Goal: Transaction & Acquisition: Purchase product/service

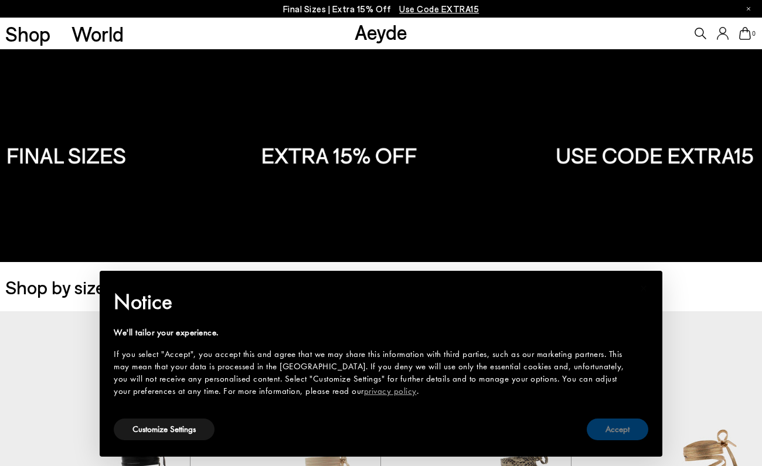
click at [624, 432] on button "Accept" at bounding box center [618, 429] width 62 height 22
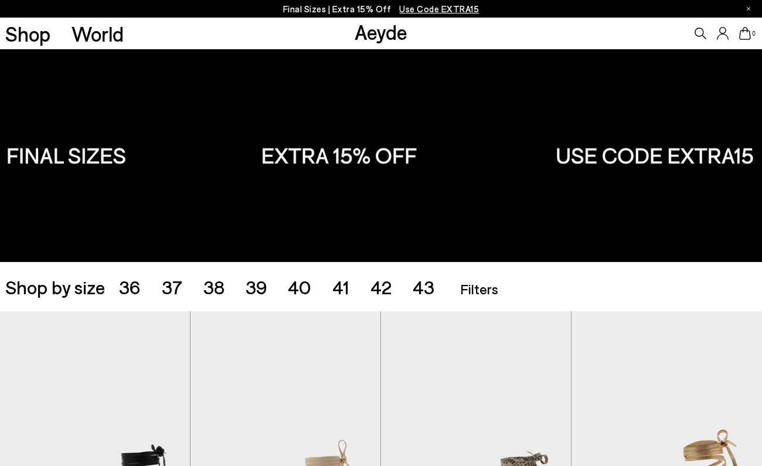
click at [373, 299] on div "Shop by size 36 37 38 39 40 41 42 43 Accessories Filters Filters Apply filters …" at bounding box center [380, 286] width 751 height 33
click at [375, 294] on span "42" at bounding box center [380, 286] width 21 height 22
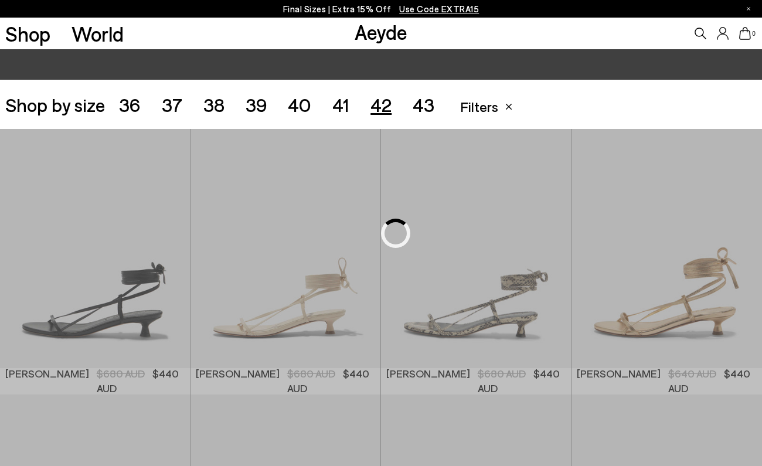
scroll to position [212, 0]
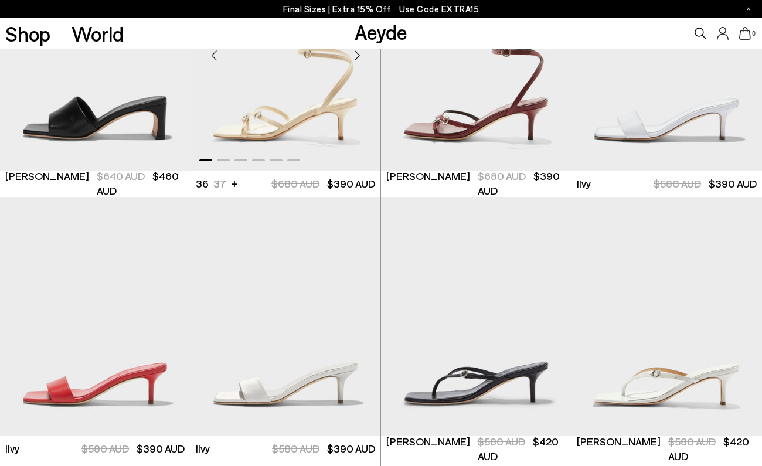
scroll to position [1001, 0]
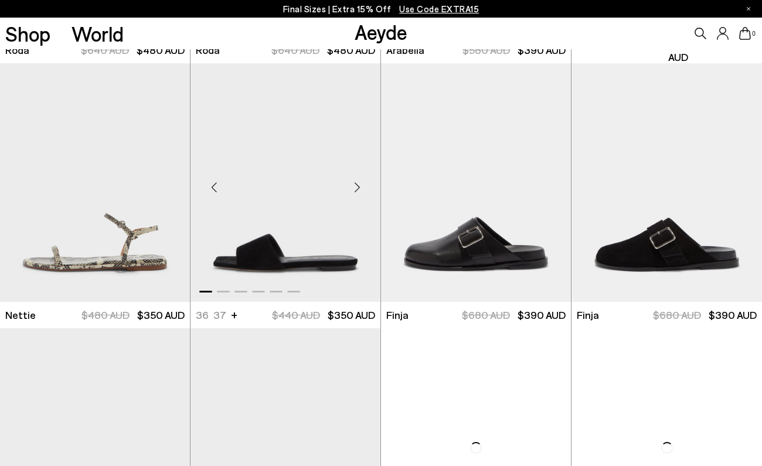
scroll to position [3195, 0]
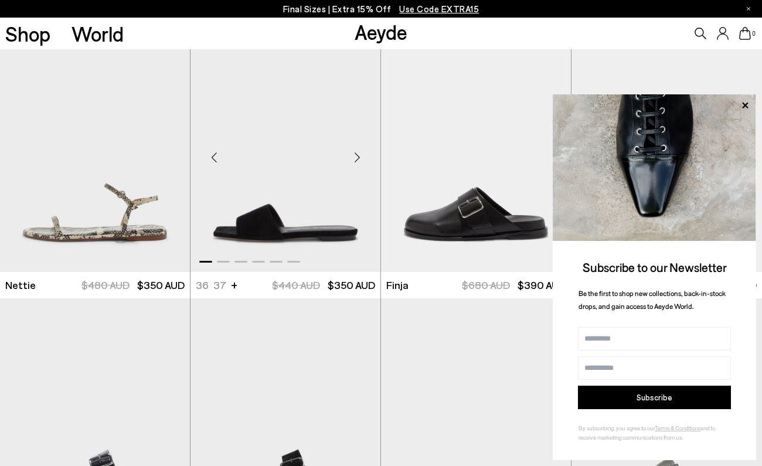
click at [356, 159] on div "Next slide" at bounding box center [356, 157] width 35 height 35
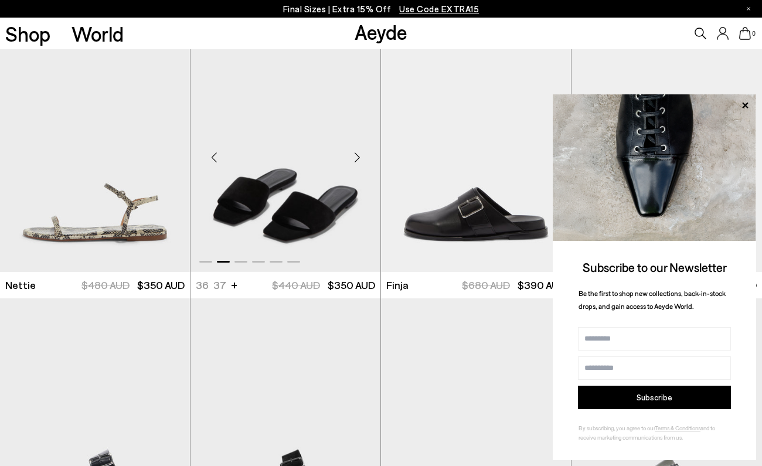
click at [356, 159] on div "Next slide" at bounding box center [356, 157] width 35 height 35
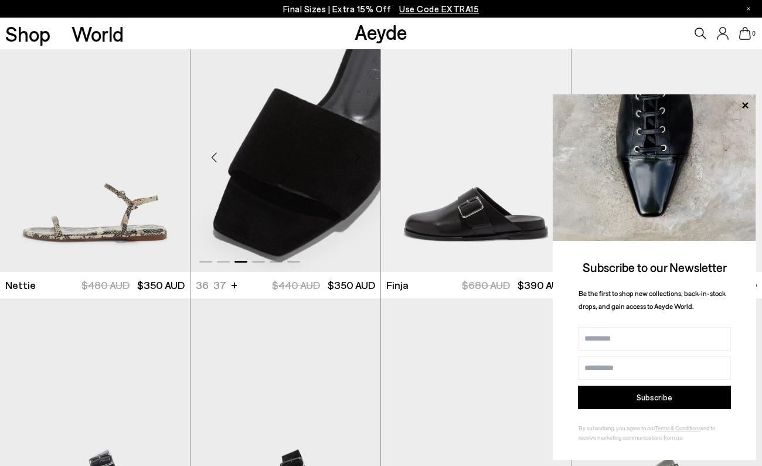
click at [356, 159] on div "Next slide" at bounding box center [356, 157] width 35 height 35
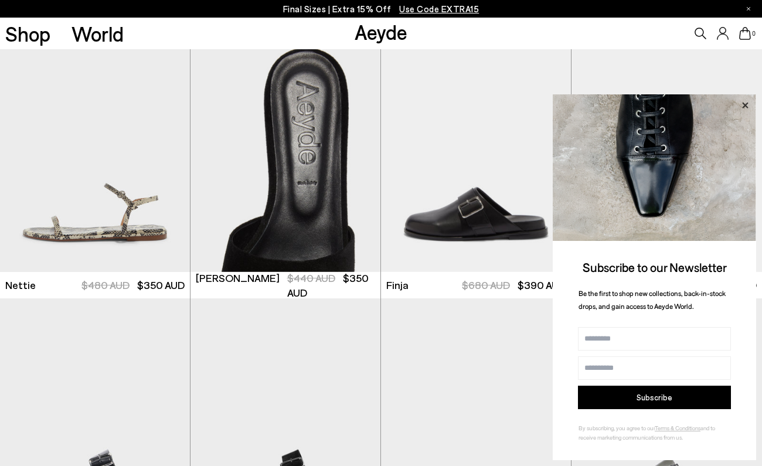
click at [752, 105] on icon at bounding box center [744, 105] width 15 height 15
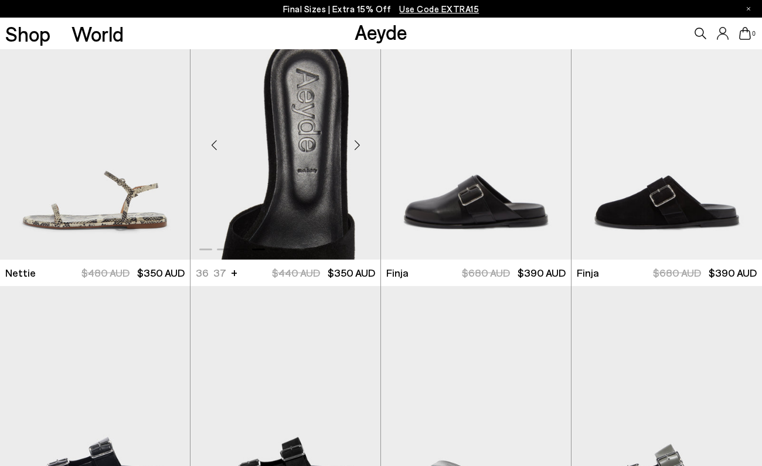
scroll to position [3210, 0]
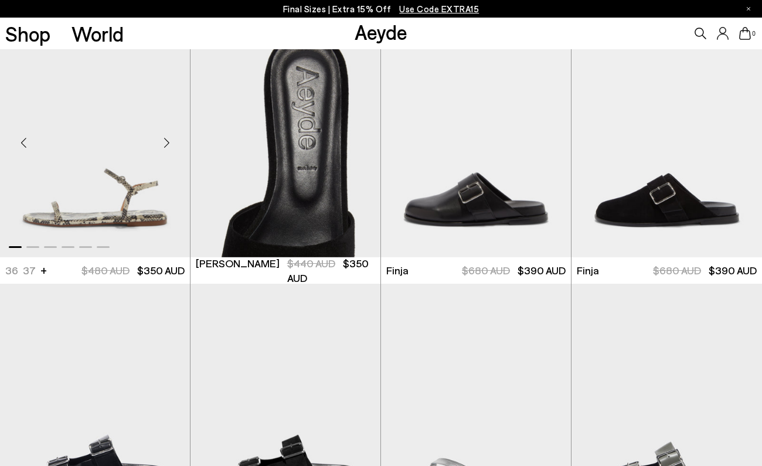
click at [166, 139] on div "Next slide" at bounding box center [166, 142] width 35 height 35
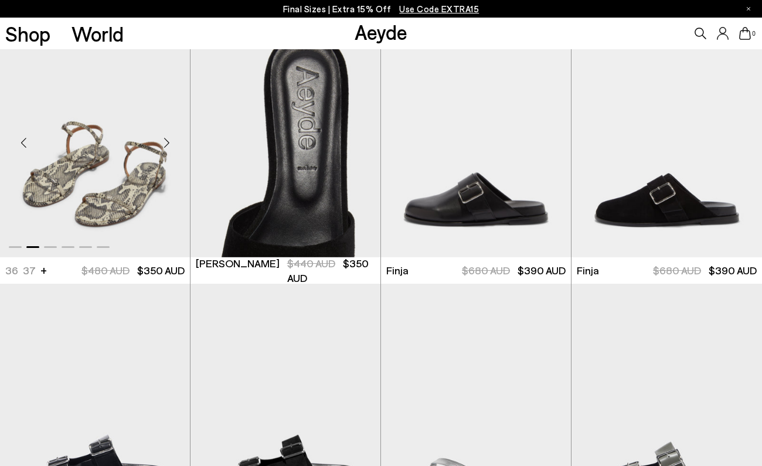
click at [166, 139] on div "Next slide" at bounding box center [166, 142] width 35 height 35
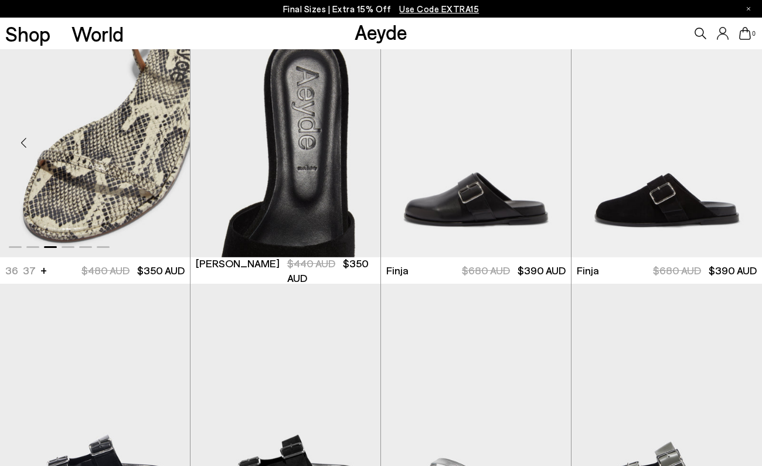
click at [166, 139] on div "Next slide" at bounding box center [166, 142] width 35 height 35
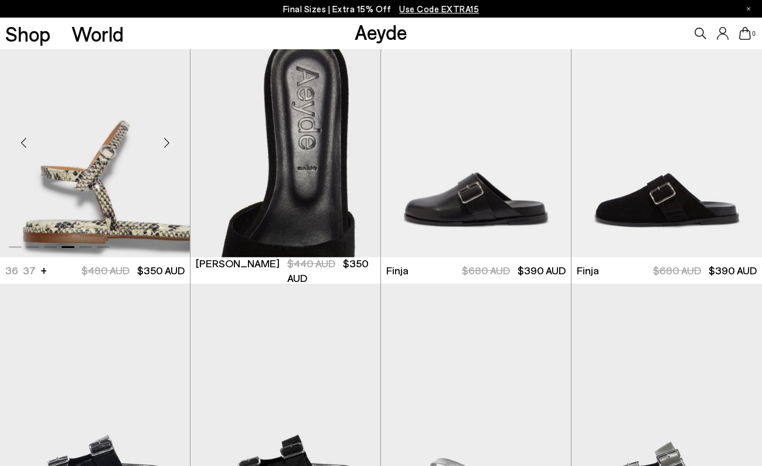
click at [166, 139] on div "Next slide" at bounding box center [166, 142] width 35 height 35
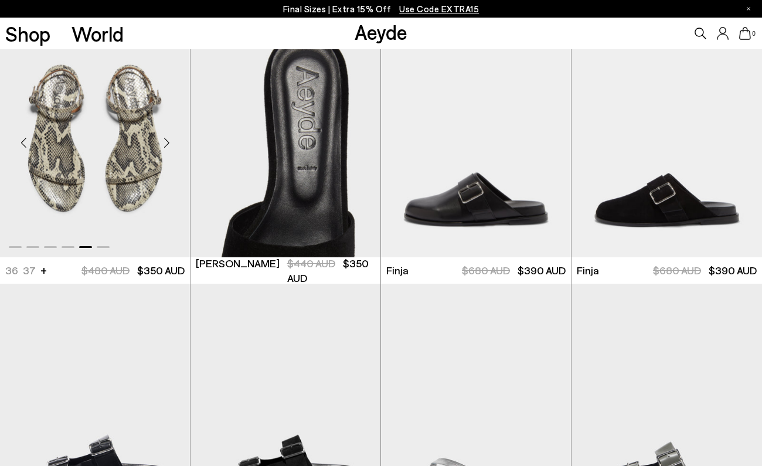
click at [166, 139] on div "Next slide" at bounding box center [166, 142] width 35 height 35
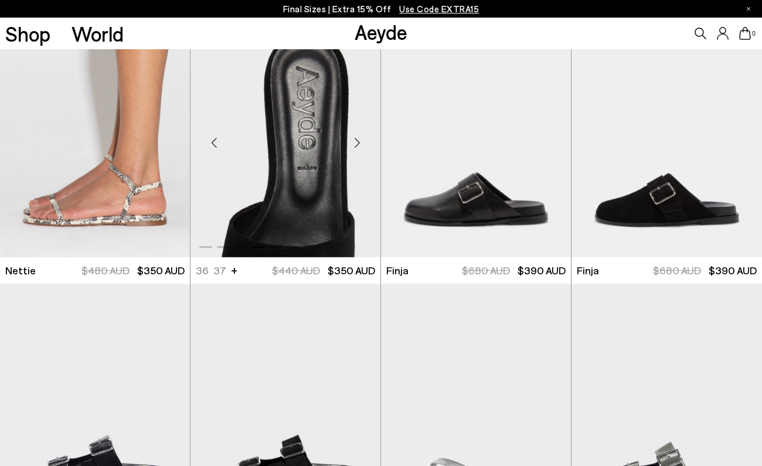
click at [354, 138] on div "Next slide" at bounding box center [356, 142] width 35 height 35
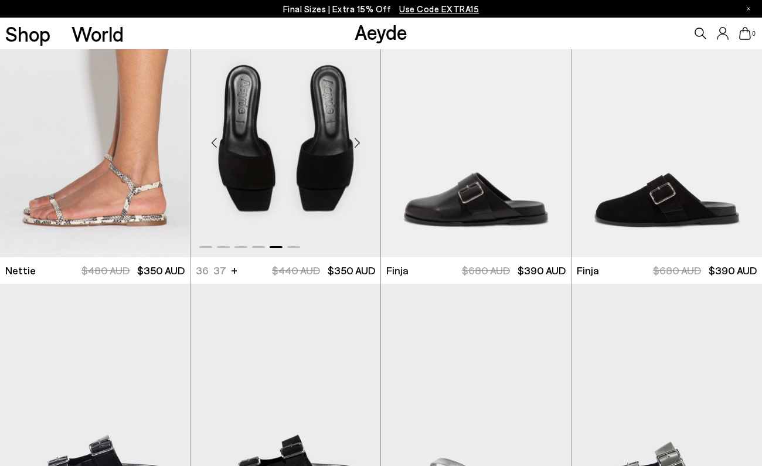
click at [354, 138] on div "Next slide" at bounding box center [356, 142] width 35 height 35
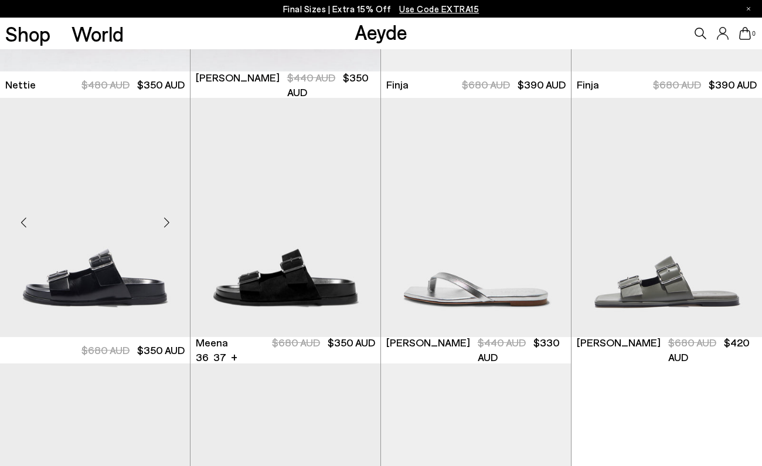
scroll to position [3449, 0]
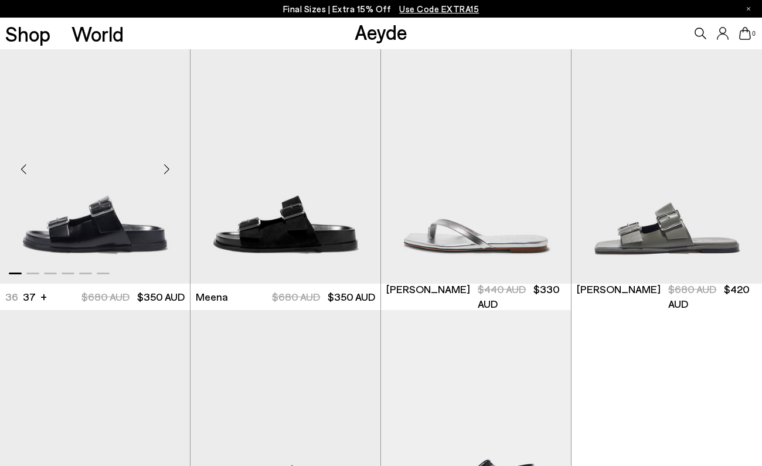
click at [166, 169] on div "Next slide" at bounding box center [166, 168] width 35 height 35
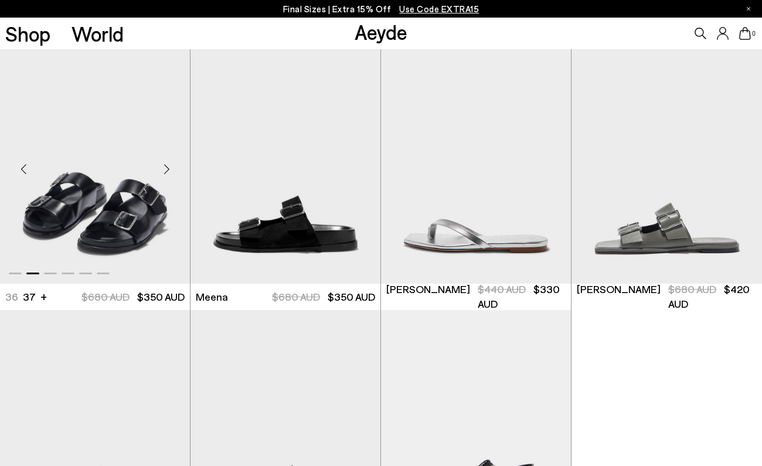
click at [166, 169] on div "Next slide" at bounding box center [166, 168] width 35 height 35
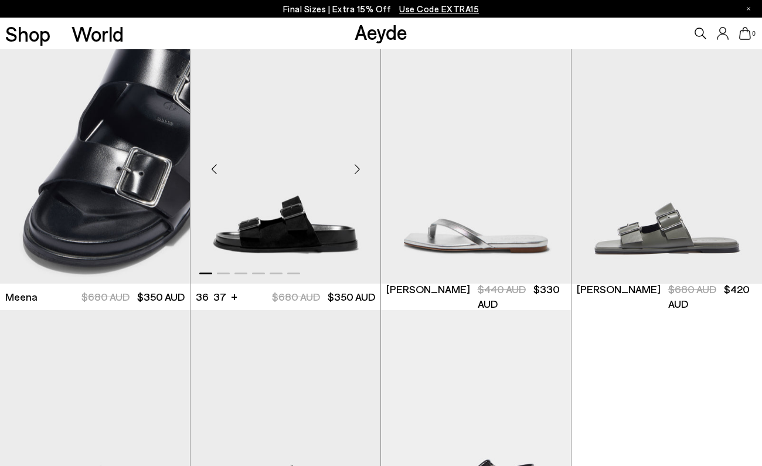
click at [353, 173] on div "Next slide" at bounding box center [356, 168] width 35 height 35
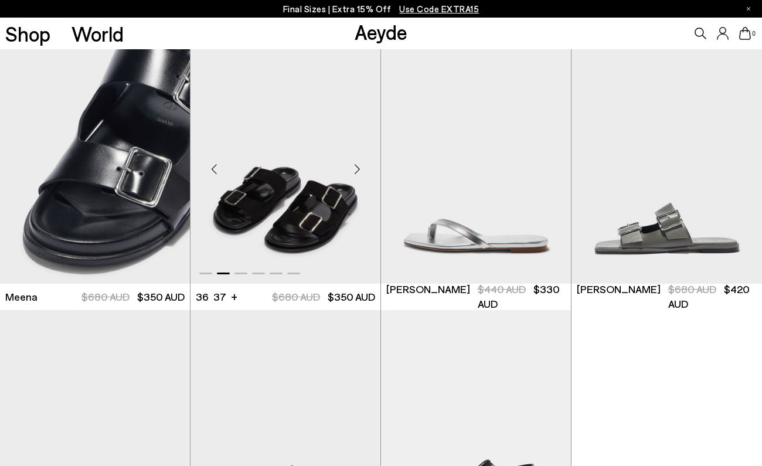
click at [357, 172] on div "Next slide" at bounding box center [356, 168] width 35 height 35
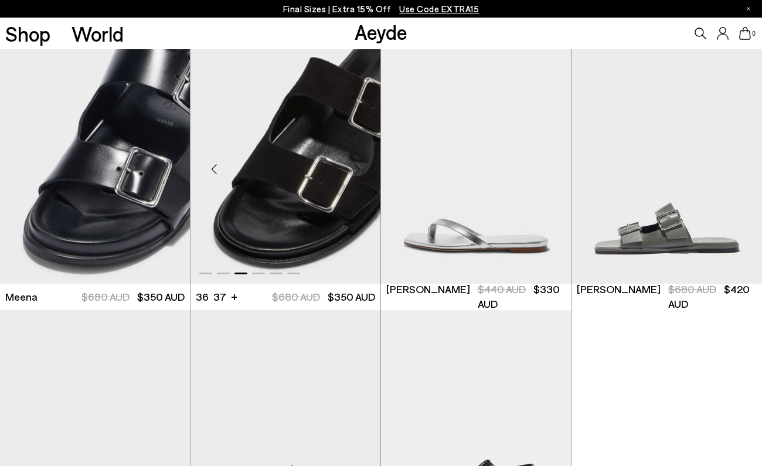
click at [357, 172] on div "Next slide" at bounding box center [356, 168] width 35 height 35
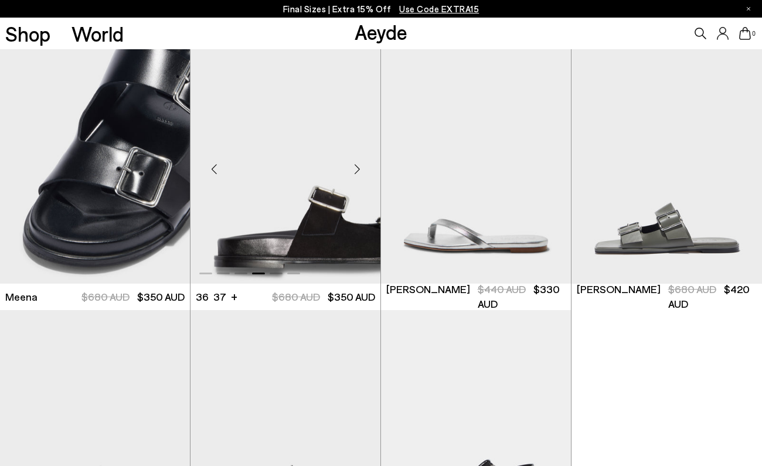
click at [357, 172] on div "Next slide" at bounding box center [356, 168] width 35 height 35
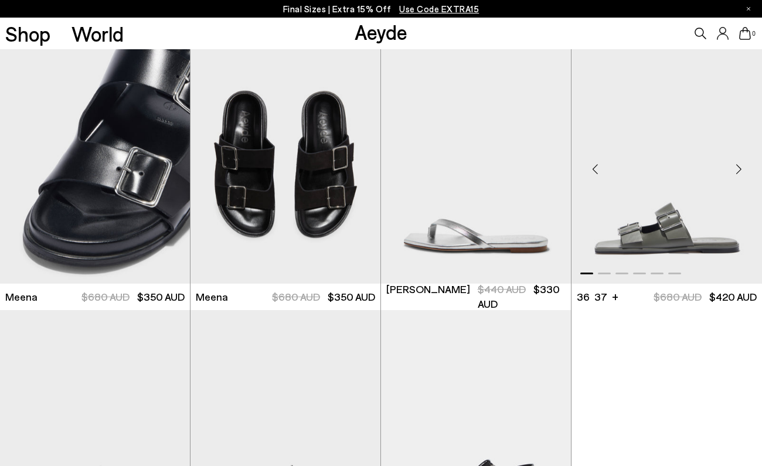
click at [741, 168] on div "Next slide" at bounding box center [738, 168] width 35 height 35
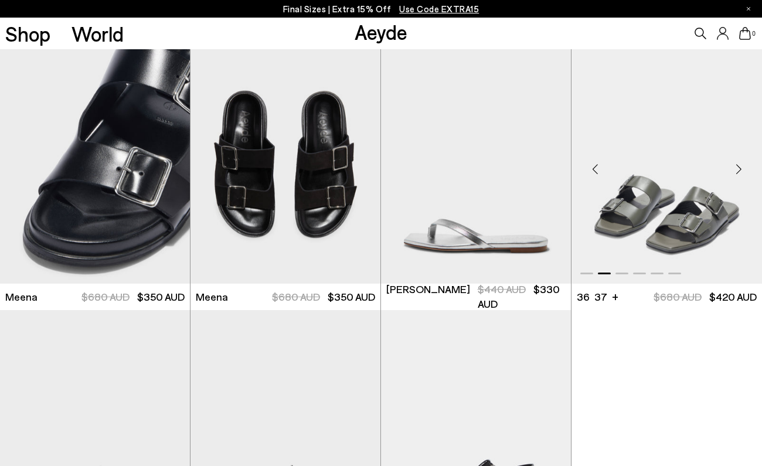
click at [741, 168] on div "Next slide" at bounding box center [738, 168] width 35 height 35
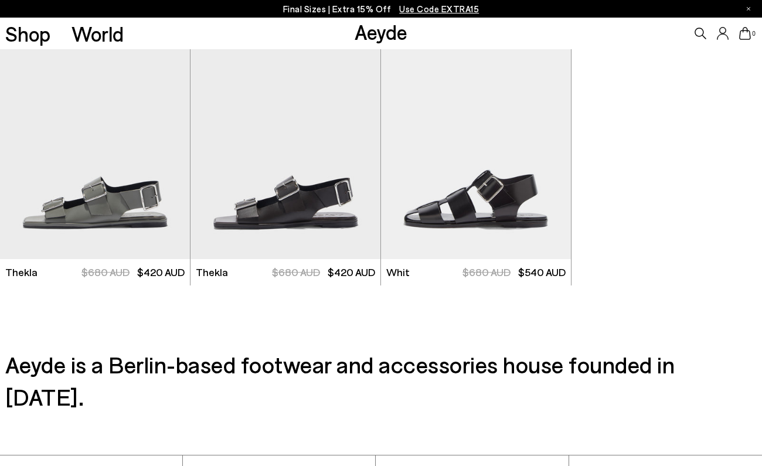
scroll to position [3651, 0]
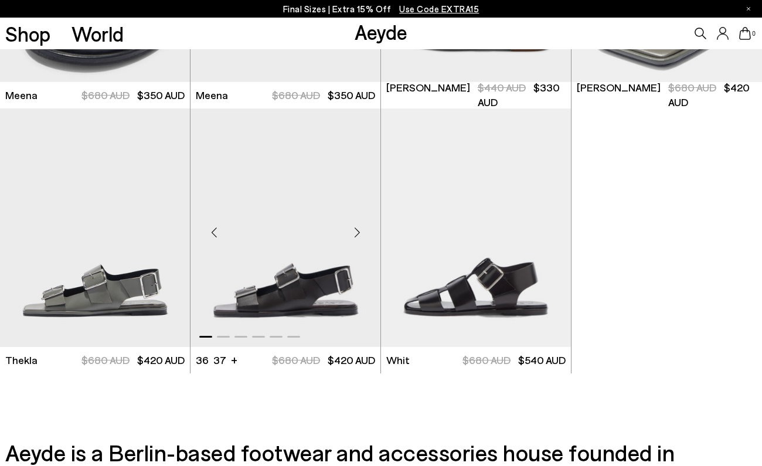
click at [356, 233] on div "Next slide" at bounding box center [356, 232] width 35 height 35
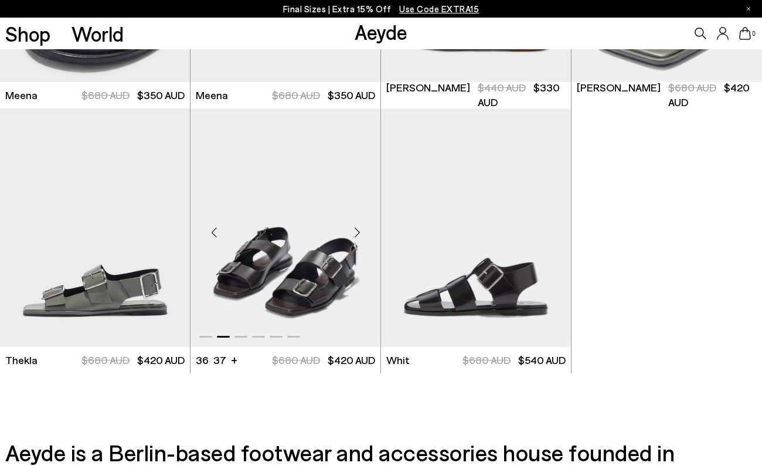
click at [356, 233] on div "Next slide" at bounding box center [356, 232] width 35 height 35
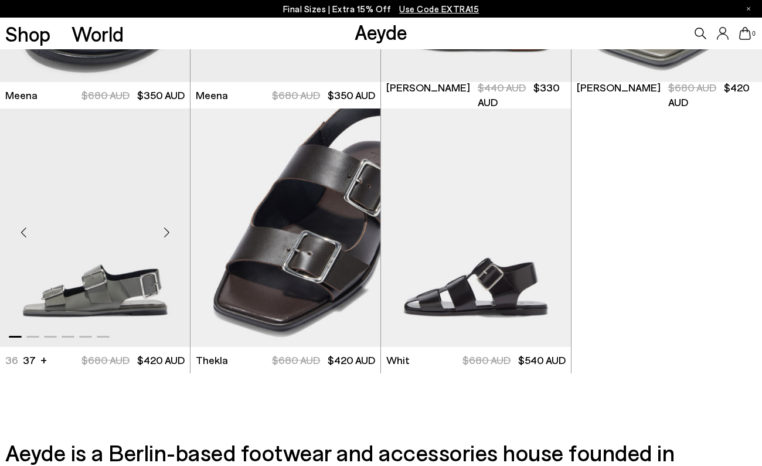
click at [165, 237] on div "Next slide" at bounding box center [166, 232] width 35 height 35
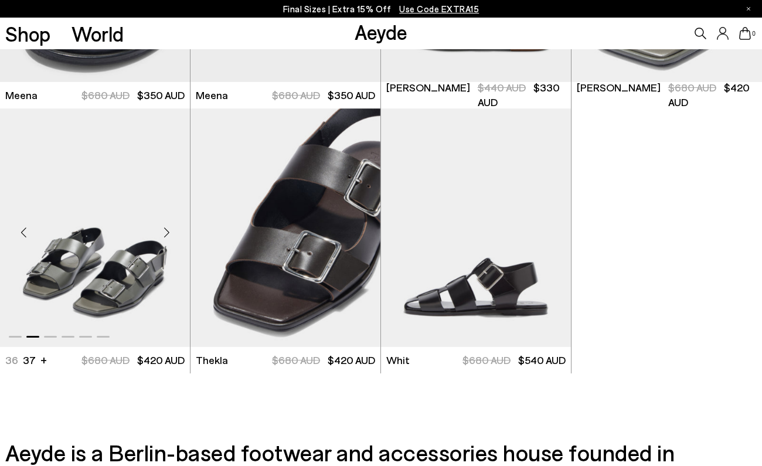
click at [165, 237] on div "Next slide" at bounding box center [166, 232] width 35 height 35
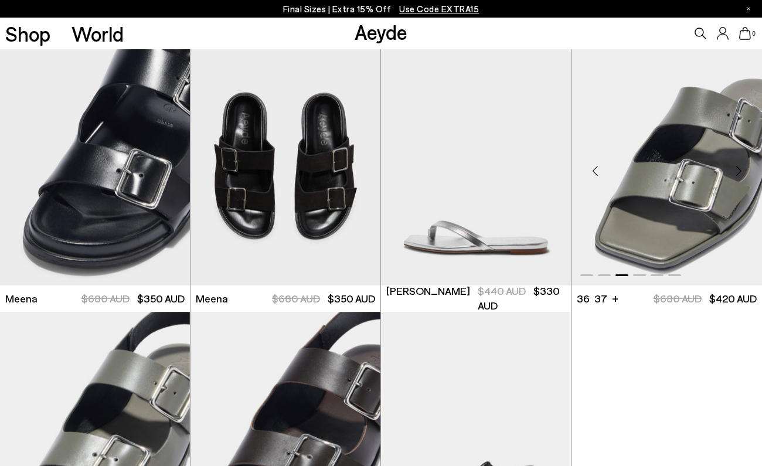
scroll to position [3479, 0]
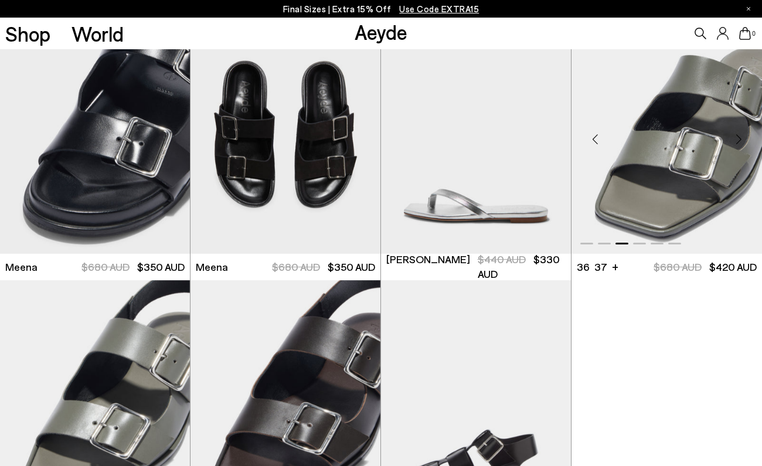
click at [745, 139] on div "Next slide" at bounding box center [738, 138] width 35 height 35
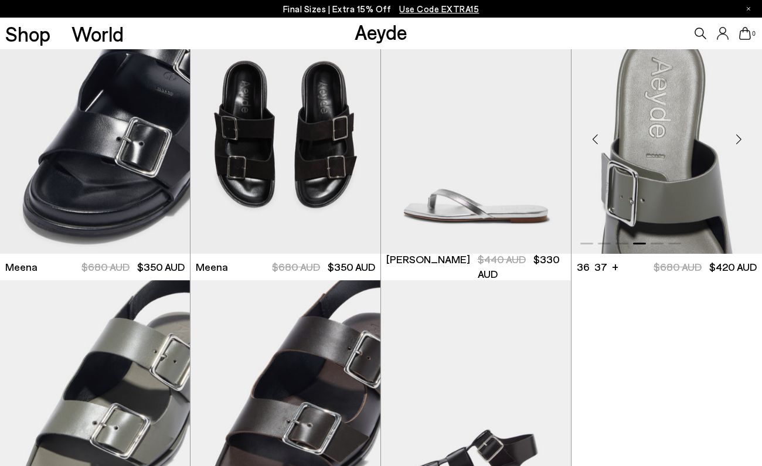
click at [745, 139] on div "Next slide" at bounding box center [738, 138] width 35 height 35
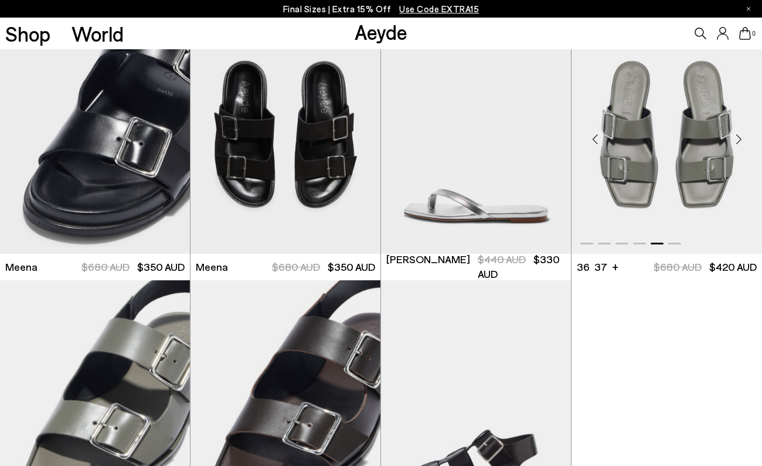
click at [745, 140] on div "Next slide" at bounding box center [738, 138] width 35 height 35
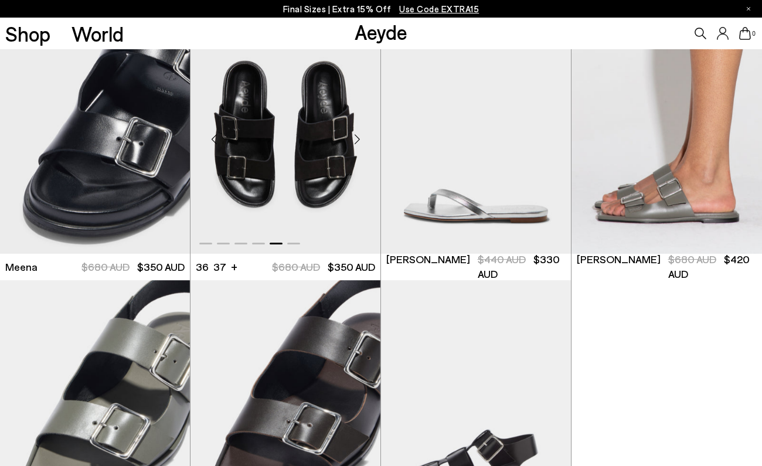
click at [359, 140] on div "Next slide" at bounding box center [356, 138] width 35 height 35
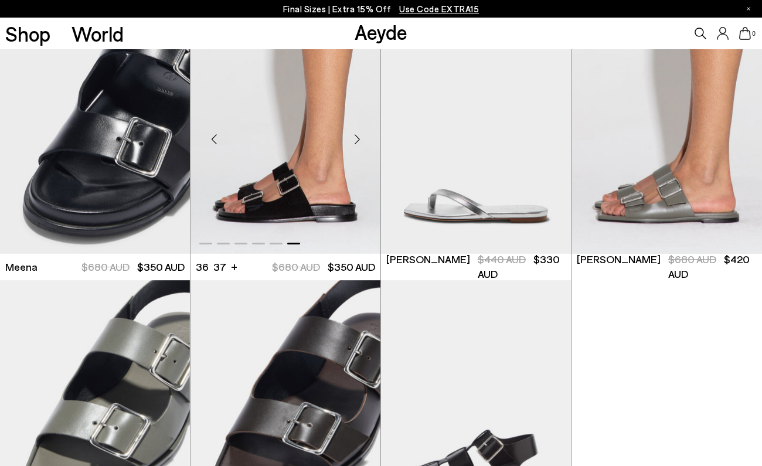
click at [354, 146] on div "Next slide" at bounding box center [356, 138] width 35 height 35
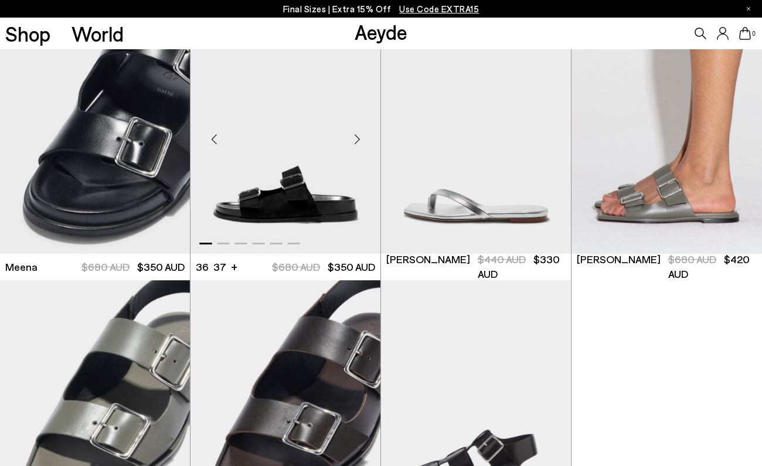
click at [212, 134] on div "Previous slide" at bounding box center [213, 138] width 35 height 35
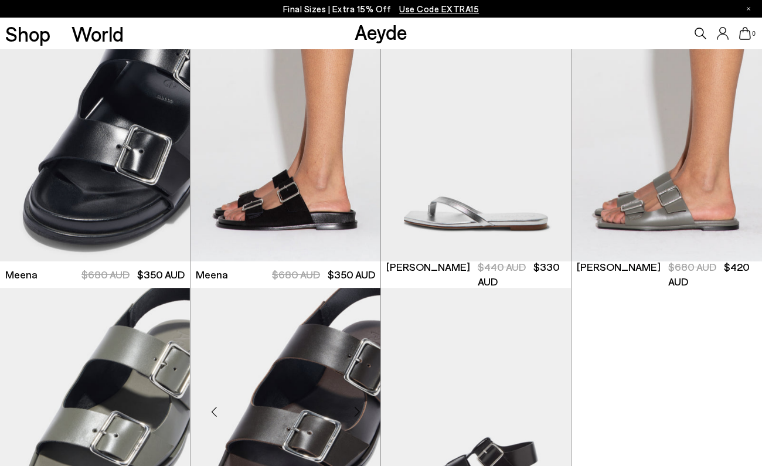
scroll to position [3451, 0]
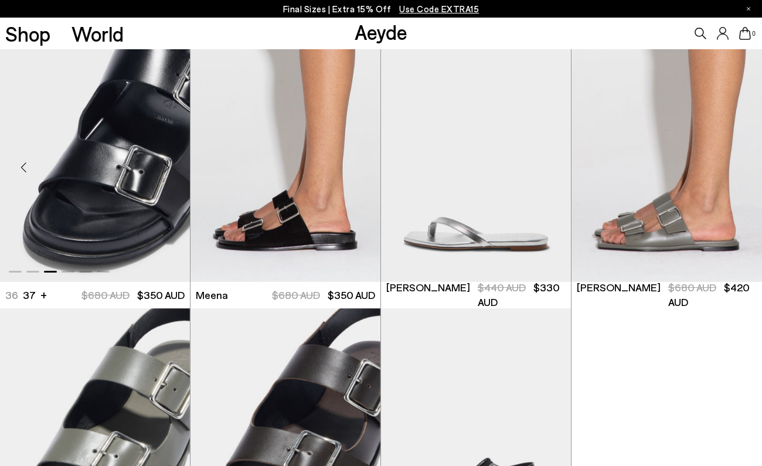
click at [164, 168] on div "Next slide" at bounding box center [166, 166] width 35 height 35
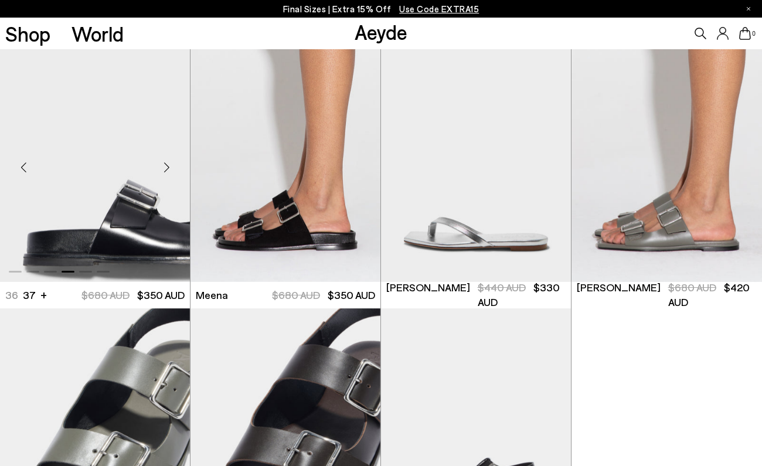
click at [164, 168] on div "Next slide" at bounding box center [166, 166] width 35 height 35
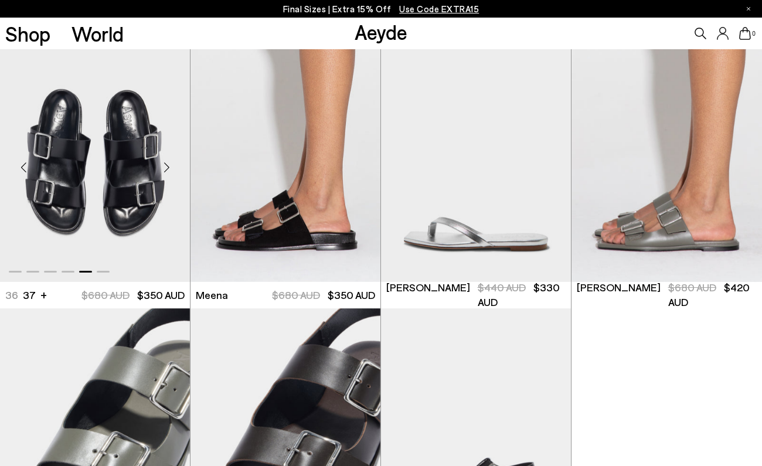
click at [145, 251] on img "5 / 6" at bounding box center [95, 162] width 190 height 239
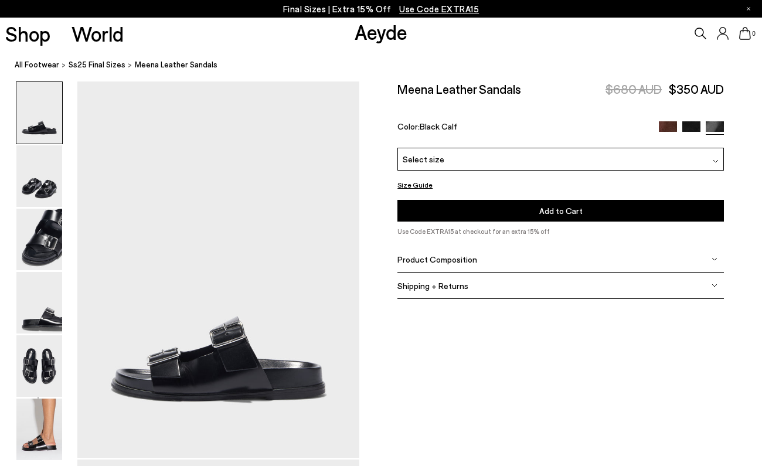
click at [477, 160] on div "Select size" at bounding box center [560, 159] width 326 height 23
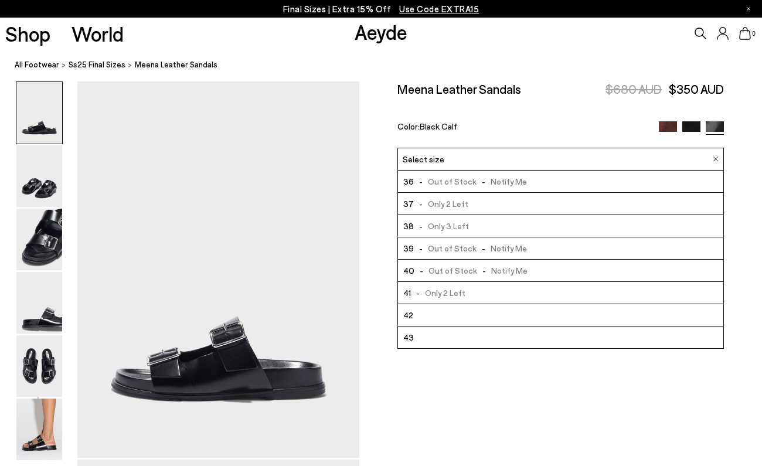
click at [452, 336] on li "43" at bounding box center [560, 337] width 325 height 22
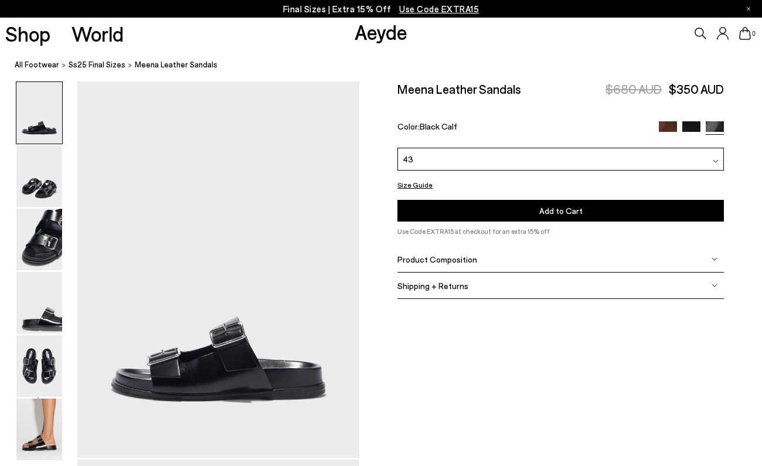
scroll to position [384, 0]
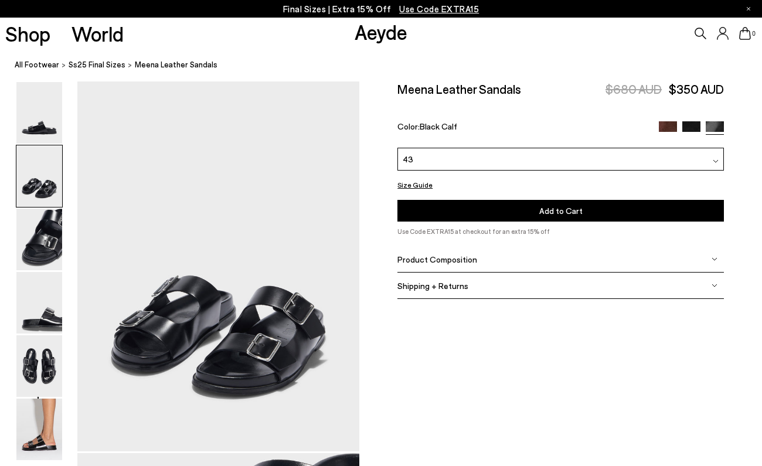
click at [469, 259] on span "Product Composition" at bounding box center [437, 259] width 80 height 10
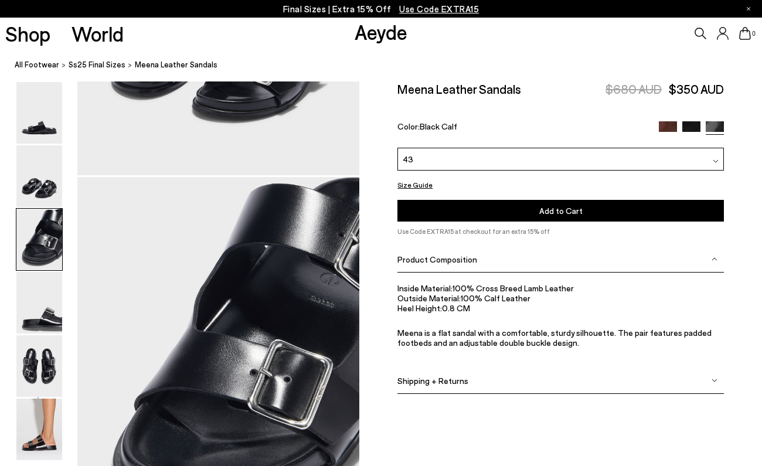
scroll to position [714, 1]
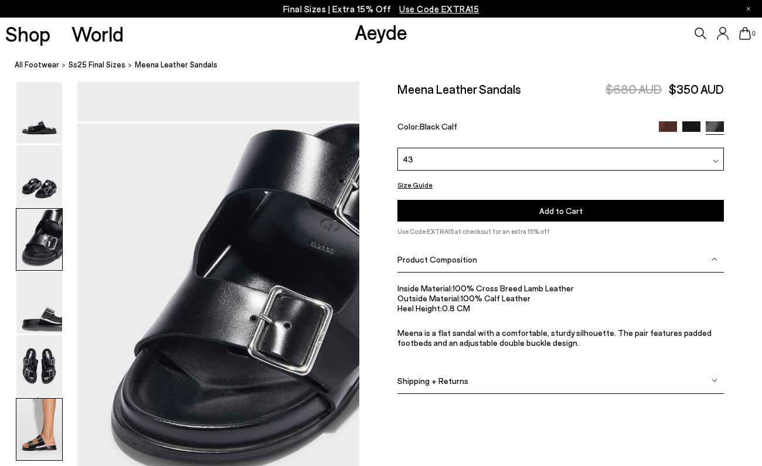
click at [40, 420] on img at bounding box center [39, 430] width 46 height 62
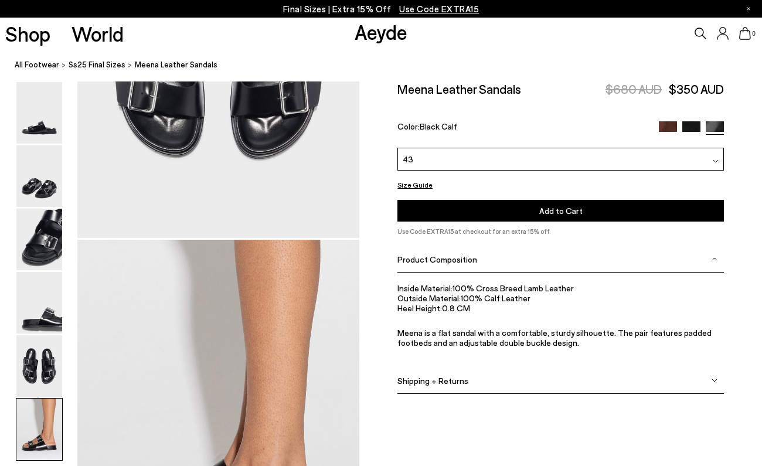
scroll to position [1970, 1]
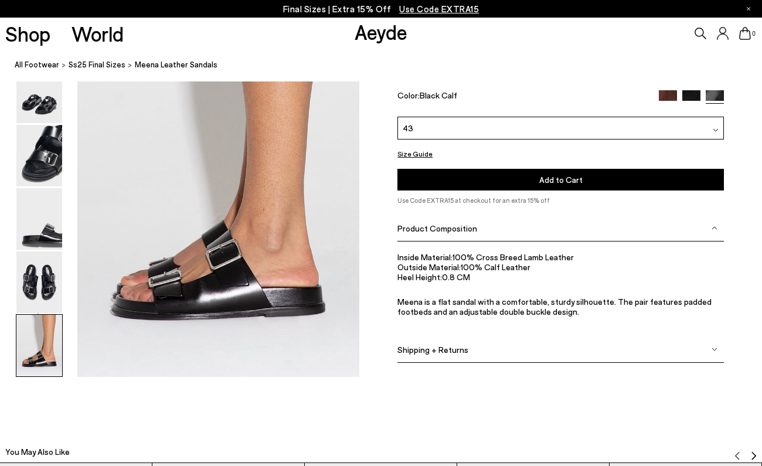
click at [421, 155] on button "Size Guide" at bounding box center [414, 154] width 35 height 15
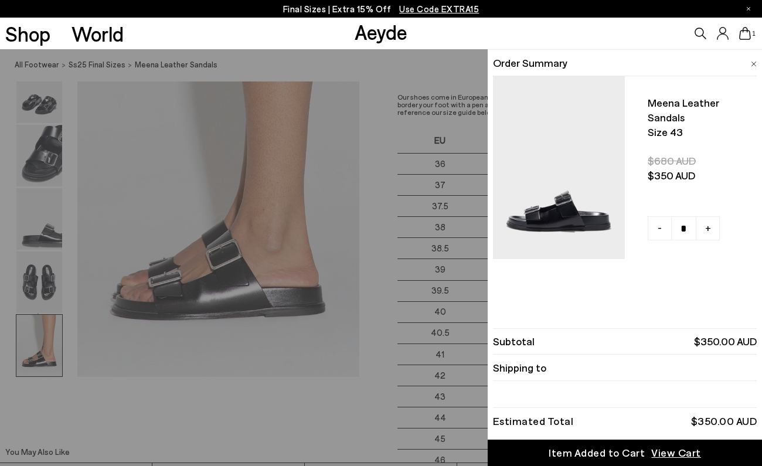
click at [751, 59] on span at bounding box center [754, 62] width 6 height 15
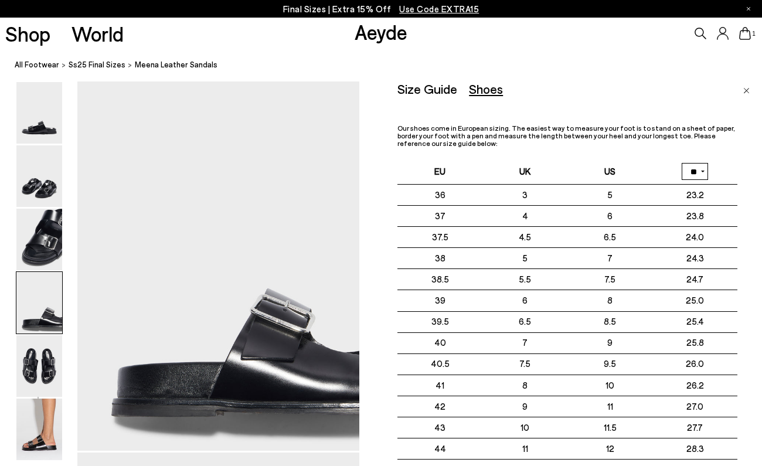
scroll to position [1122, 1]
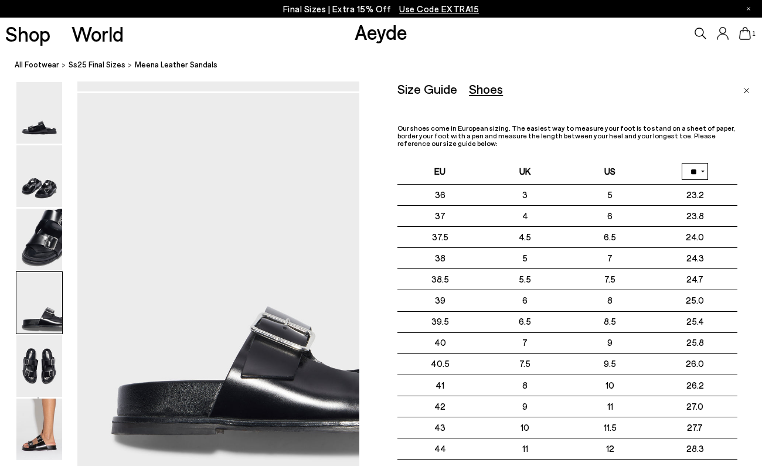
click at [748, 33] on icon at bounding box center [745, 33] width 12 height 13
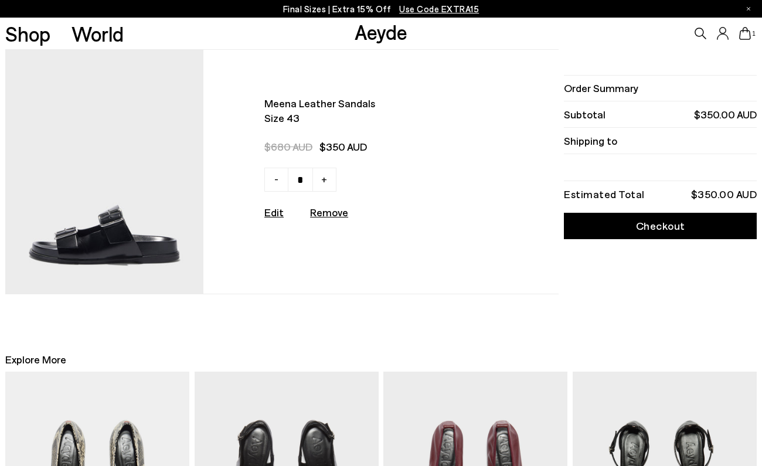
click at [629, 234] on link "Checkout" at bounding box center [660, 226] width 193 height 26
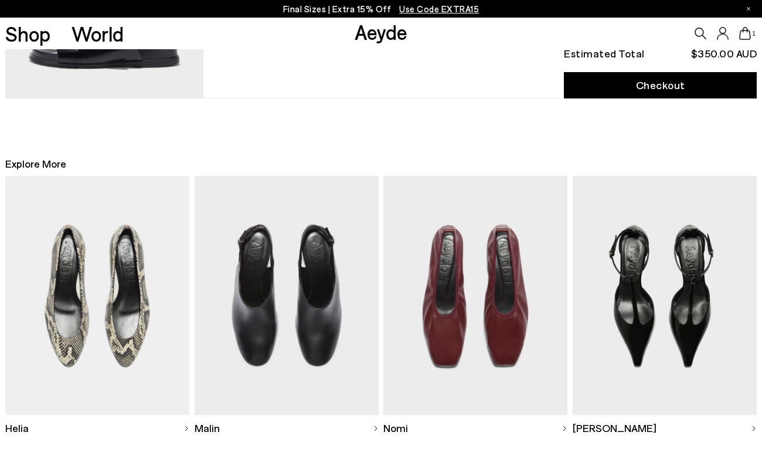
click at [254, 332] on img at bounding box center [287, 295] width 184 height 239
click at [84, 230] on img at bounding box center [97, 295] width 184 height 239
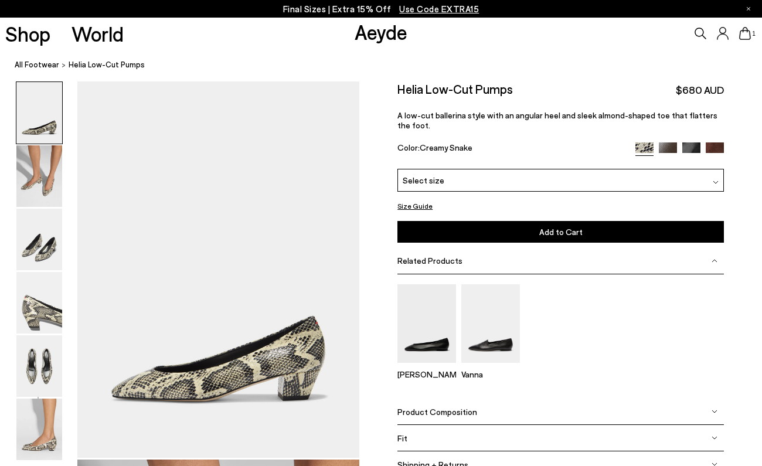
click at [440, 181] on span "Select size" at bounding box center [424, 180] width 42 height 12
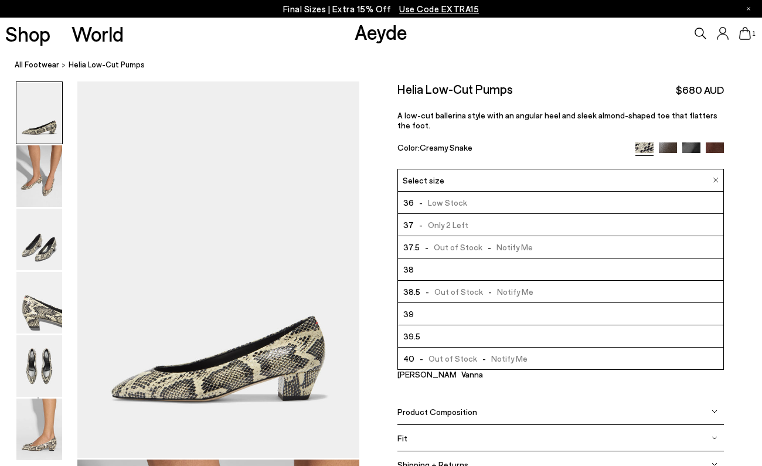
drag, startPoint x: 397, startPoint y: 90, endPoint x: 387, endPoint y: 90, distance: 10.5
click at [404, 90] on h2 "Helia Low-Cut Pumps" at bounding box center [454, 88] width 115 height 15
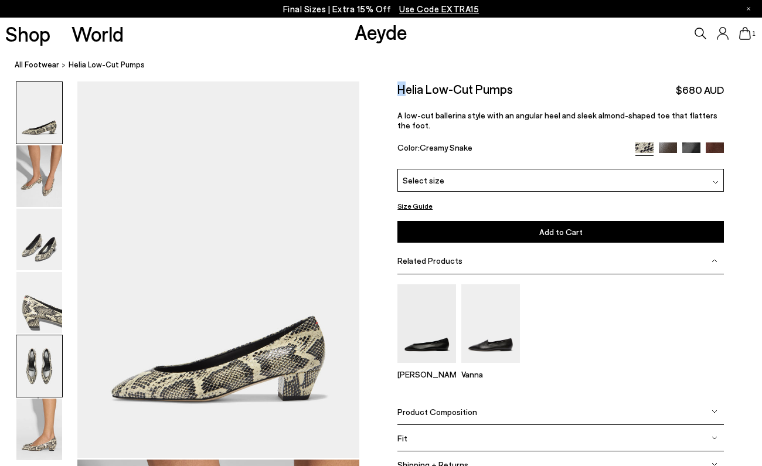
click at [46, 368] on img at bounding box center [39, 366] width 46 height 62
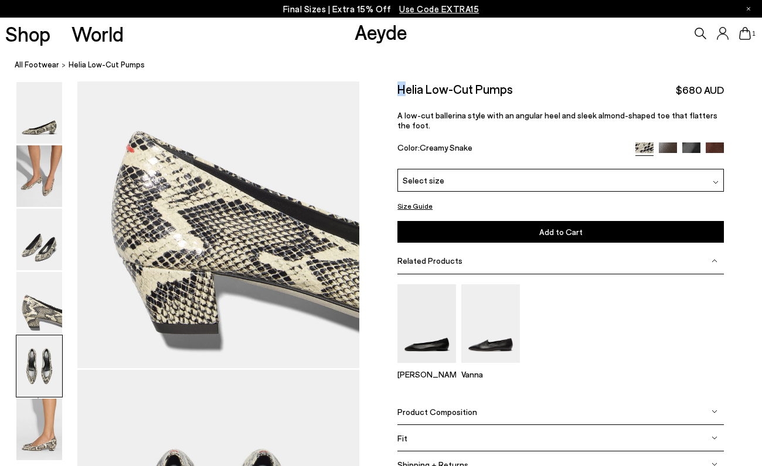
scroll to position [1512, 0]
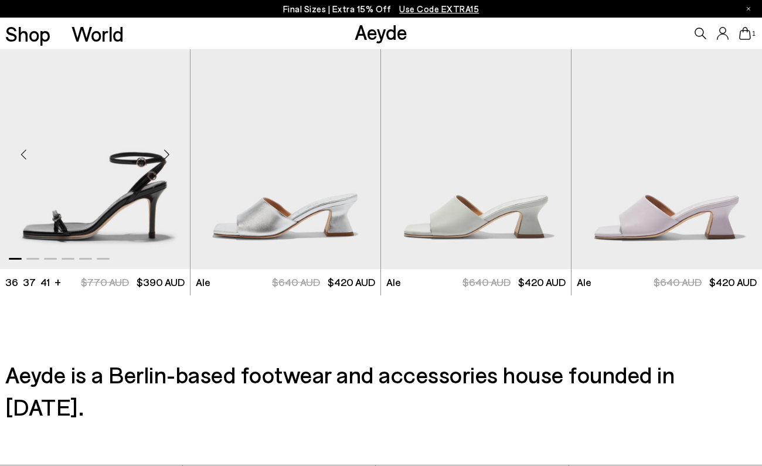
scroll to position [1612, 0]
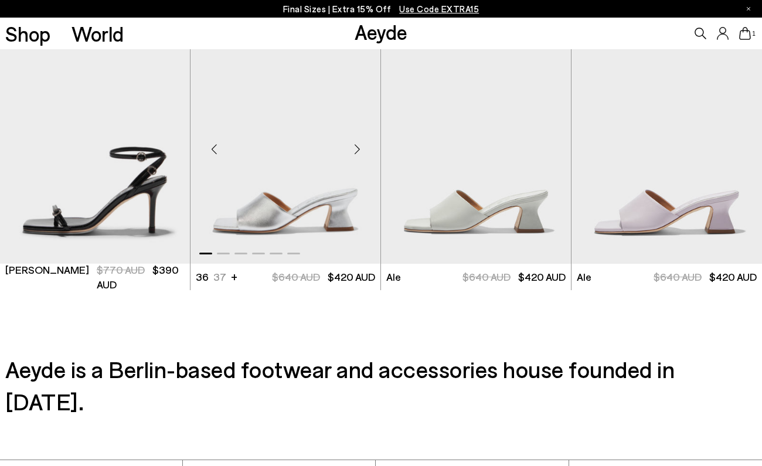
click at [359, 151] on div "Next slide" at bounding box center [356, 148] width 35 height 35
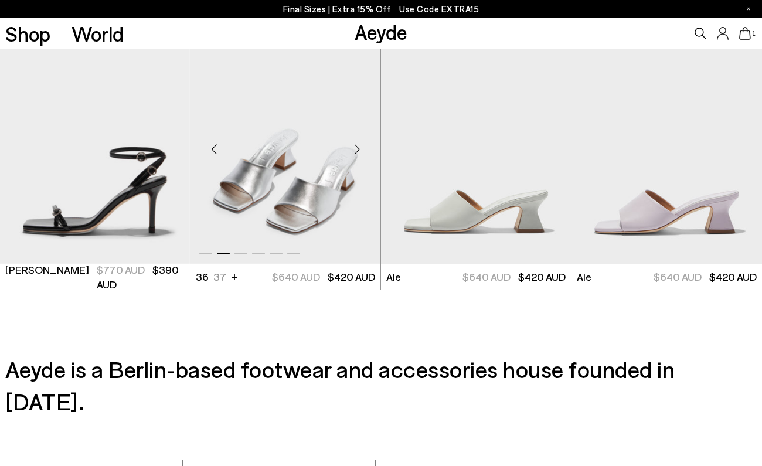
click at [359, 151] on div "Next slide" at bounding box center [356, 148] width 35 height 35
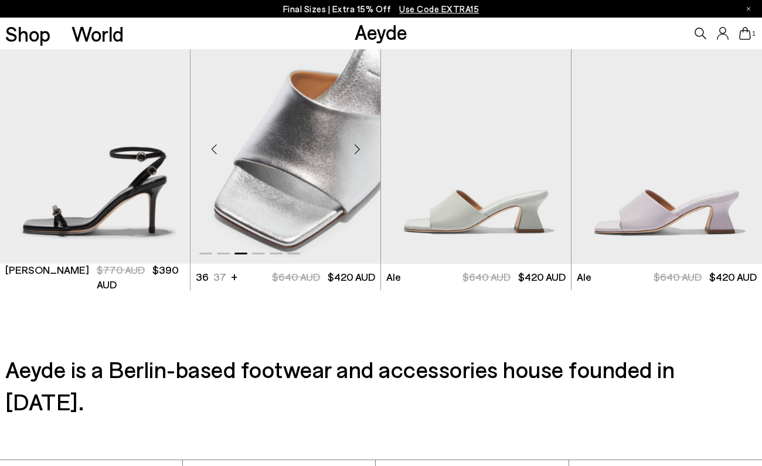
click at [359, 151] on div "Next slide" at bounding box center [356, 148] width 35 height 35
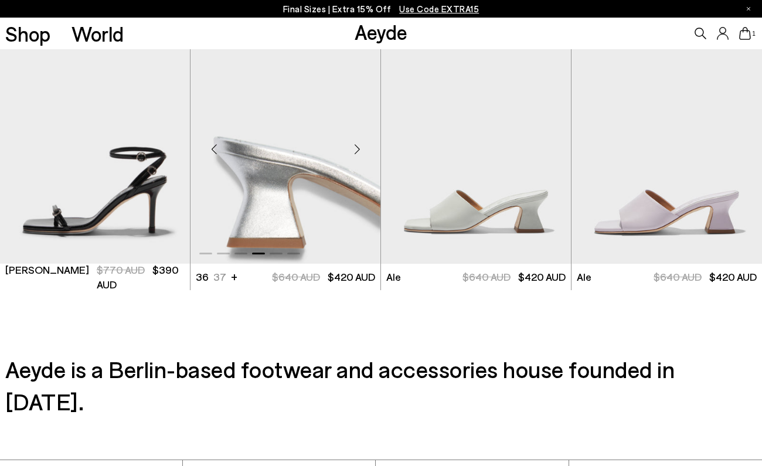
click at [359, 151] on div "Next slide" at bounding box center [356, 148] width 35 height 35
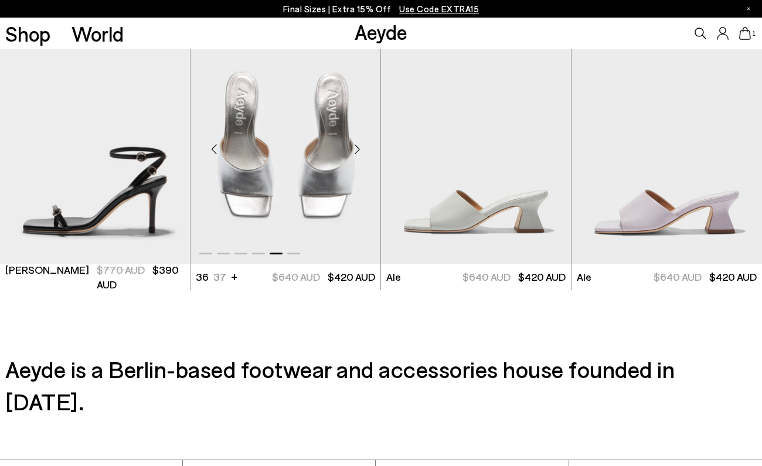
click at [359, 151] on div "Next slide" at bounding box center [356, 148] width 35 height 35
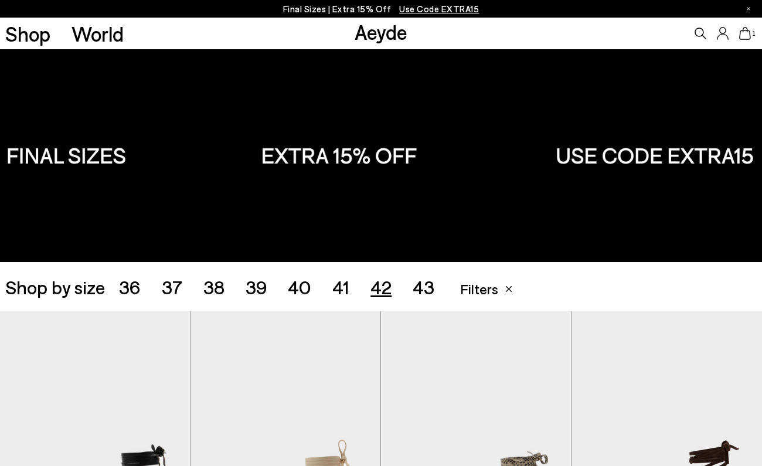
scroll to position [0, 0]
click at [381, 290] on span "42" at bounding box center [380, 286] width 21 height 22
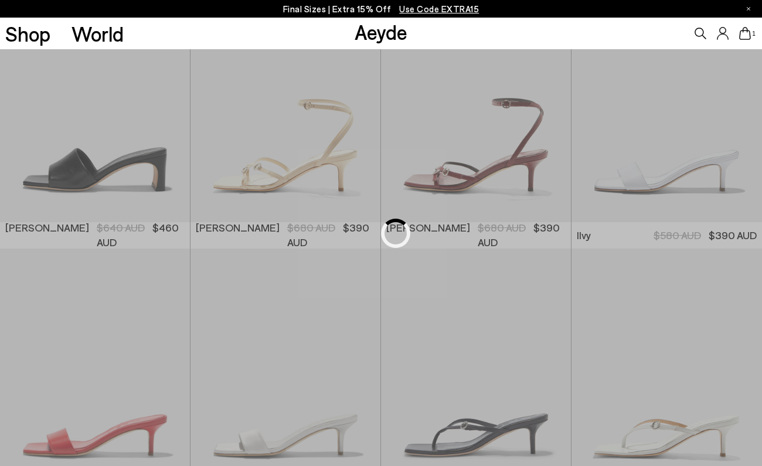
scroll to position [859, 0]
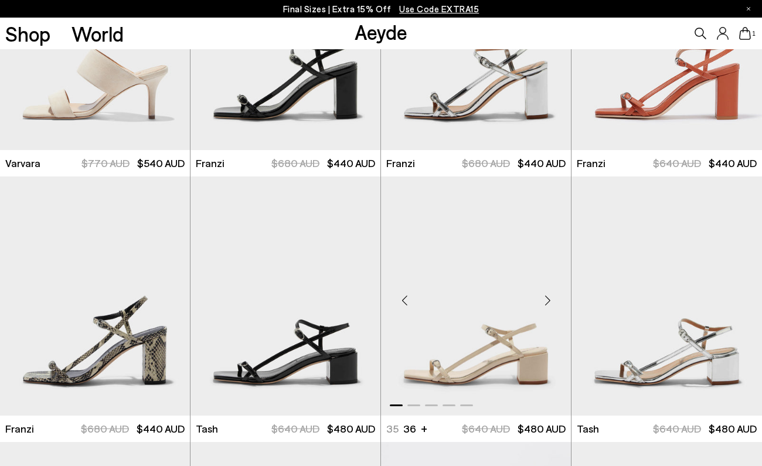
scroll to position [2789, 0]
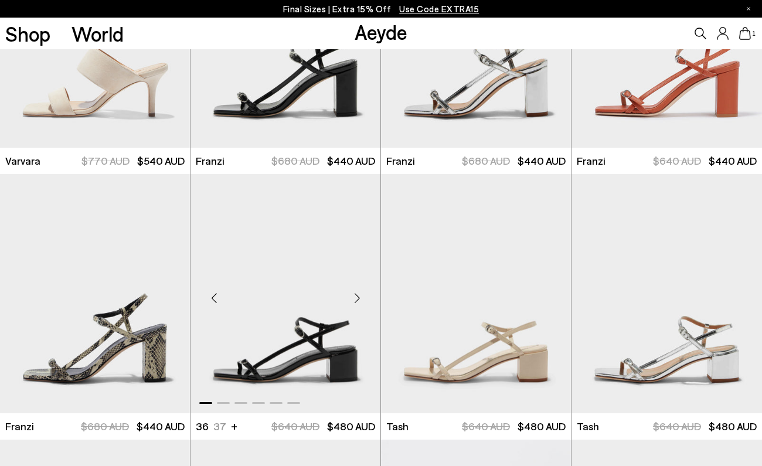
click at [354, 298] on div "Next slide" at bounding box center [356, 298] width 35 height 35
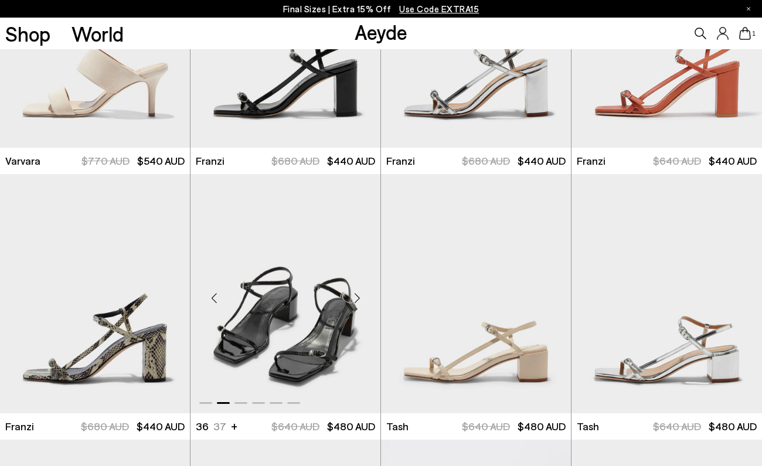
click at [355, 298] on div "Next slide" at bounding box center [356, 298] width 35 height 35
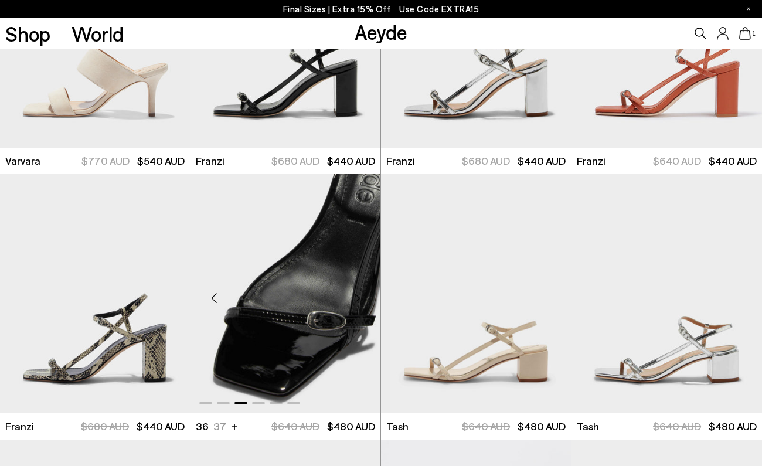
click at [355, 298] on div "Next slide" at bounding box center [356, 298] width 35 height 35
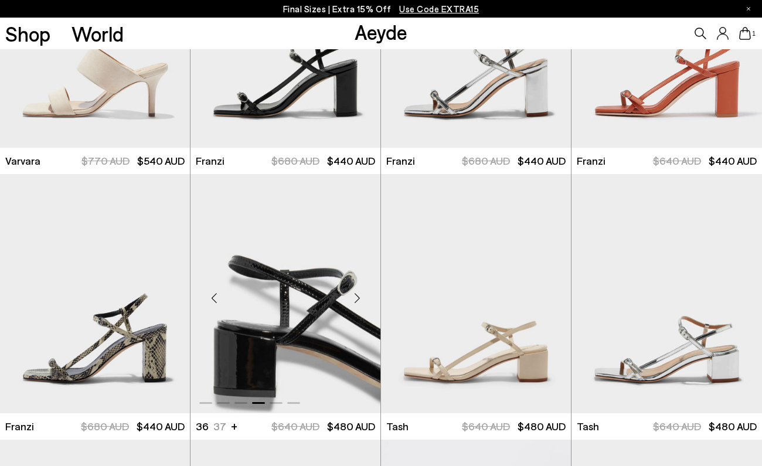
click at [355, 298] on div "Next slide" at bounding box center [356, 298] width 35 height 35
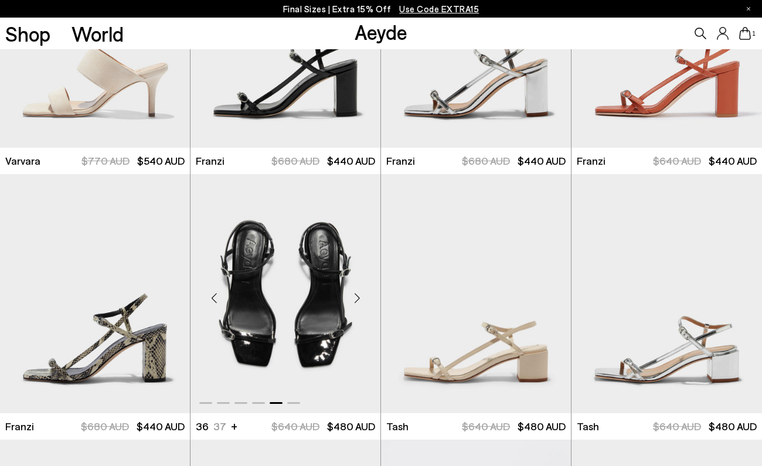
click at [355, 298] on div "Next slide" at bounding box center [356, 298] width 35 height 35
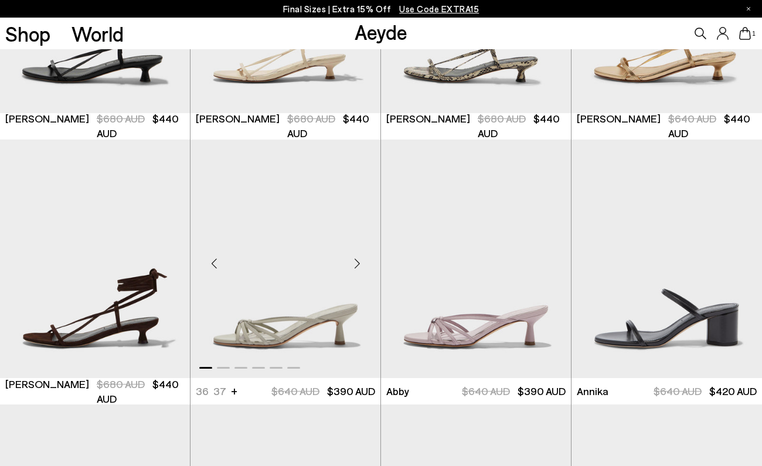
scroll to position [440, 0]
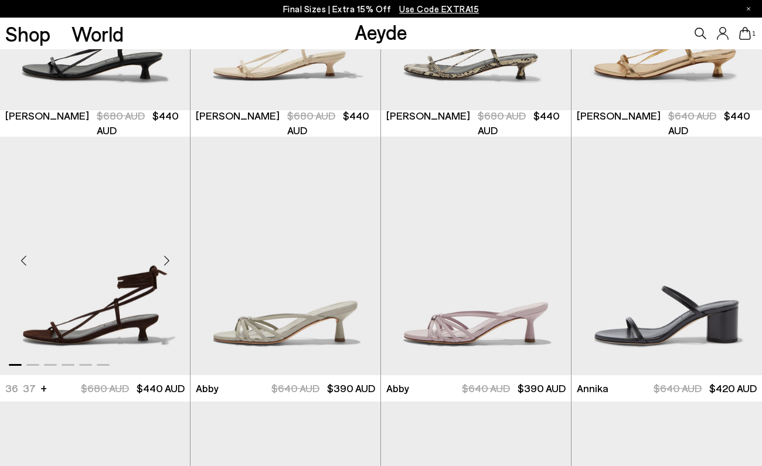
click at [168, 262] on div "Next slide" at bounding box center [166, 260] width 35 height 35
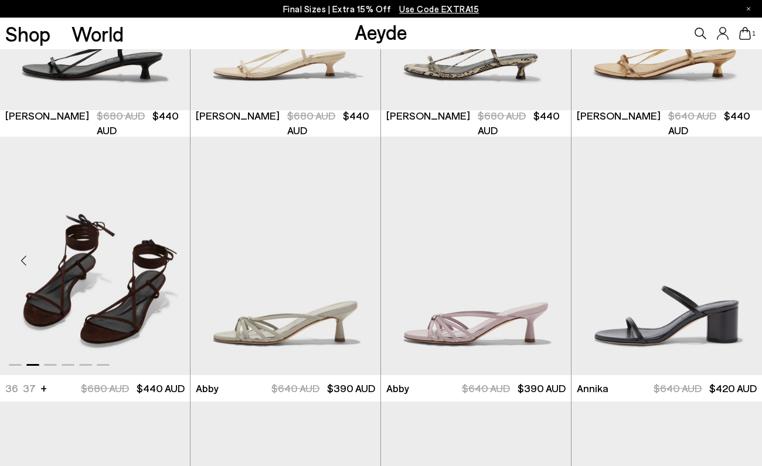
click at [168, 262] on div "Next slide" at bounding box center [166, 260] width 35 height 35
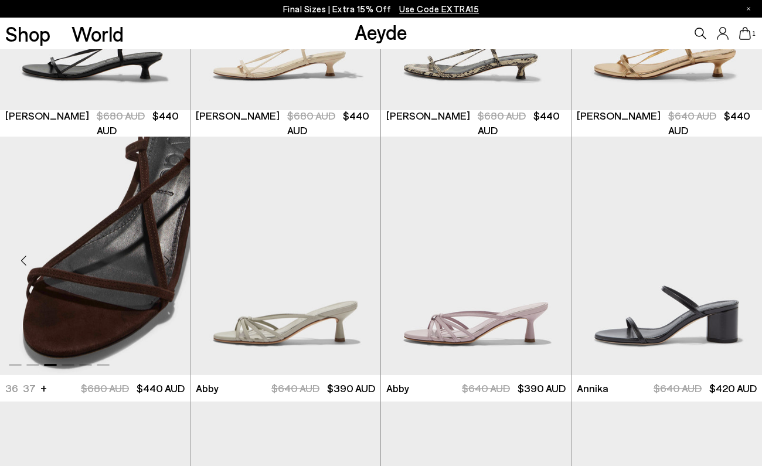
click at [168, 262] on div "Next slide" at bounding box center [166, 260] width 35 height 35
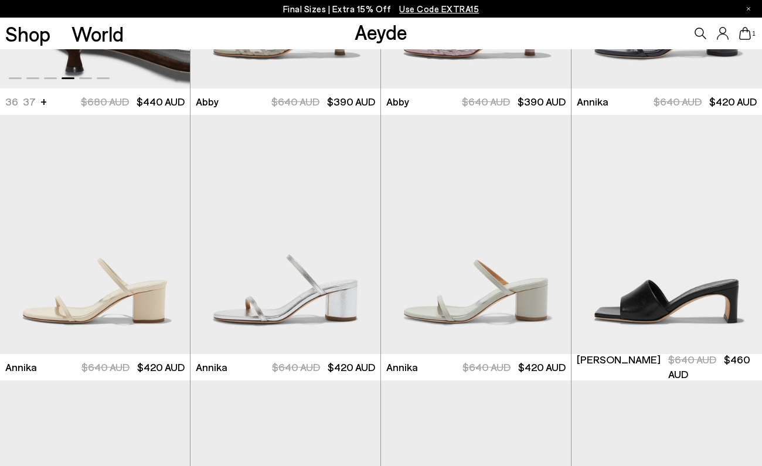
scroll to position [620, 0]
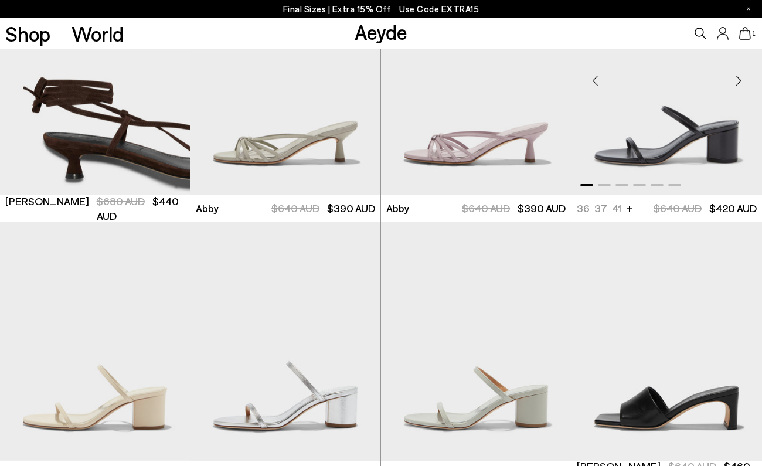
click at [737, 80] on div "Next slide" at bounding box center [738, 80] width 35 height 35
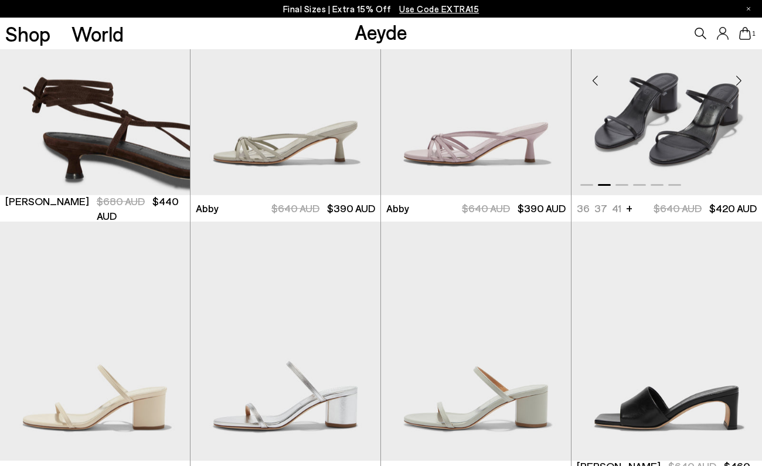
click at [738, 83] on div "Next slide" at bounding box center [738, 80] width 35 height 35
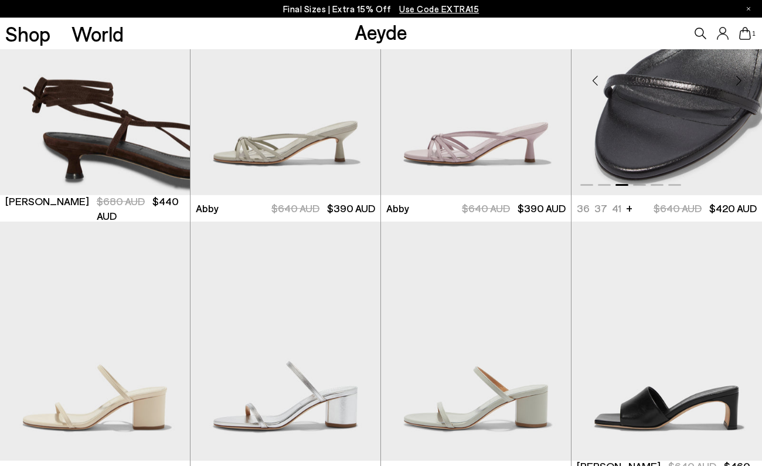
click at [738, 83] on div "Next slide" at bounding box center [738, 80] width 35 height 35
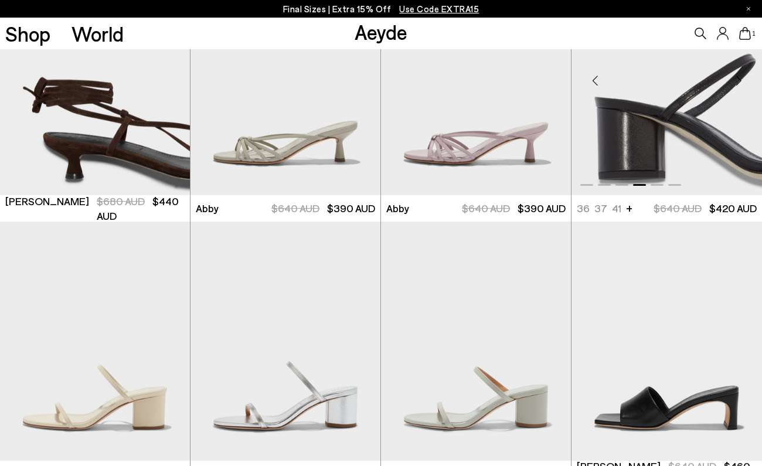
click at [738, 83] on div "Next slide" at bounding box center [738, 80] width 35 height 35
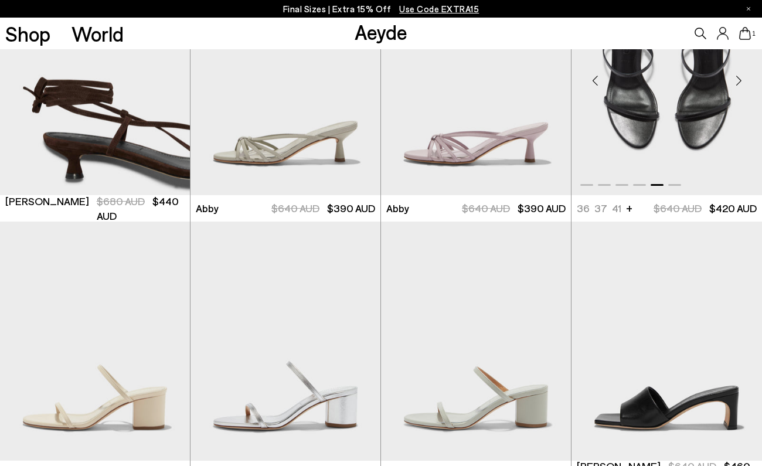
click at [737, 83] on div "Next slide" at bounding box center [738, 80] width 35 height 35
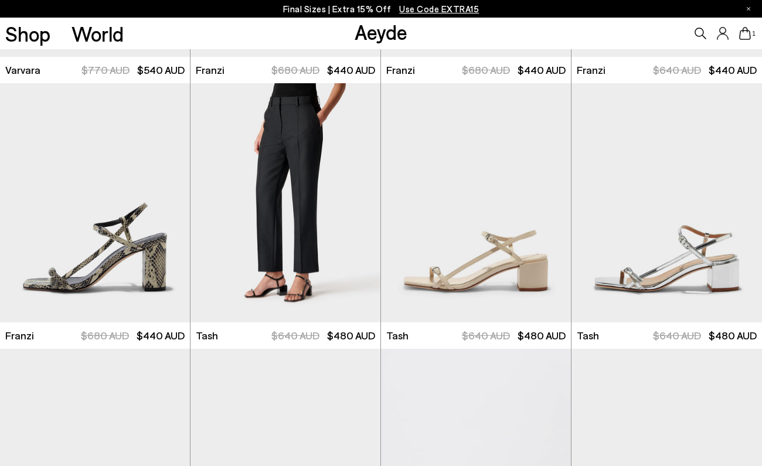
scroll to position [2883, 0]
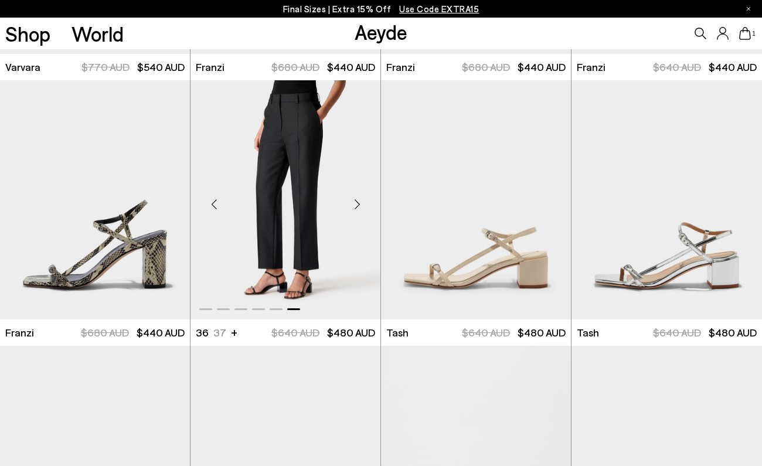
click at [359, 202] on div "Next slide" at bounding box center [356, 204] width 35 height 35
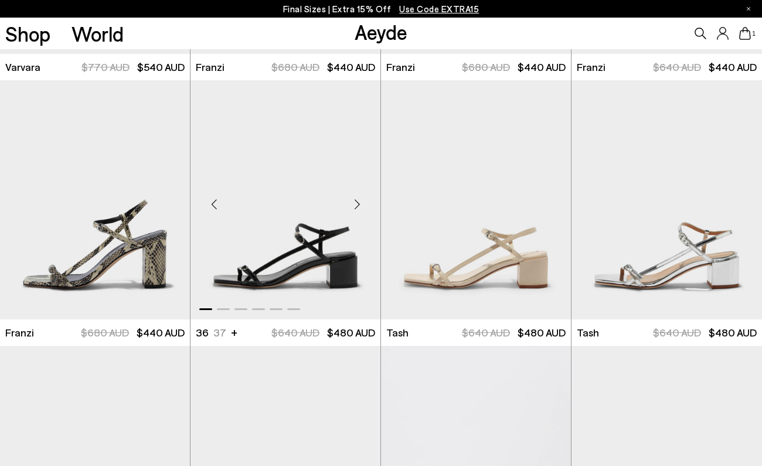
click at [359, 206] on div "Next slide" at bounding box center [356, 204] width 35 height 35
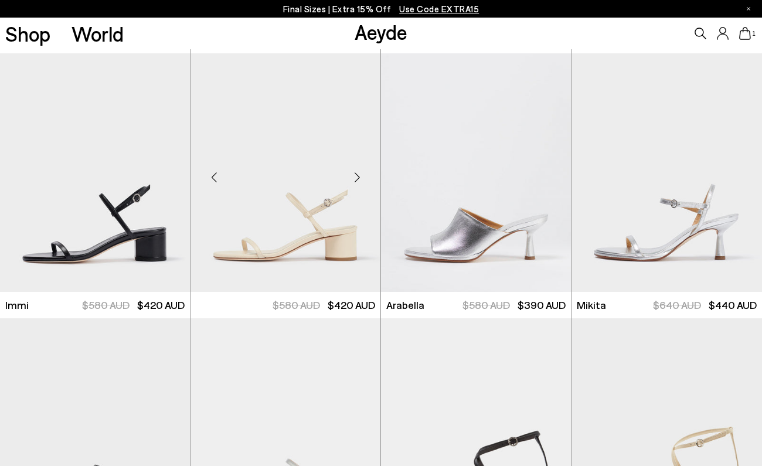
scroll to position [3173, 0]
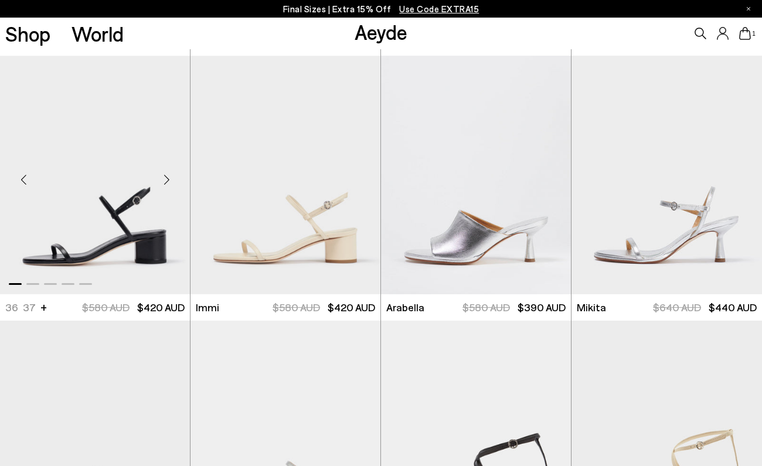
click at [164, 180] on div "Next slide" at bounding box center [166, 179] width 35 height 35
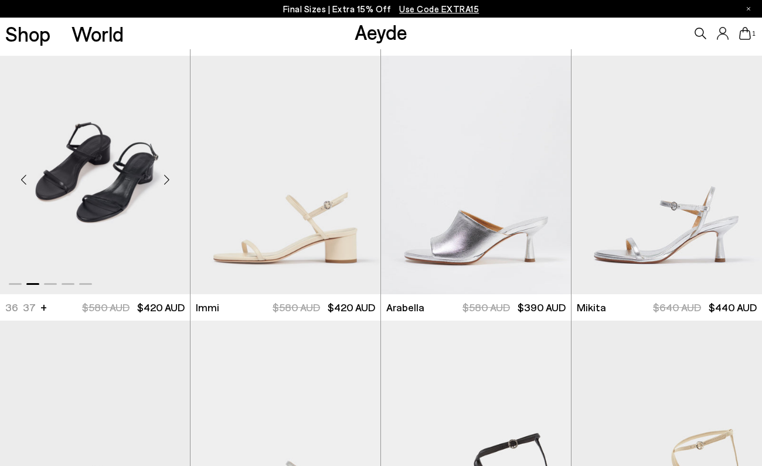
click at [164, 180] on div "Next slide" at bounding box center [166, 179] width 35 height 35
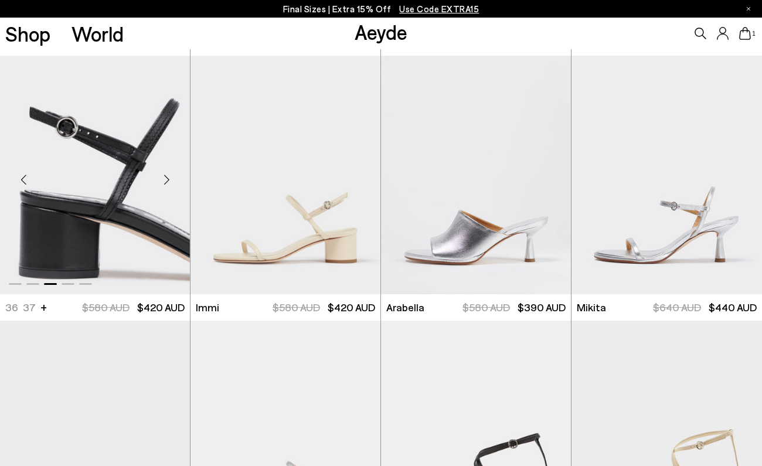
click at [164, 180] on div "Next slide" at bounding box center [166, 179] width 35 height 35
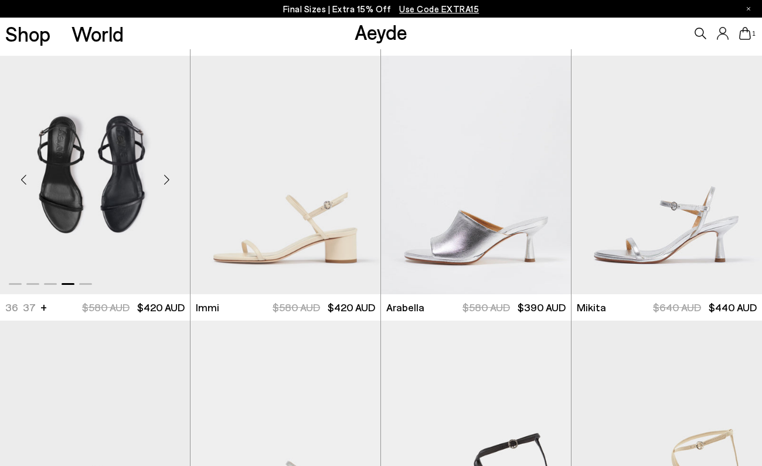
click at [164, 180] on div "Next slide" at bounding box center [166, 179] width 35 height 35
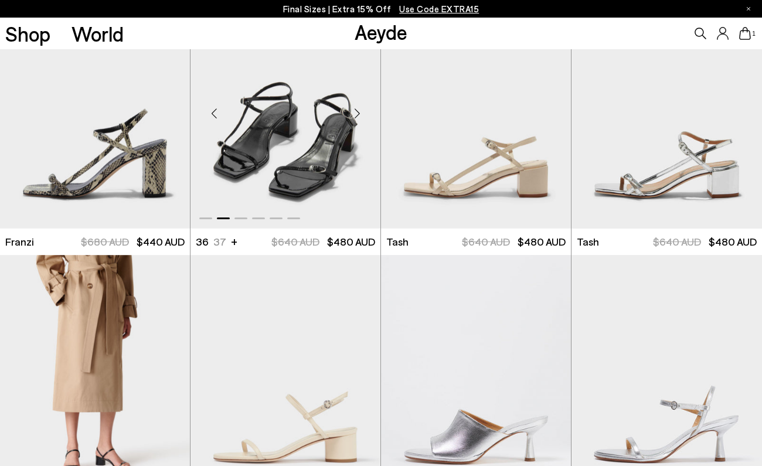
scroll to position [2967, 0]
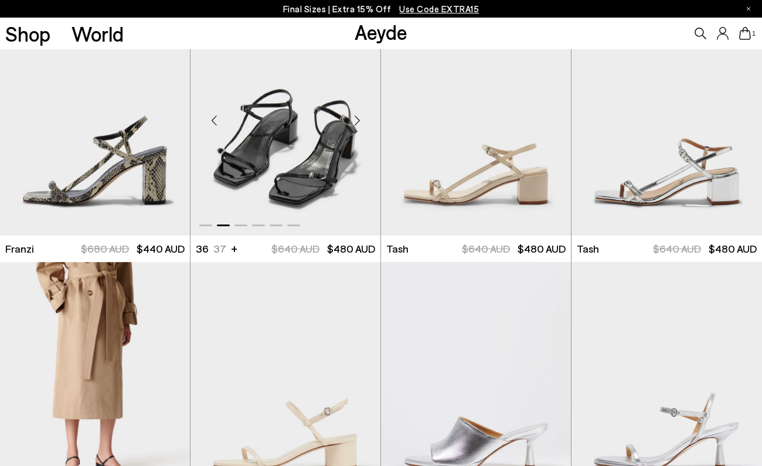
click at [356, 120] on div "Next slide" at bounding box center [356, 120] width 35 height 35
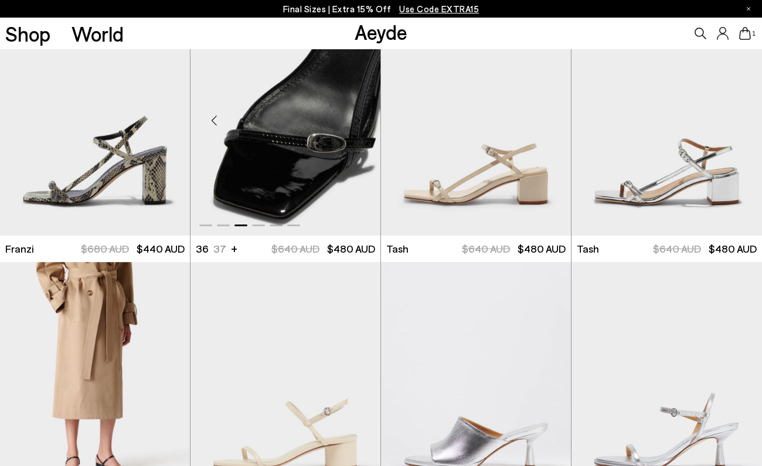
click at [356, 120] on div "Next slide" at bounding box center [356, 120] width 35 height 35
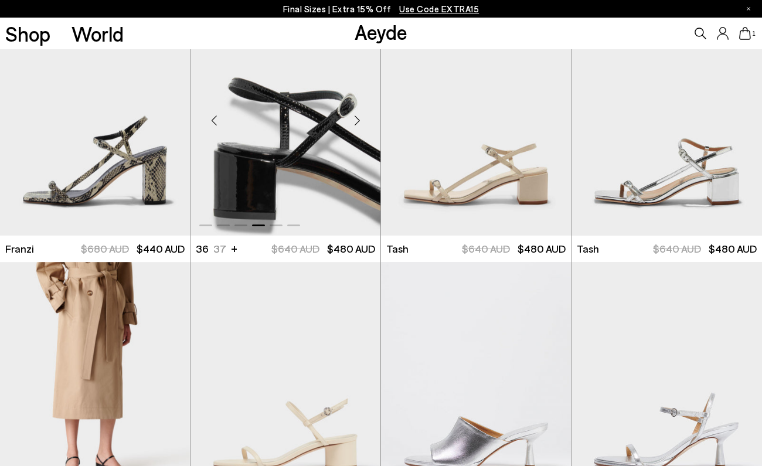
click at [356, 120] on div "Next slide" at bounding box center [356, 120] width 35 height 35
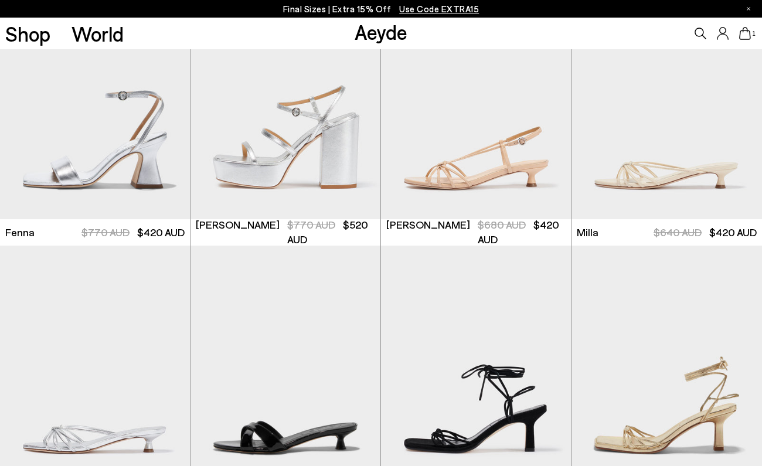
scroll to position [4053, 0]
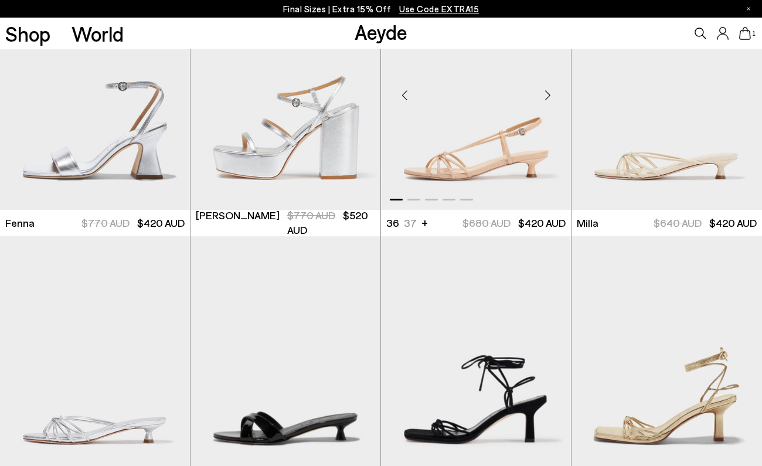
click at [542, 101] on div "Next slide" at bounding box center [547, 94] width 35 height 35
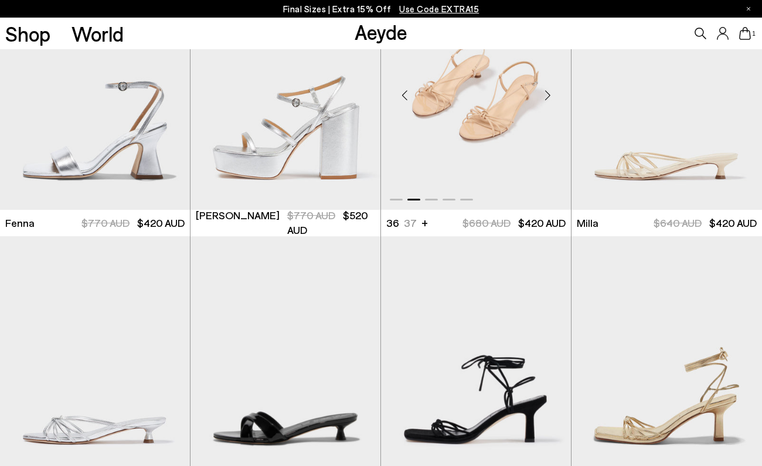
click at [542, 101] on div "Next slide" at bounding box center [547, 94] width 35 height 35
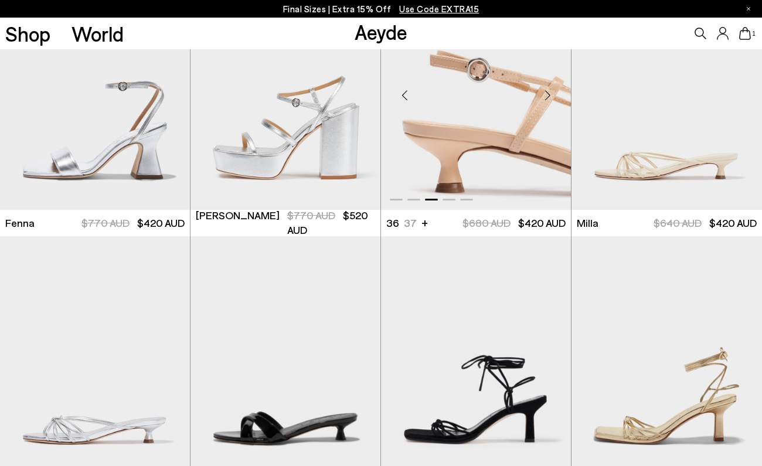
click at [542, 101] on div "Next slide" at bounding box center [547, 94] width 35 height 35
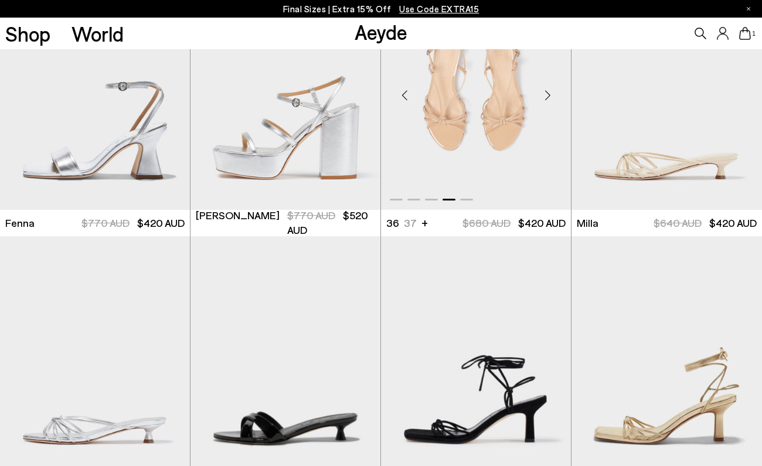
click at [542, 101] on div "Next slide" at bounding box center [547, 94] width 35 height 35
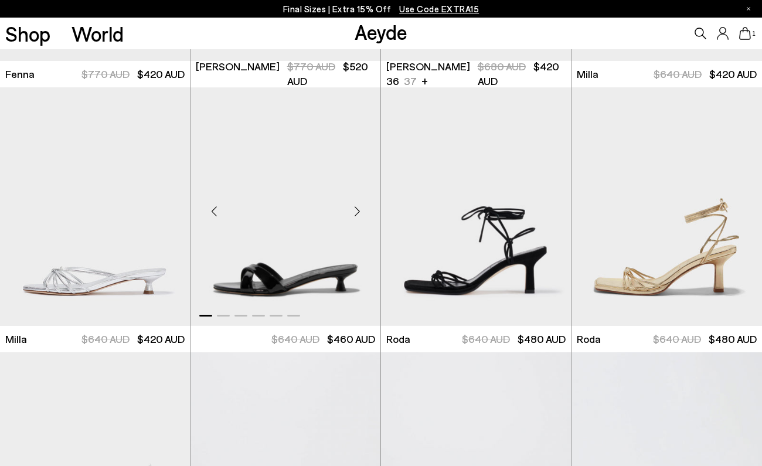
scroll to position [4215, 0]
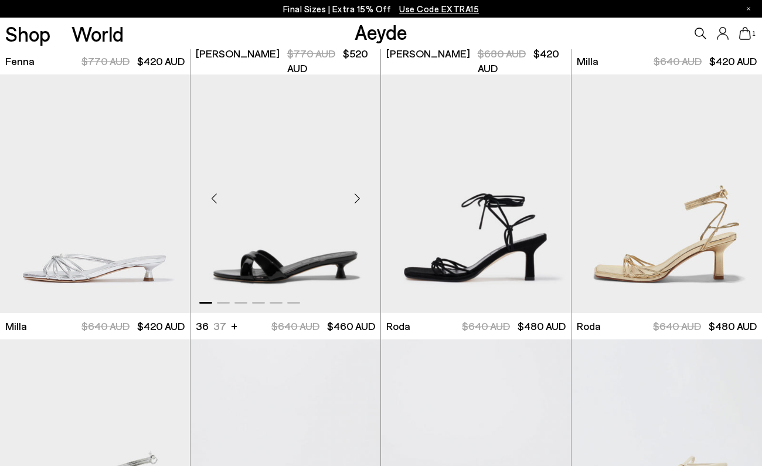
click at [358, 199] on div "Next slide" at bounding box center [356, 198] width 35 height 35
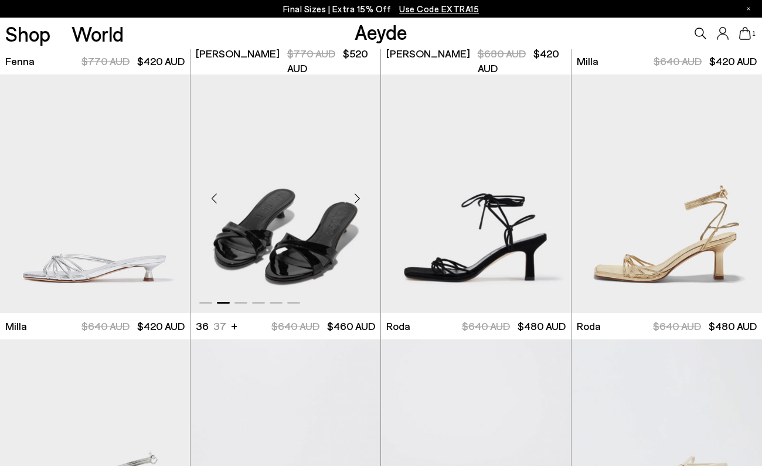
click at [358, 199] on div "Next slide" at bounding box center [356, 198] width 35 height 35
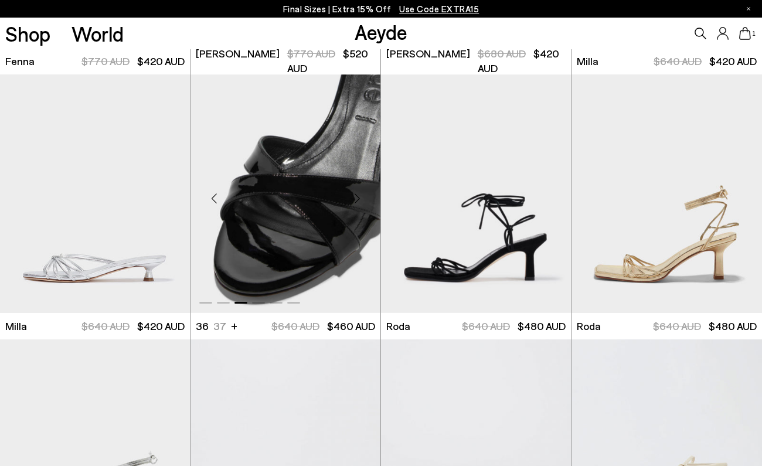
click at [358, 199] on div "Next slide" at bounding box center [356, 198] width 35 height 35
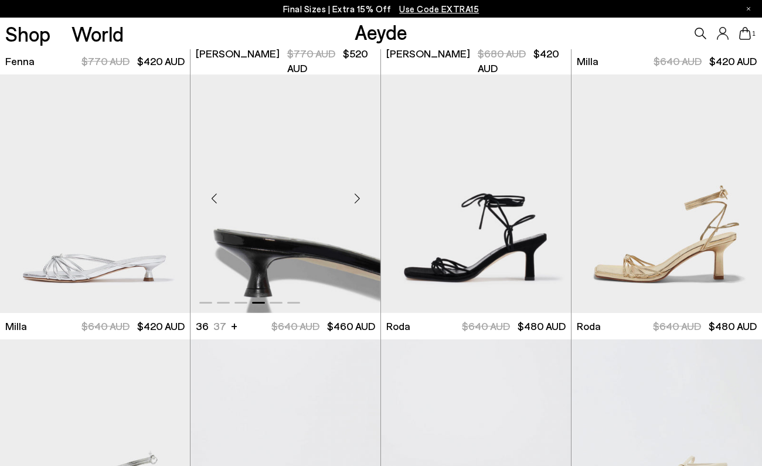
click at [358, 199] on div "Next slide" at bounding box center [356, 198] width 35 height 35
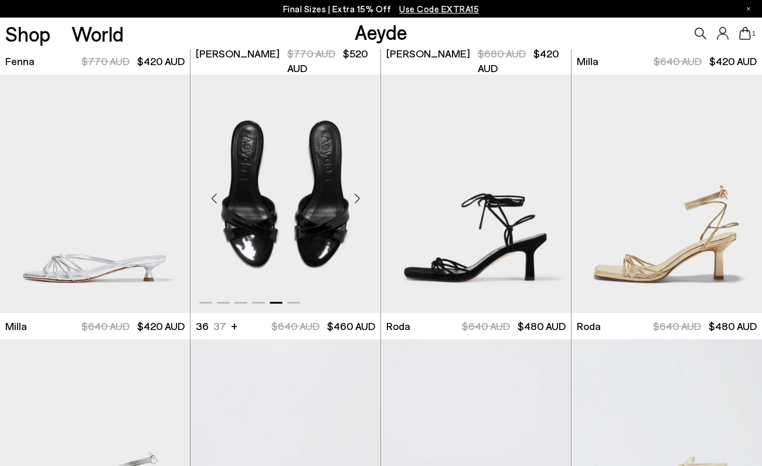
click at [358, 199] on div "Next slide" at bounding box center [356, 198] width 35 height 35
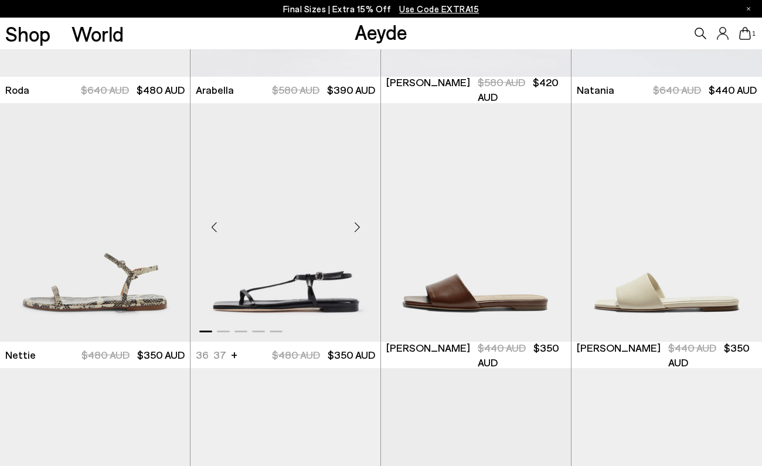
scroll to position [4723, 0]
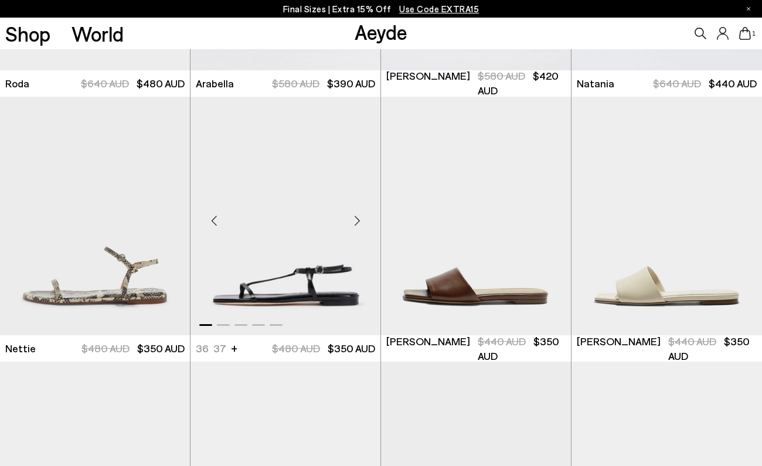
click at [355, 220] on div "Next slide" at bounding box center [356, 220] width 35 height 35
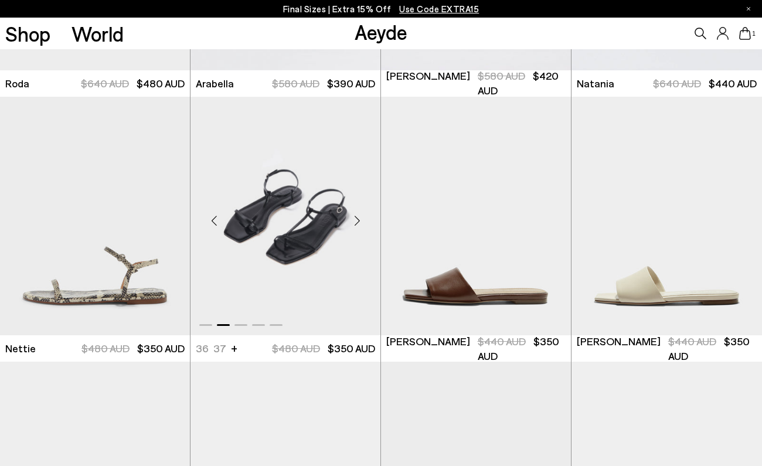
click at [355, 220] on div "Next slide" at bounding box center [356, 220] width 35 height 35
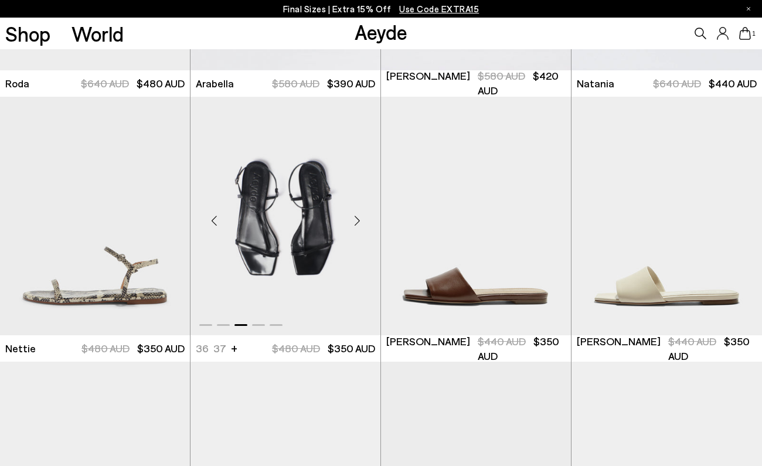
click at [355, 220] on div "Next slide" at bounding box center [356, 220] width 35 height 35
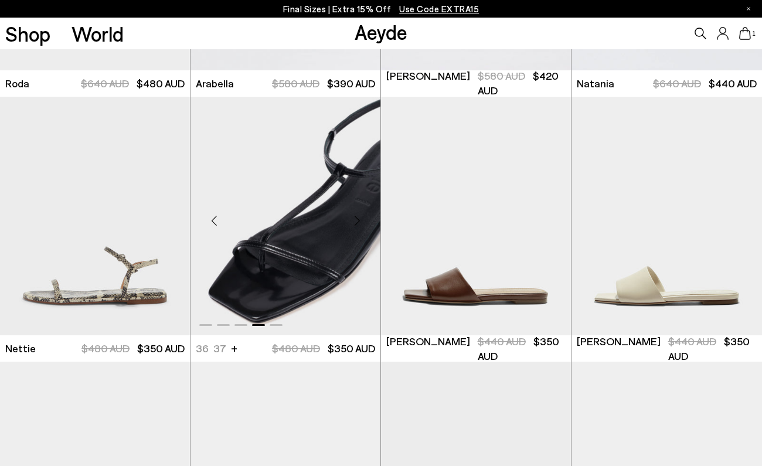
click at [355, 220] on div "Next slide" at bounding box center [356, 220] width 35 height 35
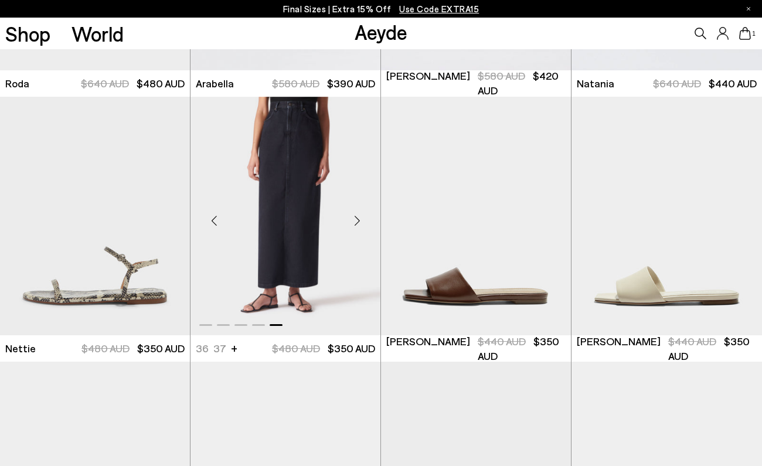
click at [314, 277] on img "5 / 5" at bounding box center [285, 216] width 190 height 239
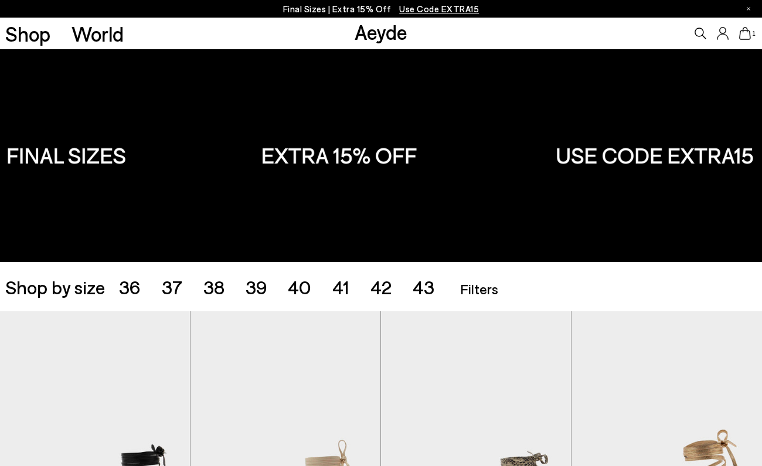
scroll to position [0, 0]
click at [387, 292] on span "42" at bounding box center [380, 286] width 21 height 22
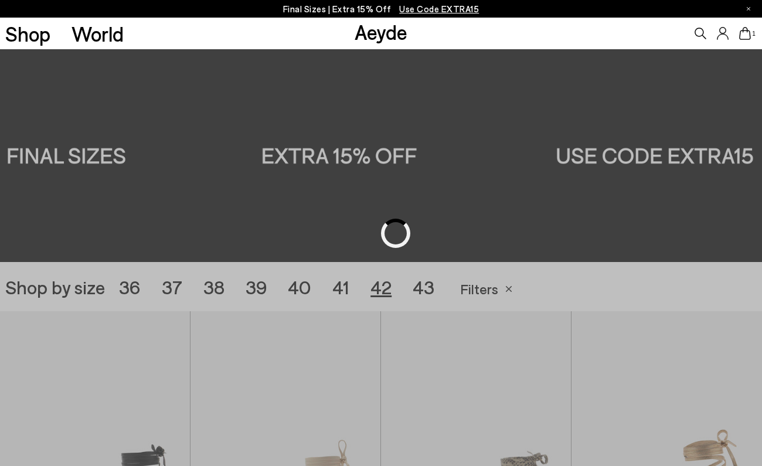
scroll to position [212, 0]
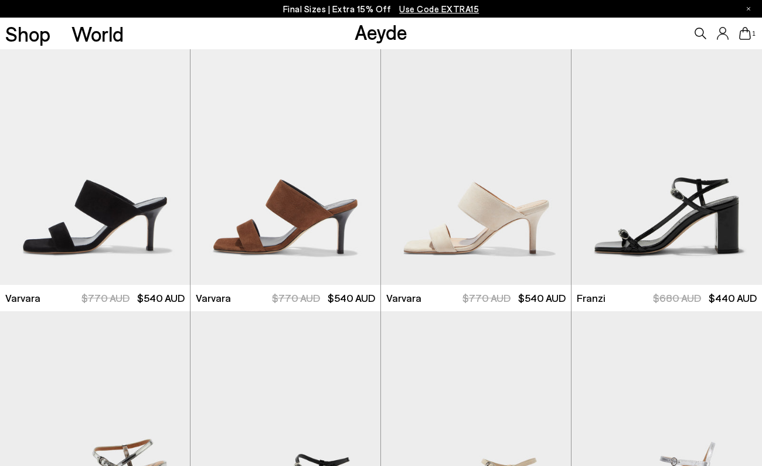
scroll to position [2091, 0]
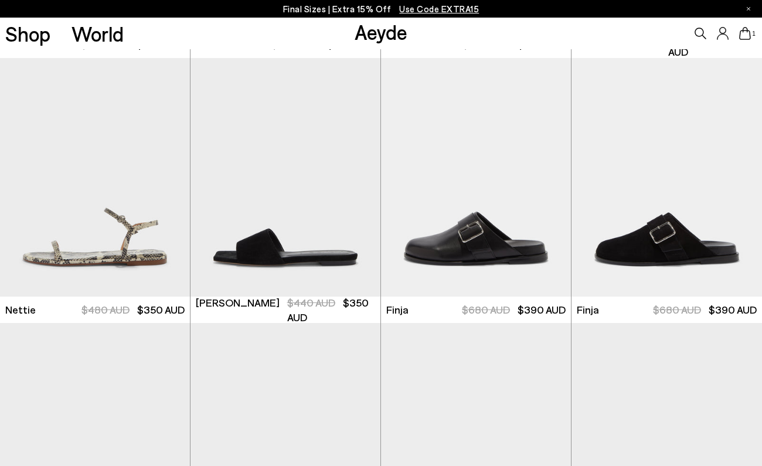
scroll to position [3178, 0]
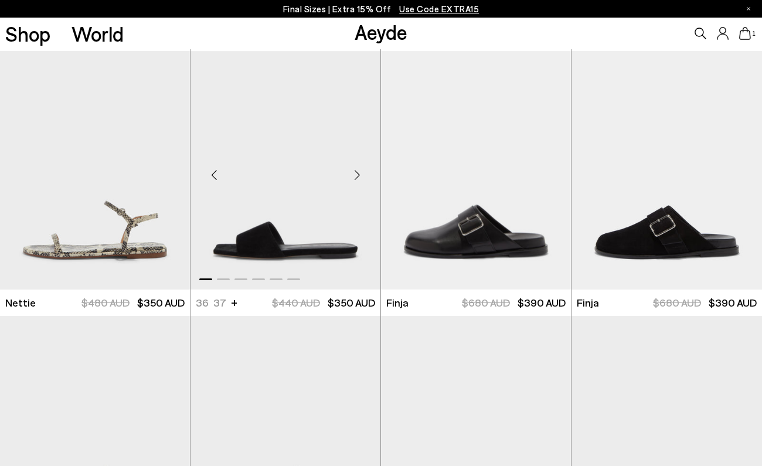
click at [361, 169] on div "Next slide" at bounding box center [356, 175] width 35 height 35
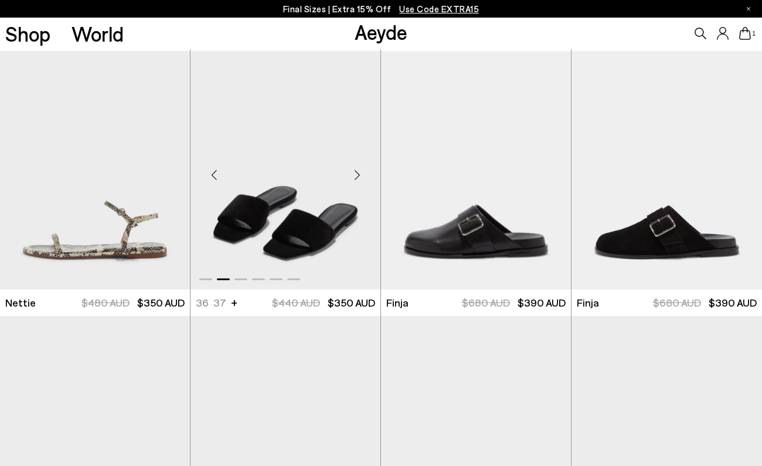
click at [361, 173] on div "Next slide" at bounding box center [356, 175] width 35 height 35
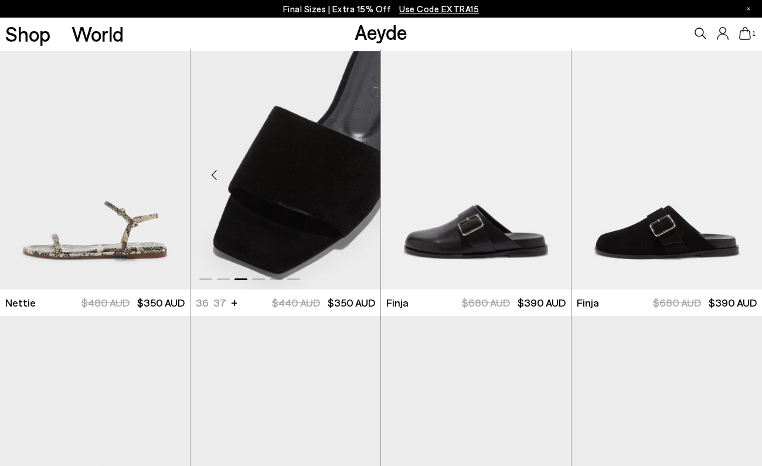
click at [361, 173] on div "Next slide" at bounding box center [356, 175] width 35 height 35
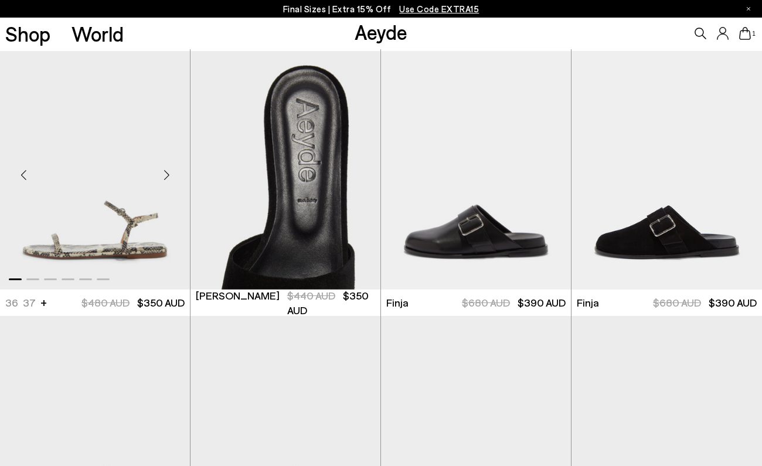
click at [164, 176] on div "Next slide" at bounding box center [166, 175] width 35 height 35
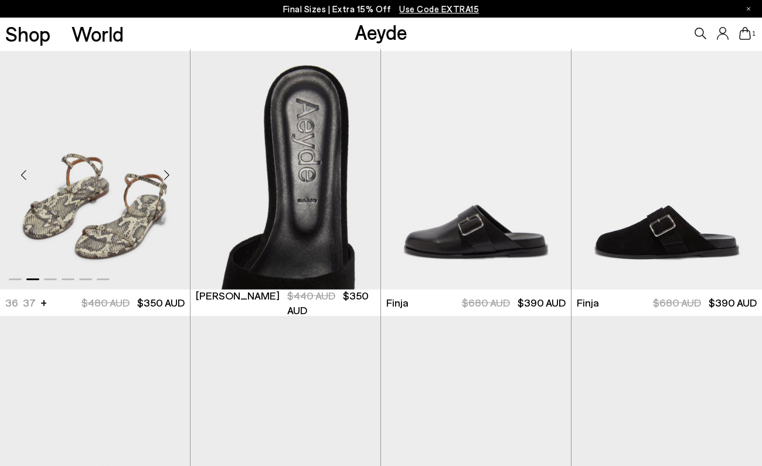
click at [164, 176] on div "Next slide" at bounding box center [166, 175] width 35 height 35
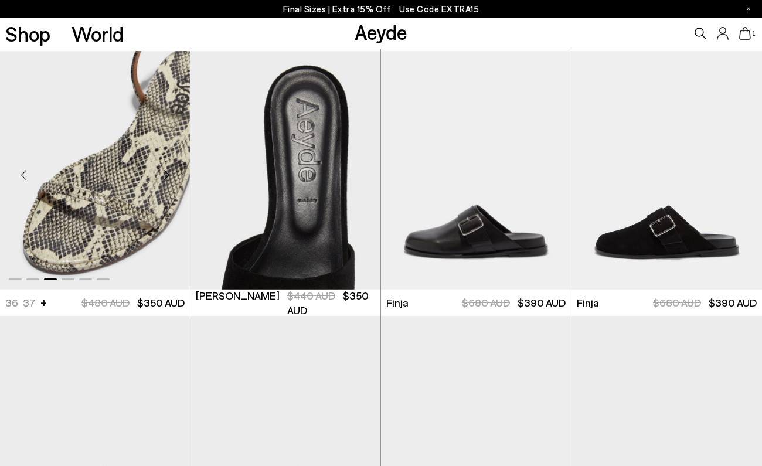
click at [164, 176] on div "Next slide" at bounding box center [166, 175] width 35 height 35
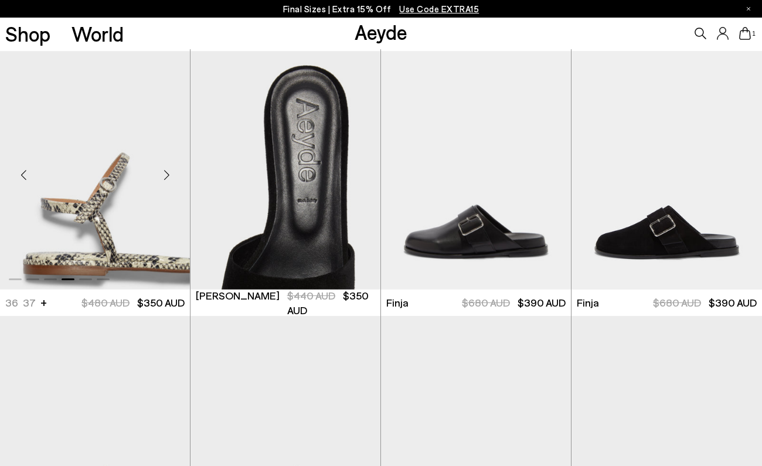
click at [164, 176] on div "Next slide" at bounding box center [166, 175] width 35 height 35
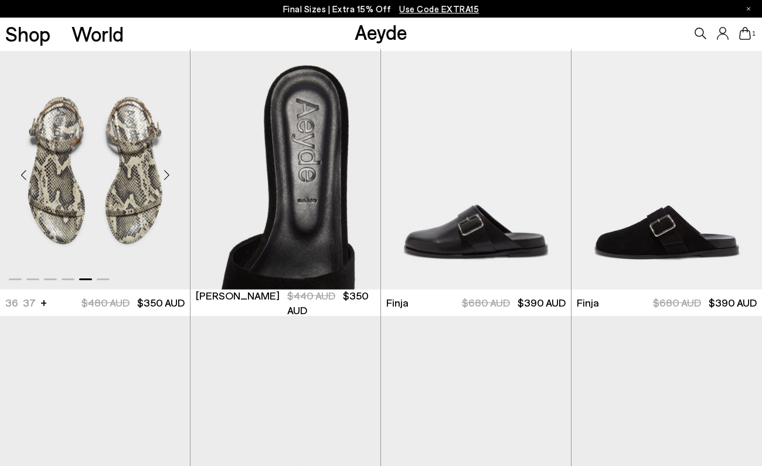
click at [164, 176] on div "Next slide" at bounding box center [166, 175] width 35 height 35
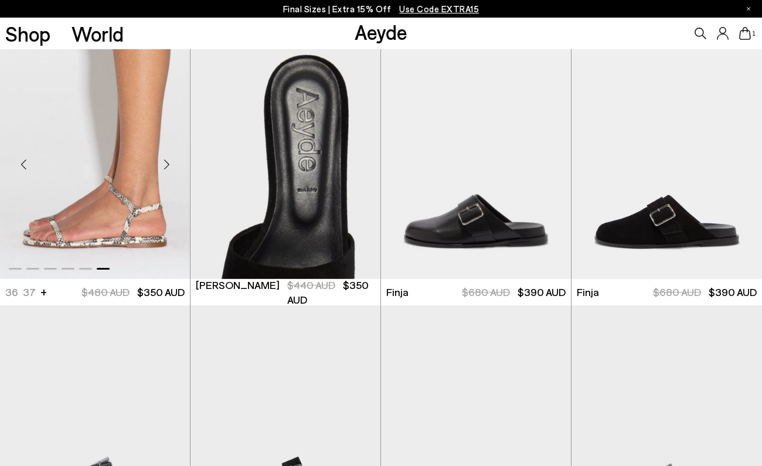
scroll to position [3191, 0]
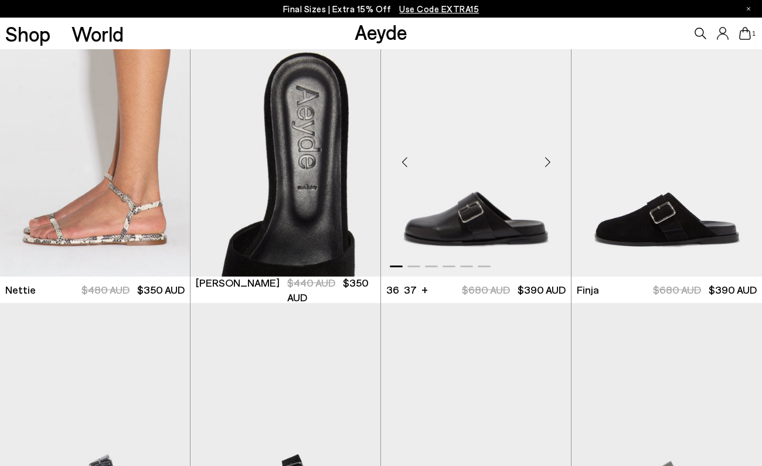
click at [546, 160] on div "Next slide" at bounding box center [547, 162] width 35 height 35
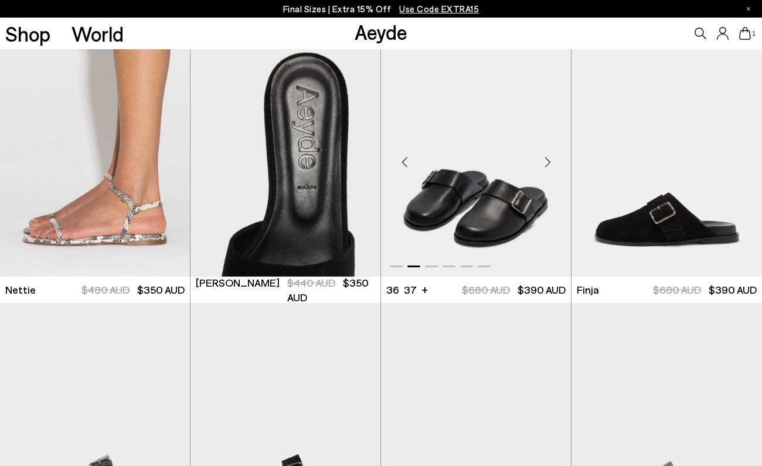
click at [546, 160] on div "Next slide" at bounding box center [547, 162] width 35 height 35
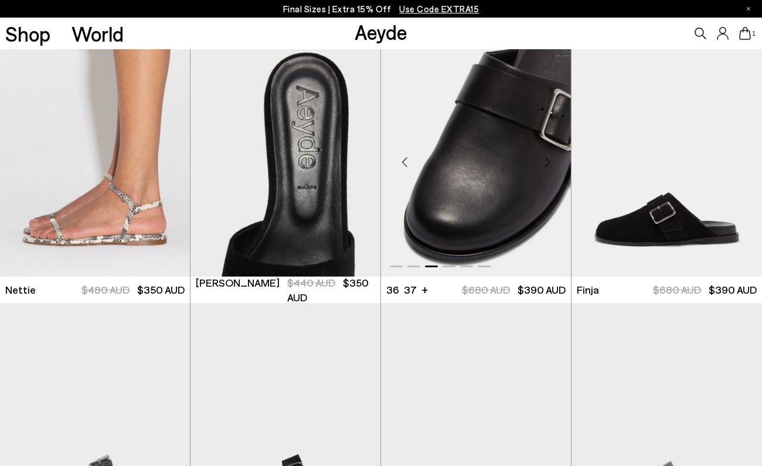
click at [546, 160] on div "Next slide" at bounding box center [547, 162] width 35 height 35
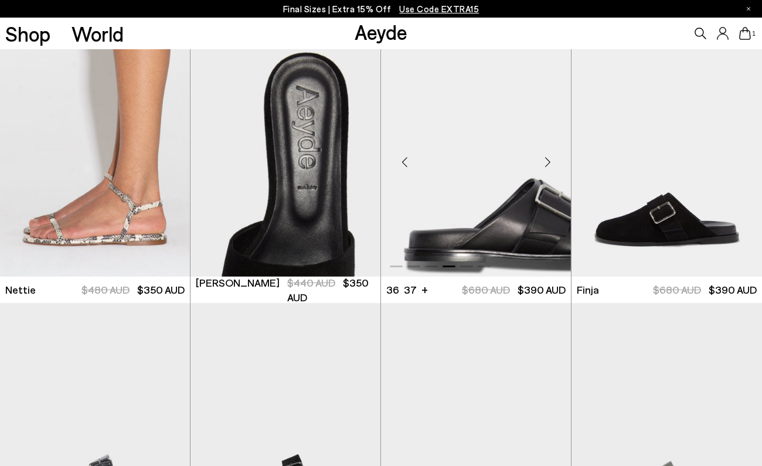
click at [546, 160] on div "Next slide" at bounding box center [547, 162] width 35 height 35
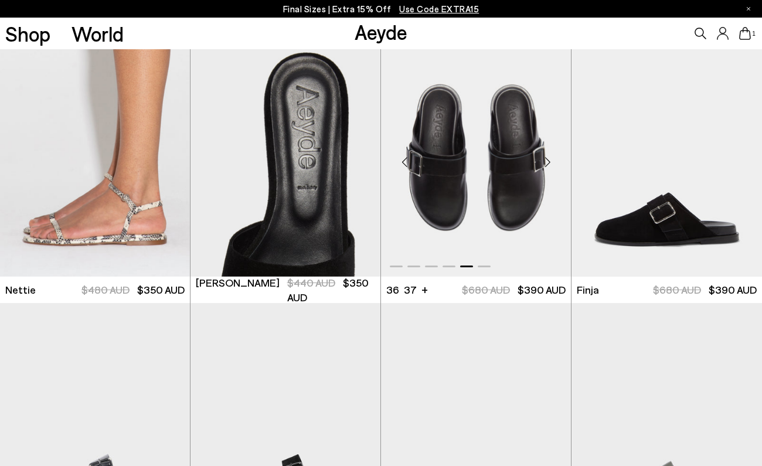
click at [546, 160] on div "Next slide" at bounding box center [547, 162] width 35 height 35
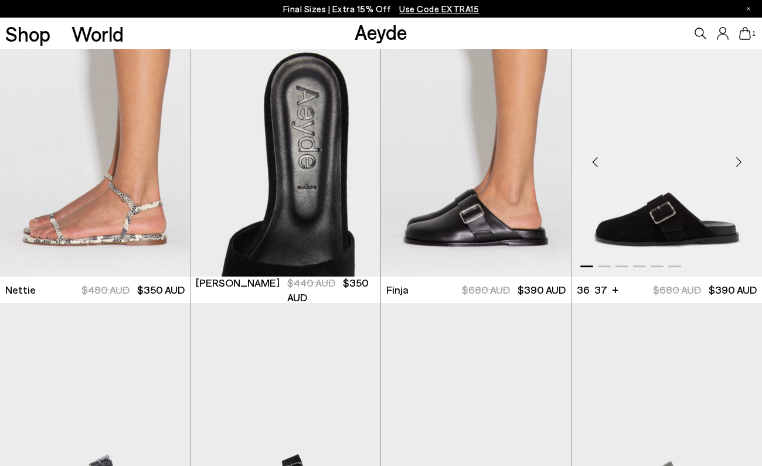
click at [737, 161] on div "Next slide" at bounding box center [738, 162] width 35 height 35
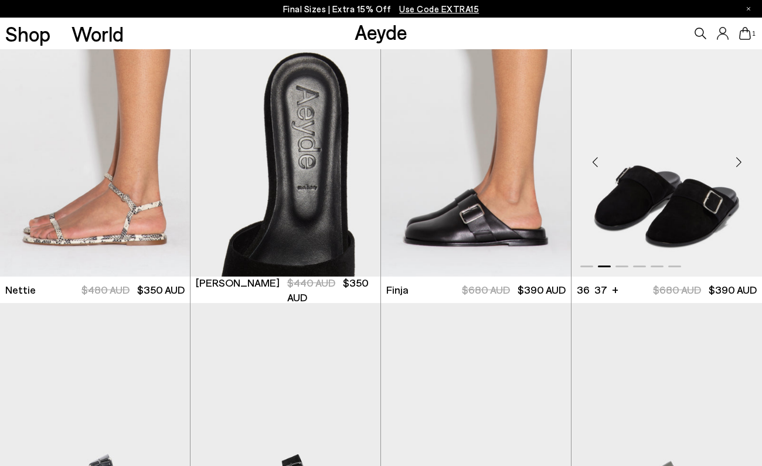
click at [737, 161] on div "Next slide" at bounding box center [738, 162] width 35 height 35
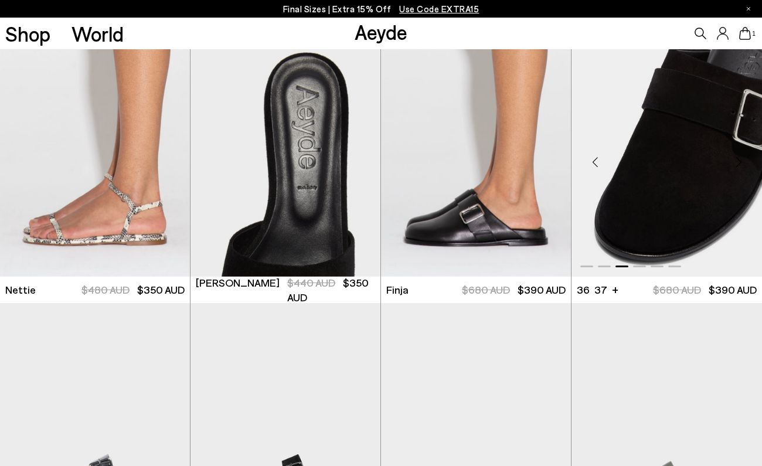
click at [737, 161] on div "Next slide" at bounding box center [738, 162] width 35 height 35
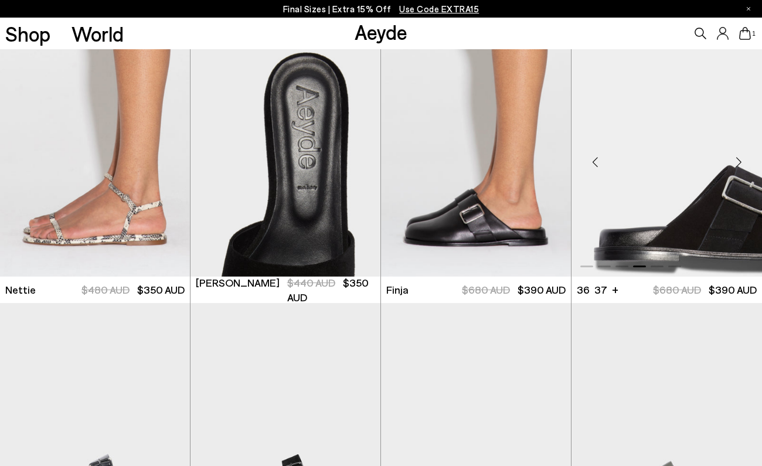
click at [737, 161] on div "Next slide" at bounding box center [738, 162] width 35 height 35
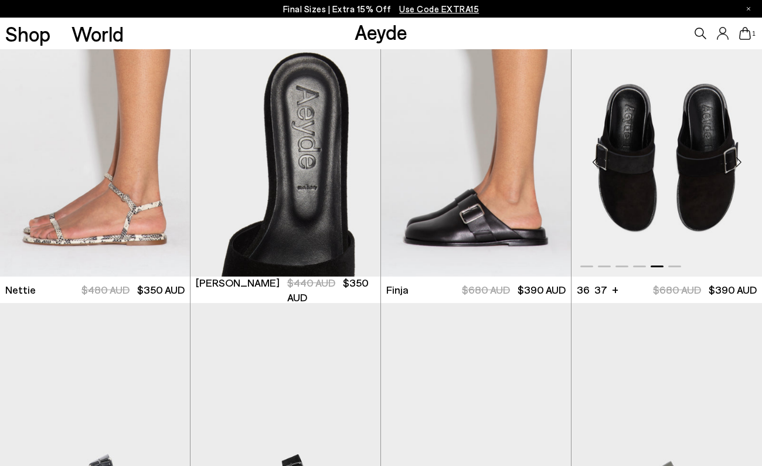
click at [737, 161] on div "Next slide" at bounding box center [738, 162] width 35 height 35
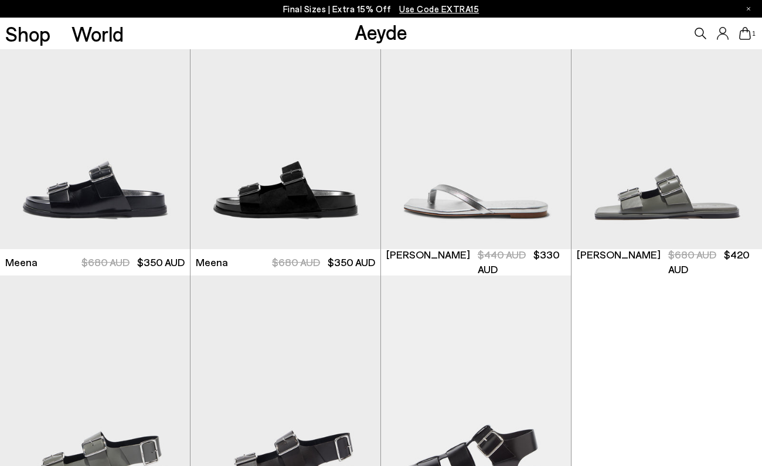
scroll to position [3515, 0]
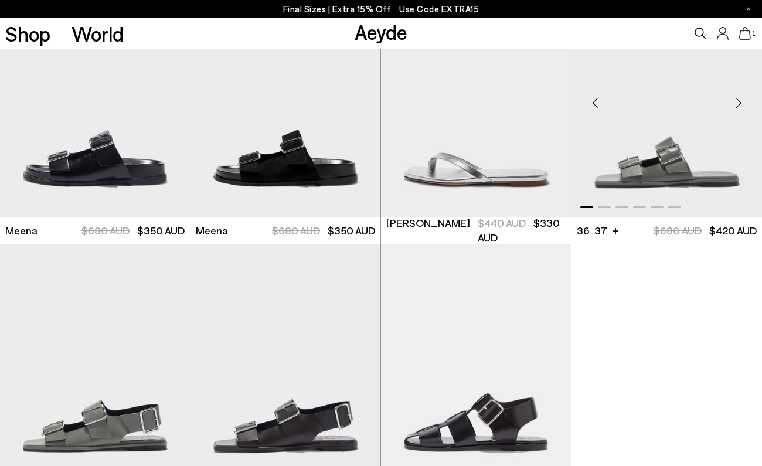
click at [741, 103] on div "Next slide" at bounding box center [738, 102] width 35 height 35
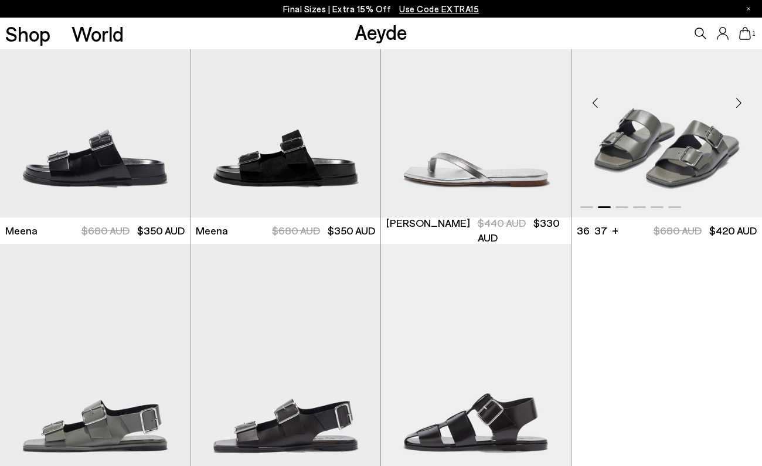
click at [741, 103] on div "Next slide" at bounding box center [738, 102] width 35 height 35
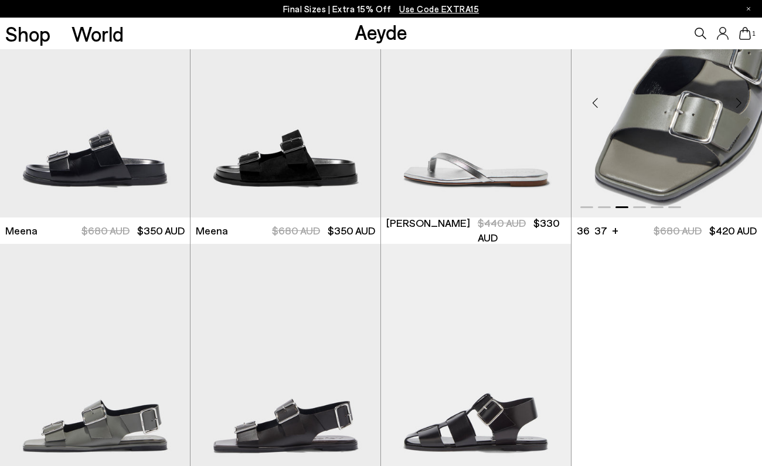
click at [741, 103] on div "Next slide" at bounding box center [738, 102] width 35 height 35
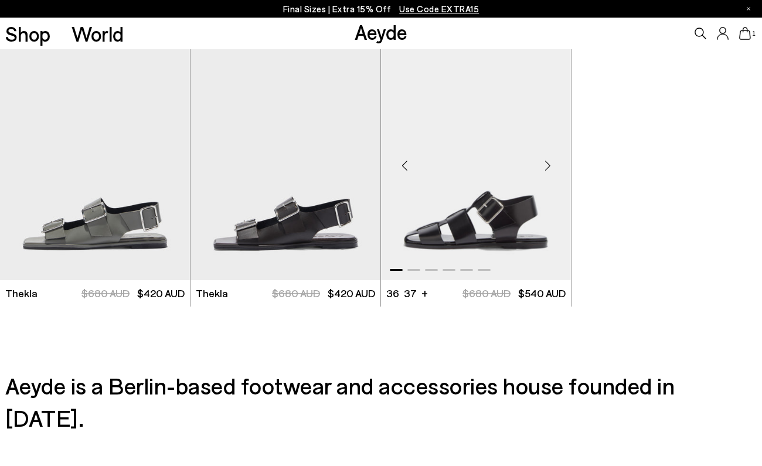
scroll to position [3715, 0]
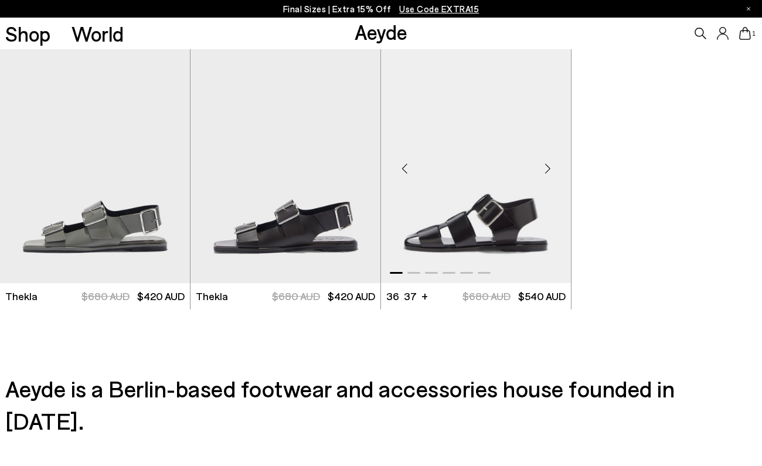
click at [546, 171] on div "Next slide" at bounding box center [547, 168] width 35 height 35
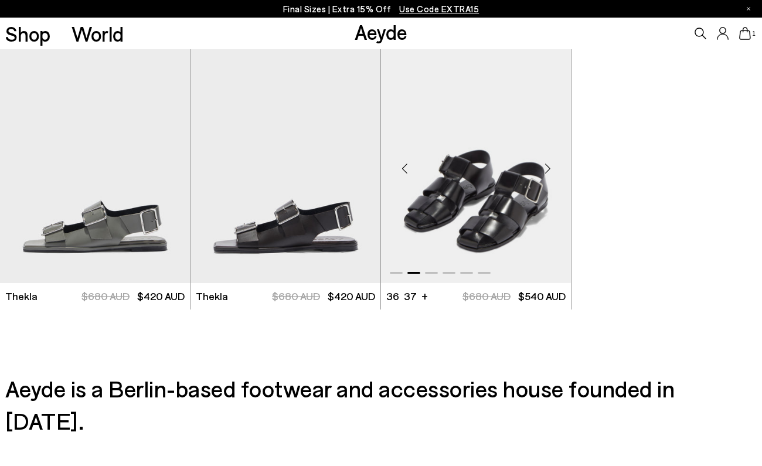
click at [546, 171] on div "Next slide" at bounding box center [547, 168] width 35 height 35
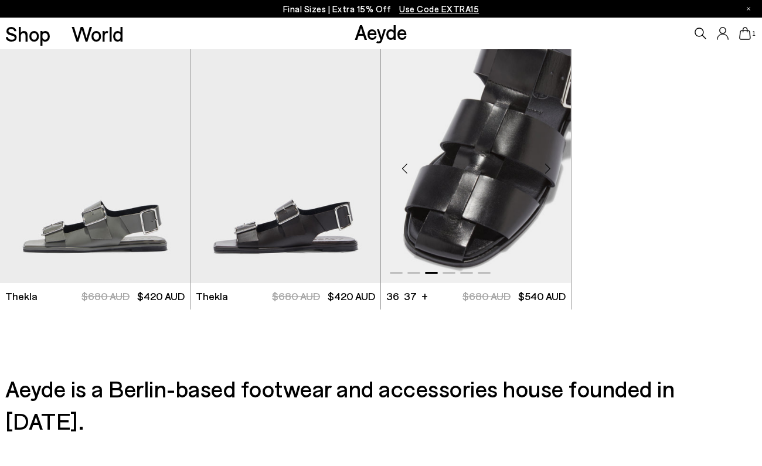
click at [546, 171] on div "Next slide" at bounding box center [547, 168] width 35 height 35
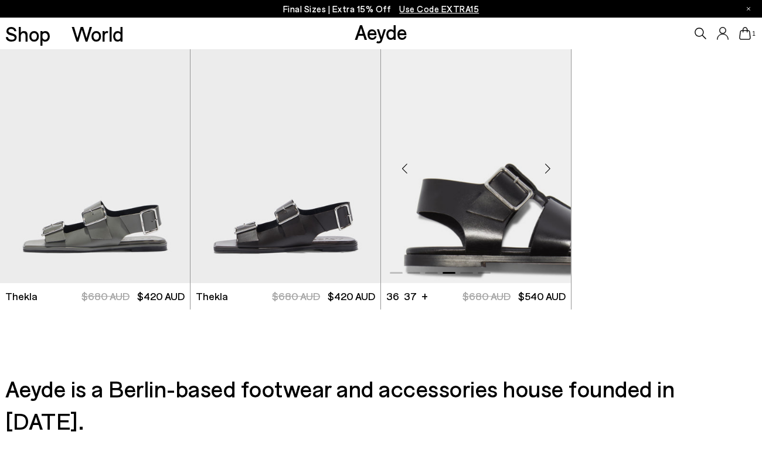
click at [546, 171] on div "Next slide" at bounding box center [547, 168] width 35 height 35
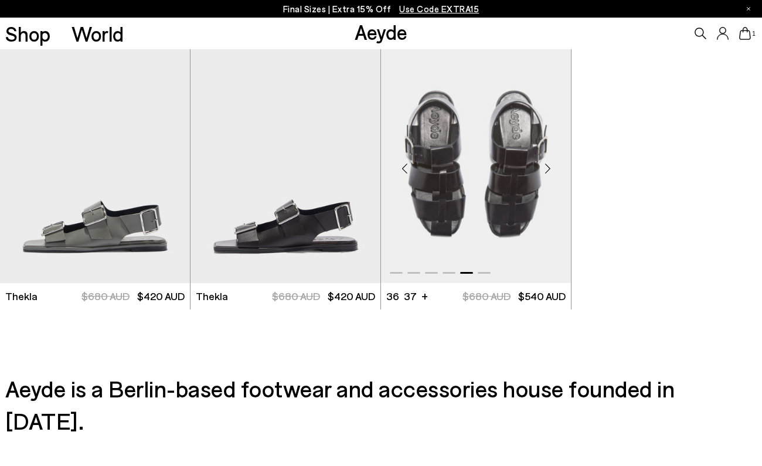
click at [546, 171] on div "Next slide" at bounding box center [547, 168] width 35 height 35
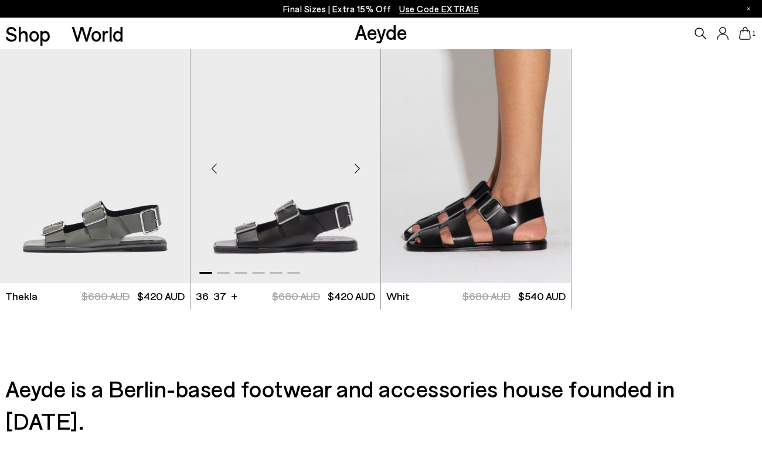
click at [356, 170] on div "Next slide" at bounding box center [356, 168] width 35 height 35
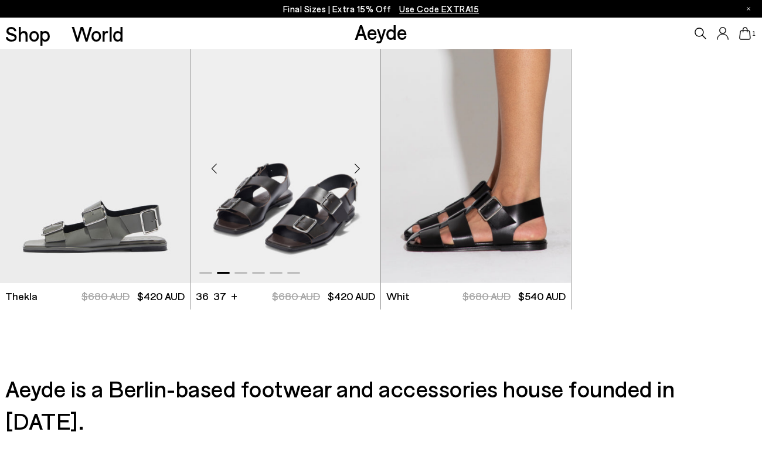
click at [356, 170] on div "Next slide" at bounding box center [356, 168] width 35 height 35
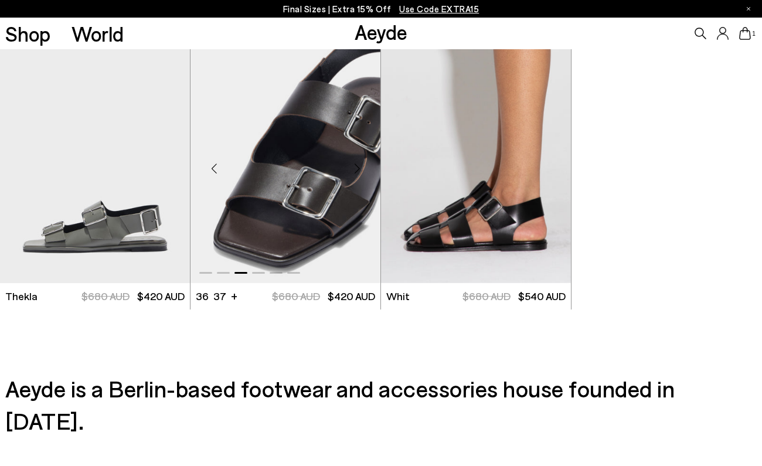
click at [356, 170] on div "Next slide" at bounding box center [356, 168] width 35 height 35
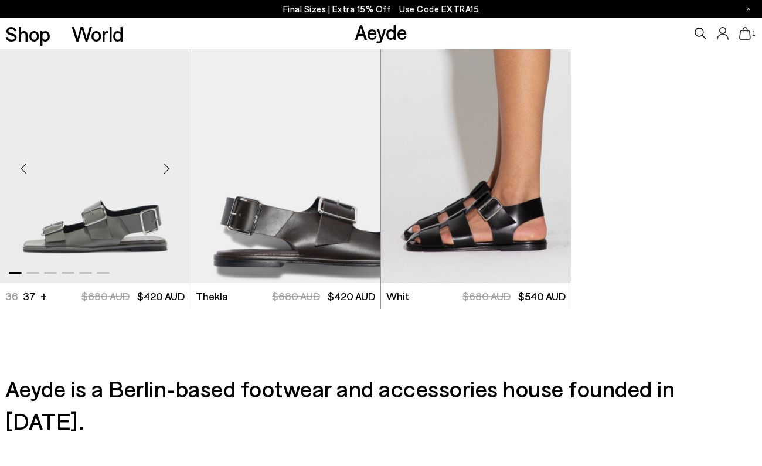
click at [172, 168] on div "Next slide" at bounding box center [166, 168] width 35 height 35
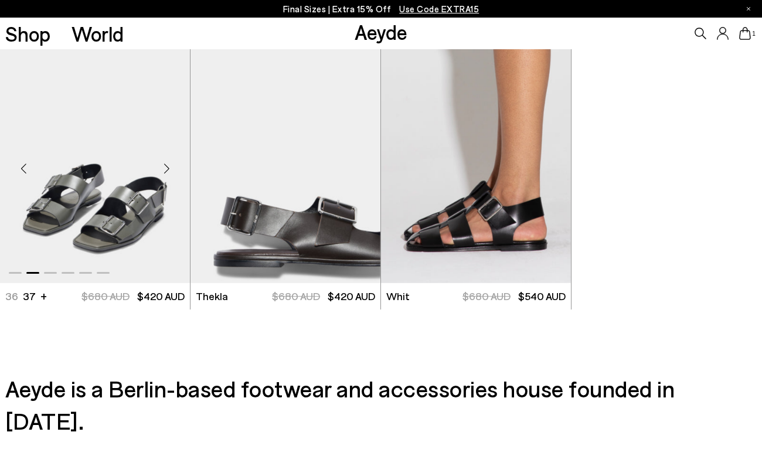
click at [172, 168] on div "Next slide" at bounding box center [166, 168] width 35 height 35
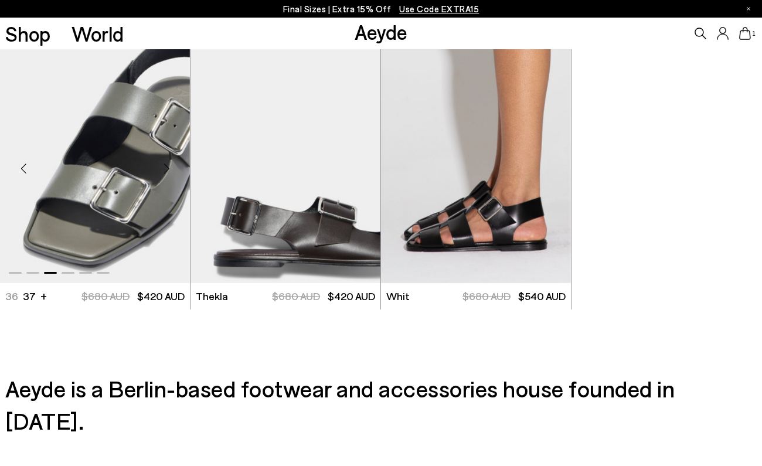
click at [172, 168] on div "Next slide" at bounding box center [166, 168] width 35 height 35
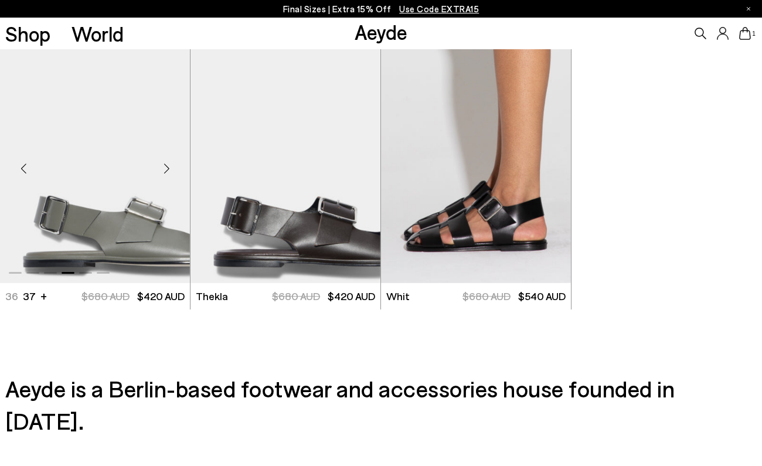
click at [172, 168] on div "Next slide" at bounding box center [166, 168] width 35 height 35
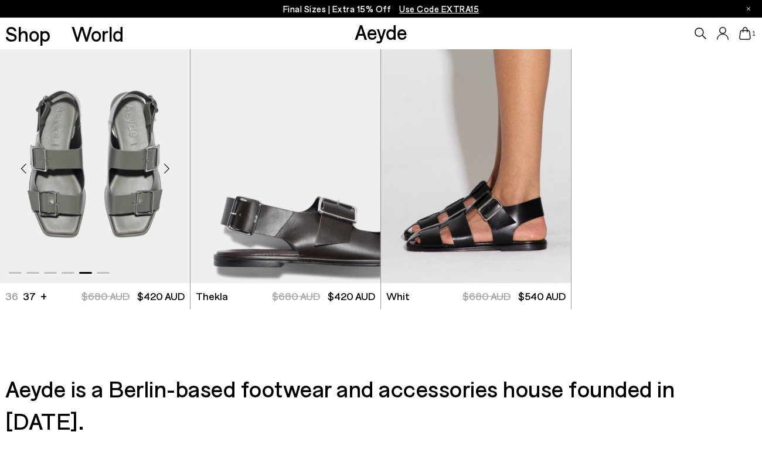
click at [172, 168] on div "Next slide" at bounding box center [166, 168] width 35 height 35
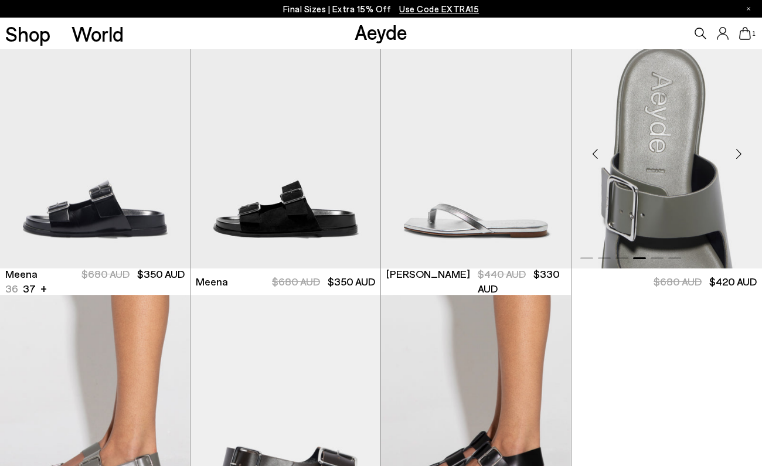
scroll to position [3465, 0]
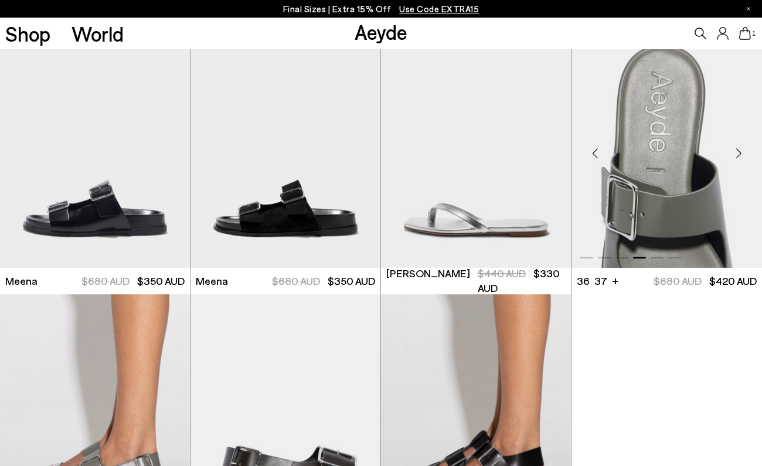
click at [741, 163] on div "Next slide" at bounding box center [738, 152] width 35 height 35
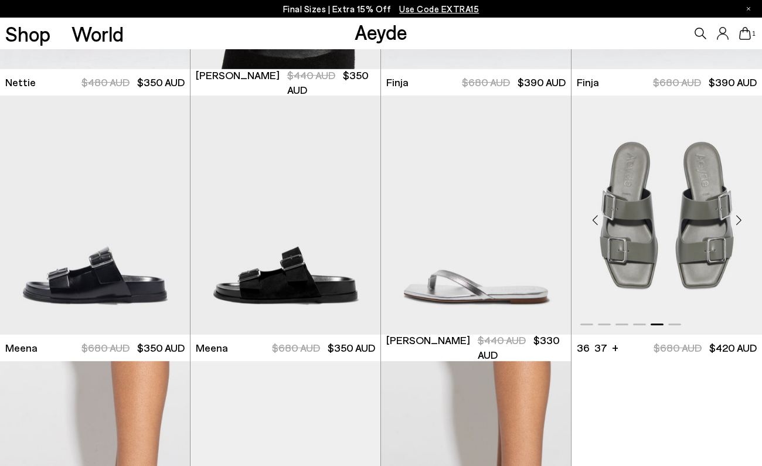
scroll to position [3385, 0]
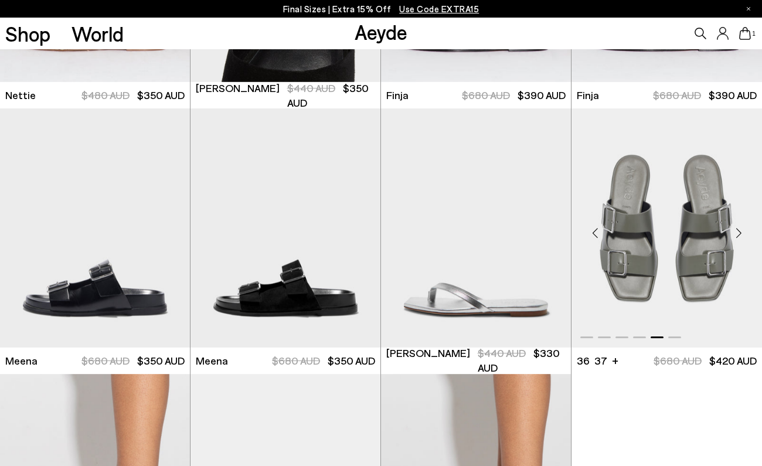
click at [741, 231] on div "Next slide" at bounding box center [738, 232] width 35 height 35
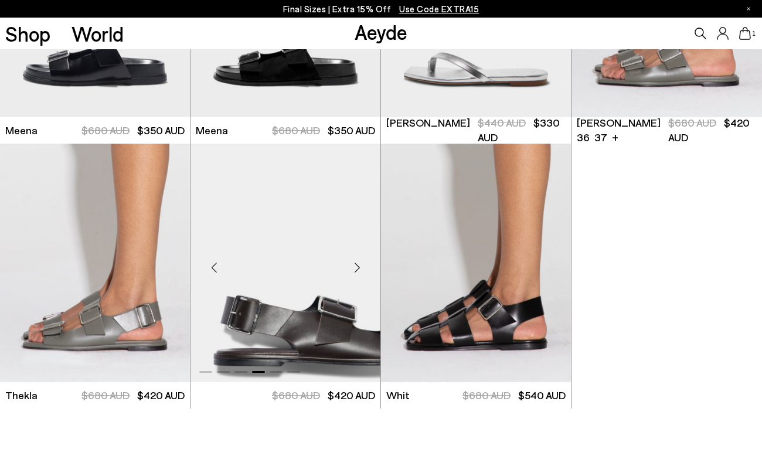
scroll to position [3670, 0]
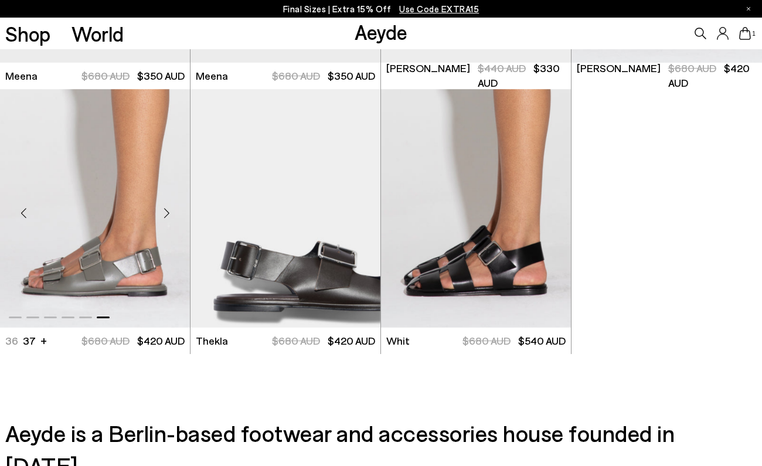
click at [169, 216] on div "Next slide" at bounding box center [166, 213] width 35 height 35
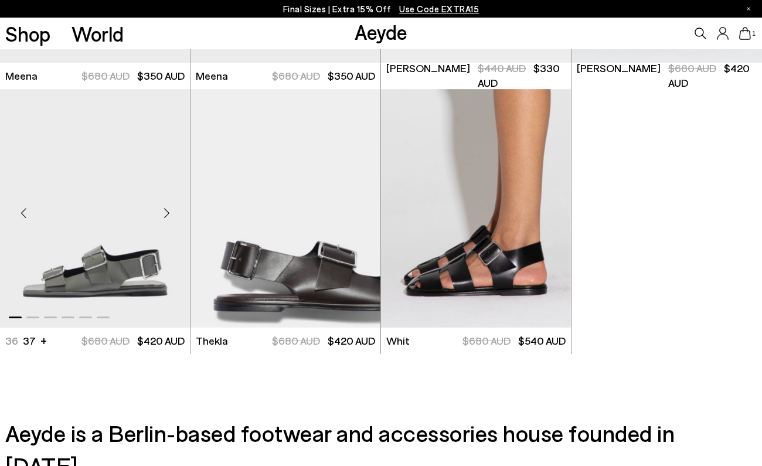
click at [169, 216] on div "Next slide" at bounding box center [166, 213] width 35 height 35
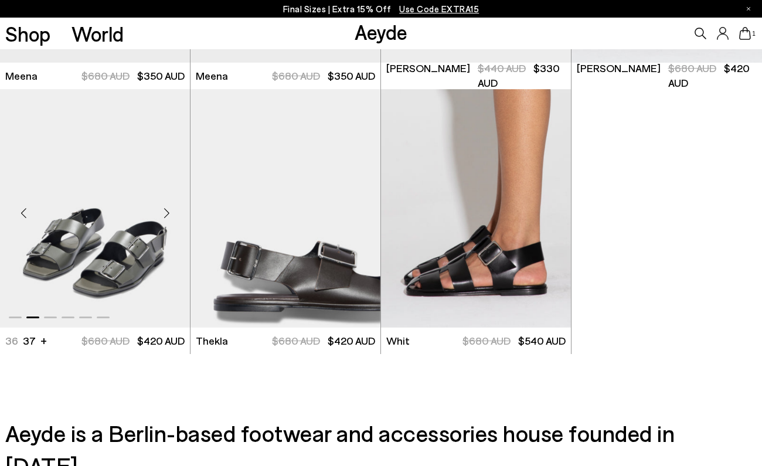
click at [124, 273] on img "2 / 6" at bounding box center [95, 208] width 190 height 239
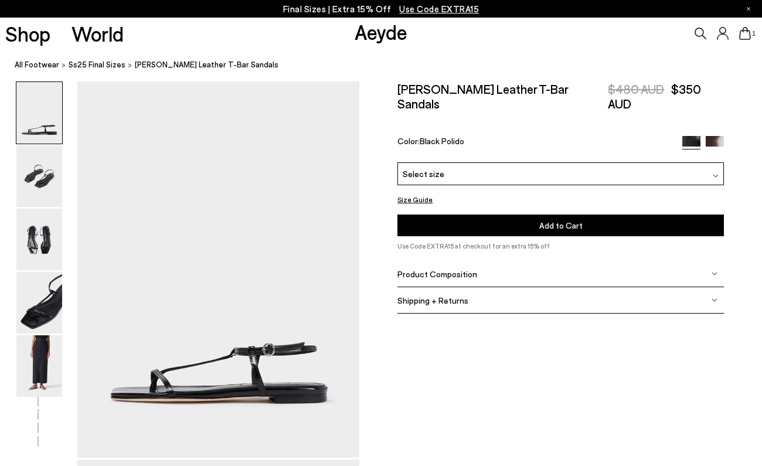
click at [488, 165] on div "Select size" at bounding box center [560, 173] width 326 height 23
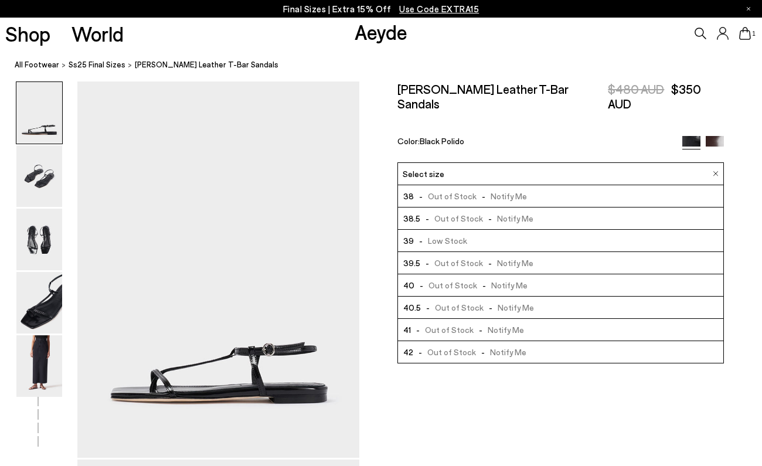
scroll to position [89, 0]
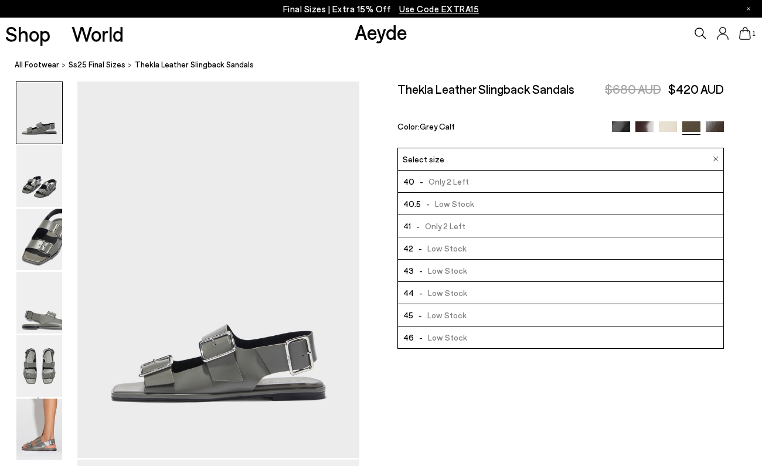
scroll to position [156, 0]
click at [443, 268] on span "- Low Stock" at bounding box center [440, 270] width 53 height 15
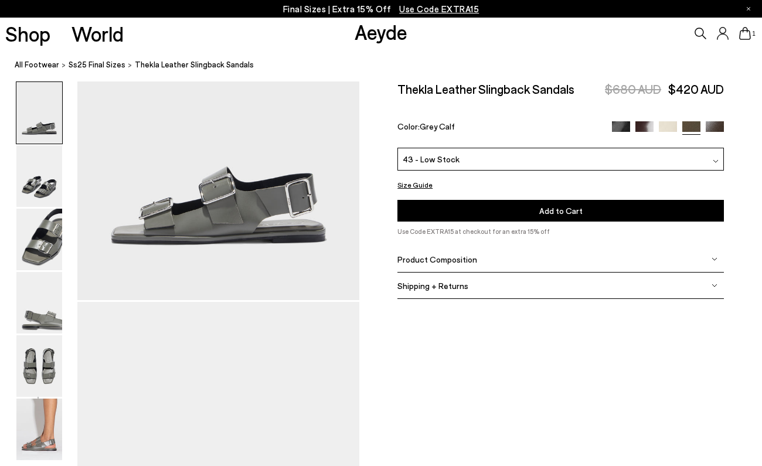
scroll to position [224, 0]
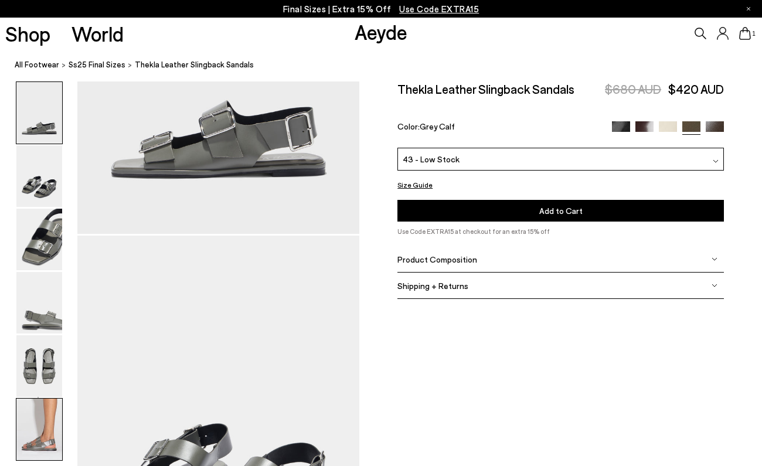
click at [40, 399] on img at bounding box center [39, 430] width 46 height 62
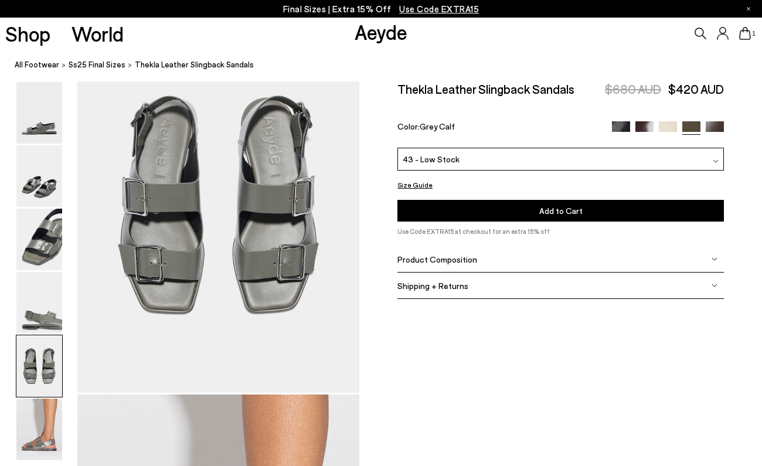
scroll to position [1550, 0]
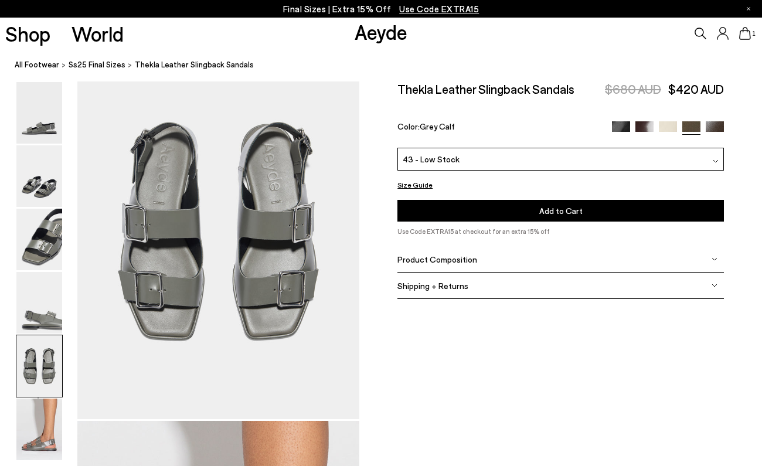
click at [619, 125] on img at bounding box center [621, 130] width 18 height 18
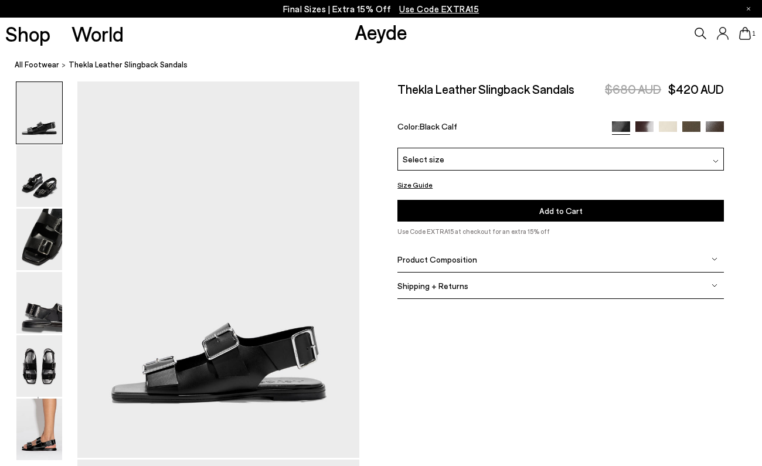
click at [534, 156] on div "Select size" at bounding box center [560, 159] width 326 height 23
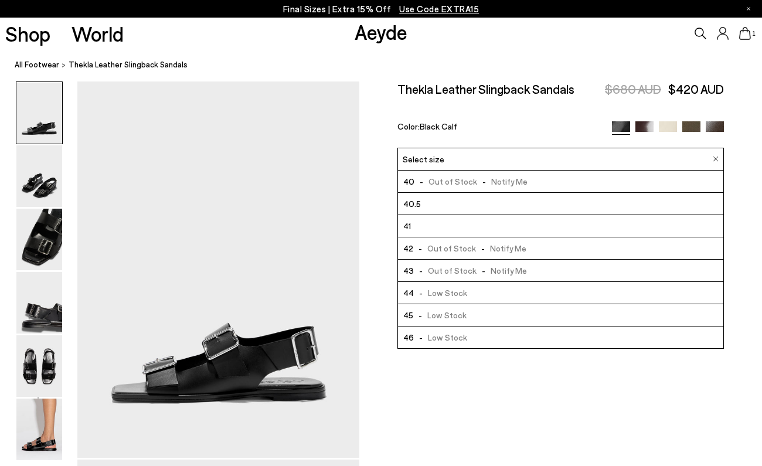
scroll to position [178, 0]
click at [670, 126] on img at bounding box center [668, 130] width 18 height 18
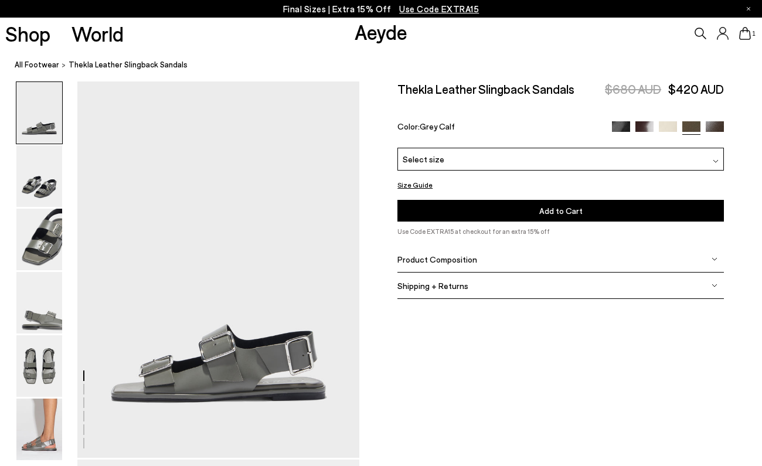
click at [565, 168] on div "Select size" at bounding box center [560, 159] width 326 height 23
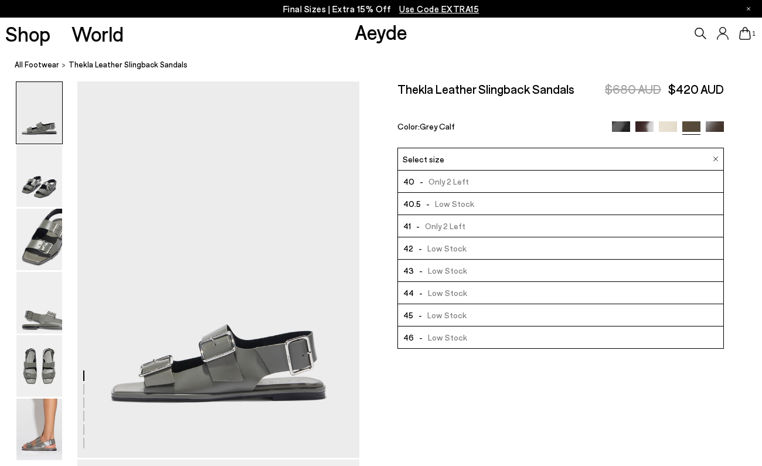
scroll to position [156, 0]
click at [469, 265] on li "43 - Low Stock" at bounding box center [560, 271] width 325 height 22
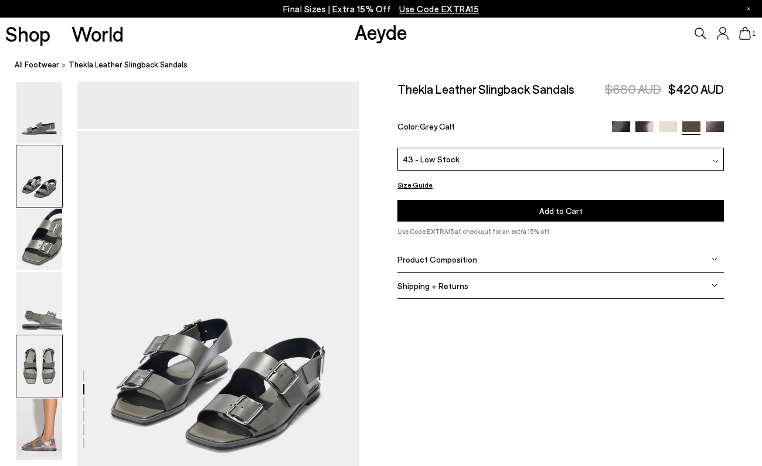
scroll to position [358, 0]
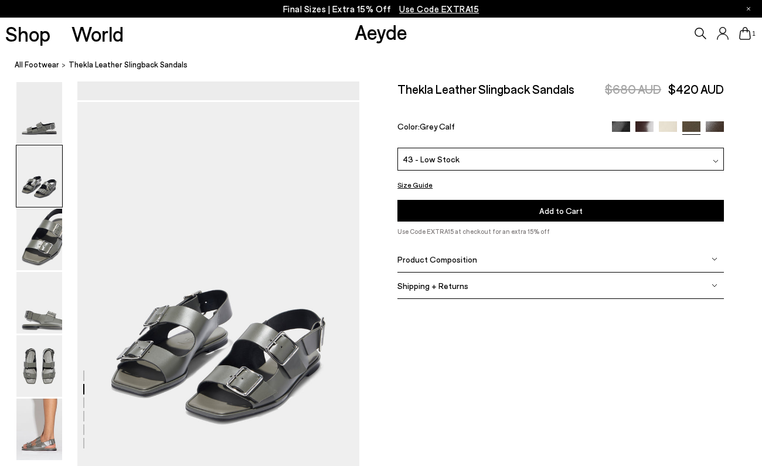
click at [478, 212] on button "Add to Cart Select a Size First" at bounding box center [560, 211] width 326 height 22
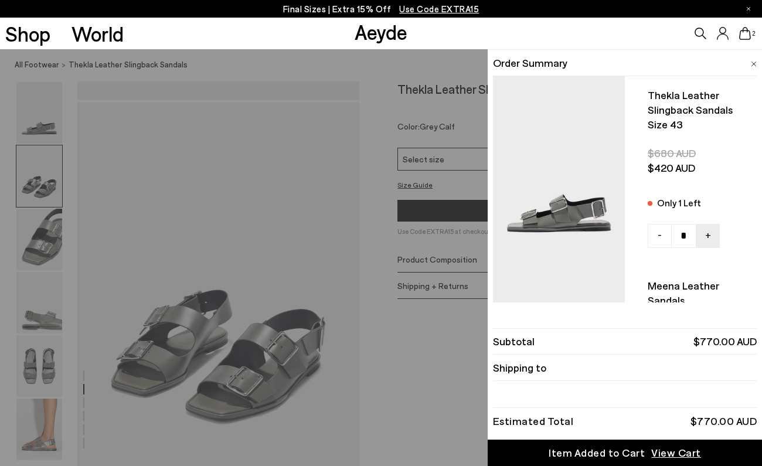
click at [747, 33] on icon at bounding box center [745, 33] width 12 height 13
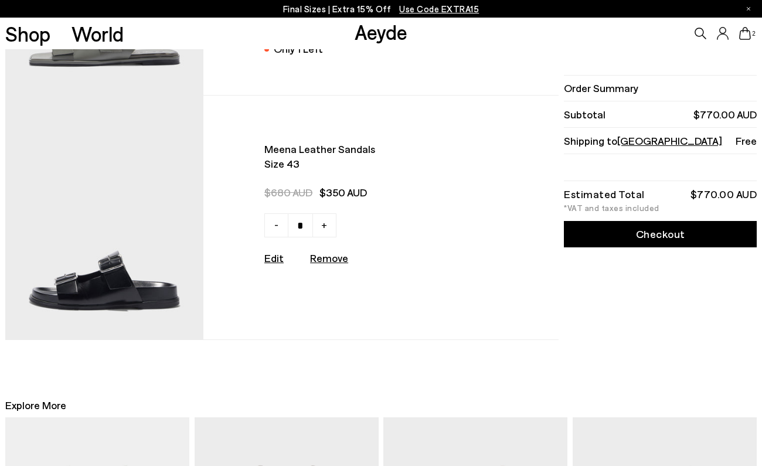
scroll to position [194, 0]
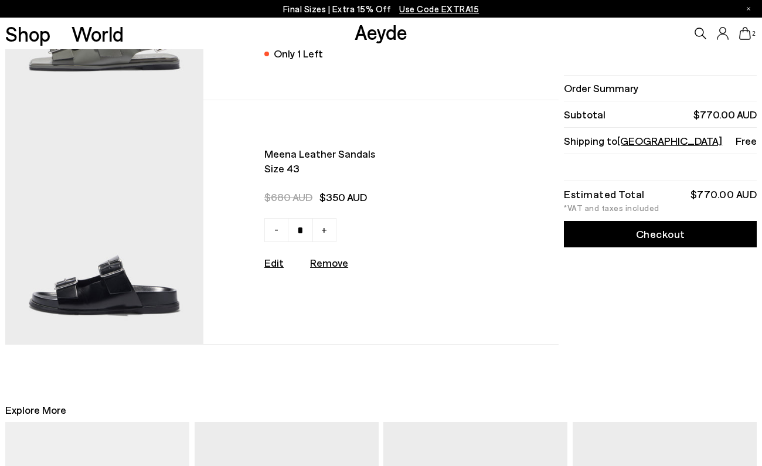
click at [72, 284] on img at bounding box center [104, 222] width 198 height 244
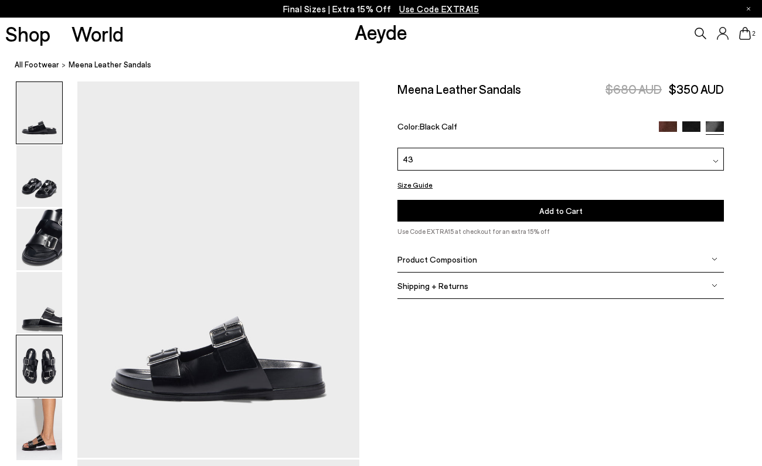
click at [34, 356] on img at bounding box center [39, 366] width 46 height 62
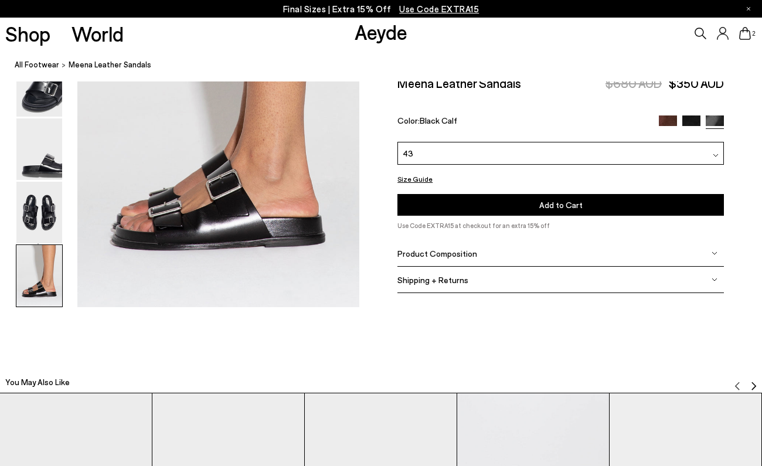
scroll to position [2037, 0]
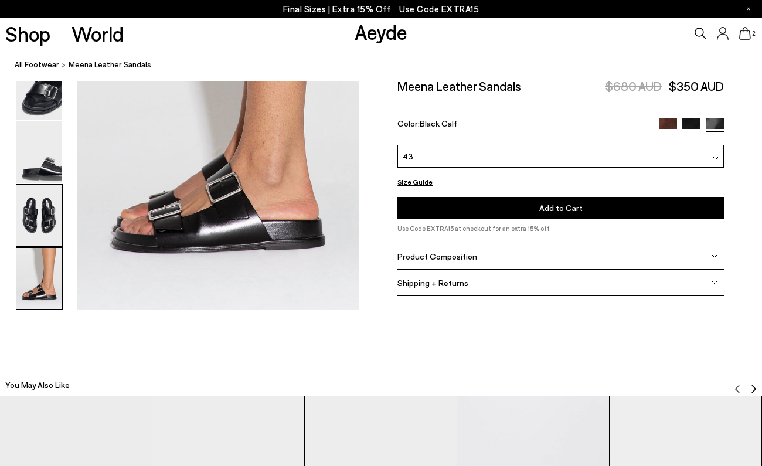
click at [36, 217] on img at bounding box center [39, 216] width 46 height 62
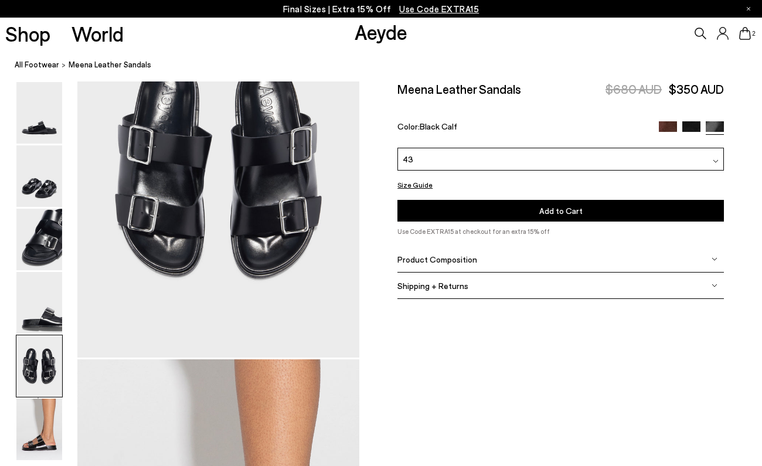
scroll to position [1512, 0]
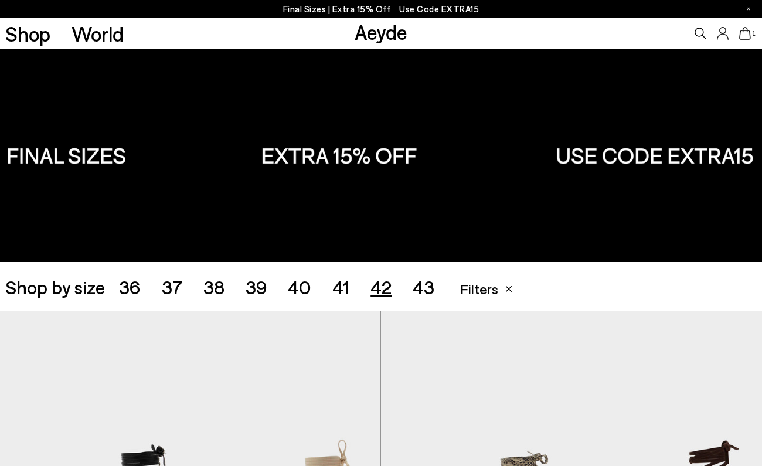
click at [380, 295] on span "42" at bounding box center [380, 286] width 21 height 22
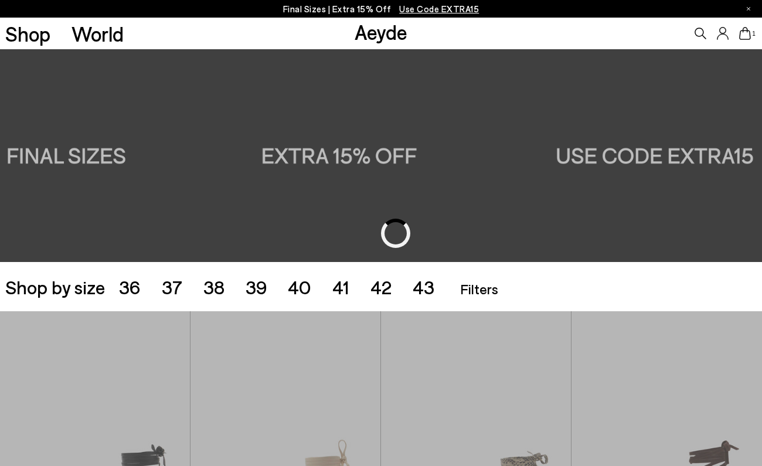
scroll to position [212, 0]
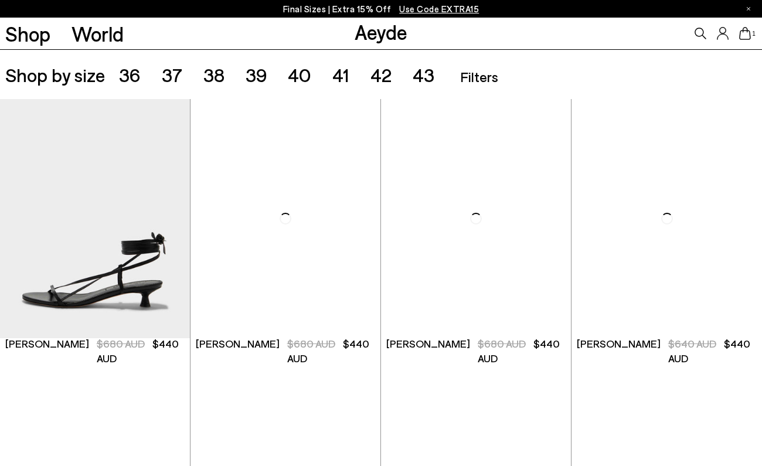
click at [384, 81] on span "42" at bounding box center [380, 74] width 21 height 22
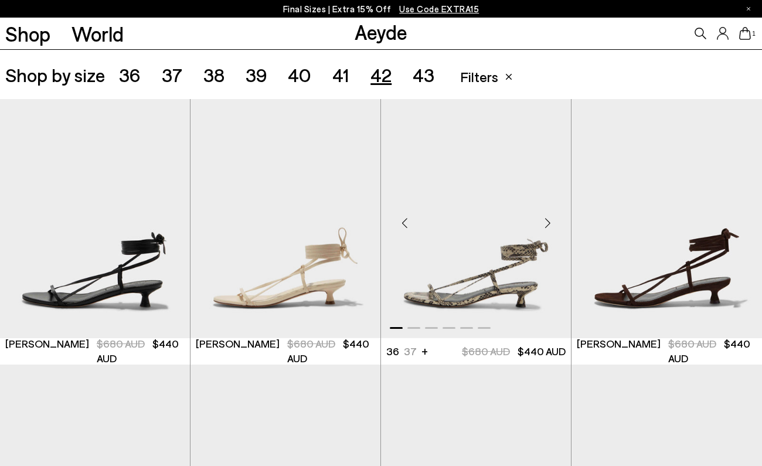
click at [551, 223] on div "Next slide" at bounding box center [547, 223] width 35 height 35
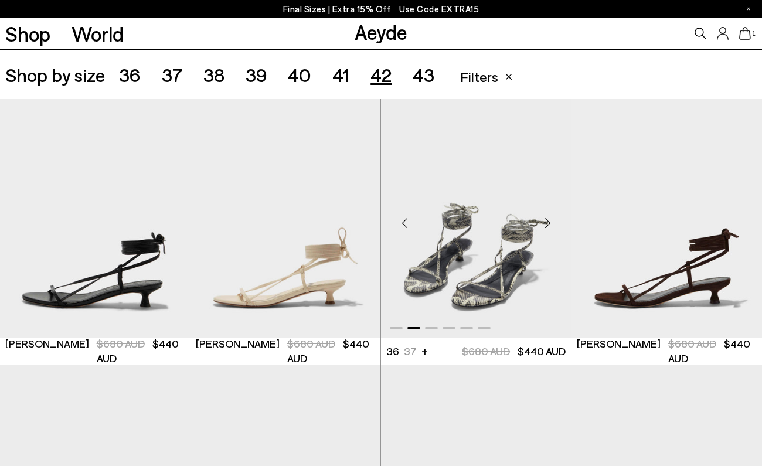
click at [549, 224] on div "Next slide" at bounding box center [547, 223] width 35 height 35
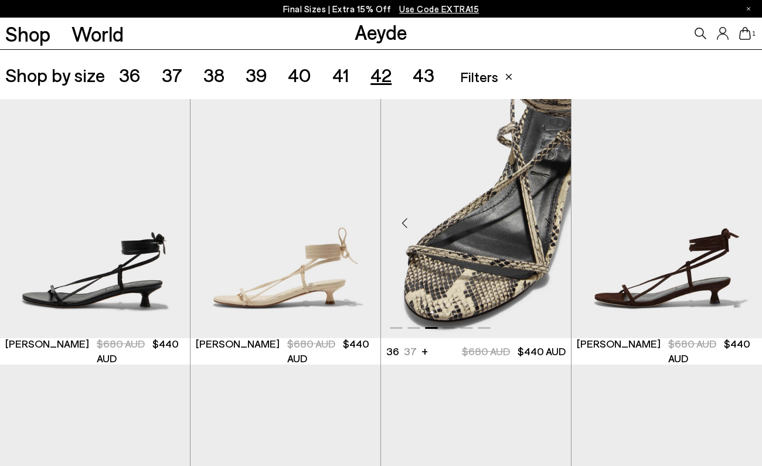
click at [549, 224] on div "Next slide" at bounding box center [547, 223] width 35 height 35
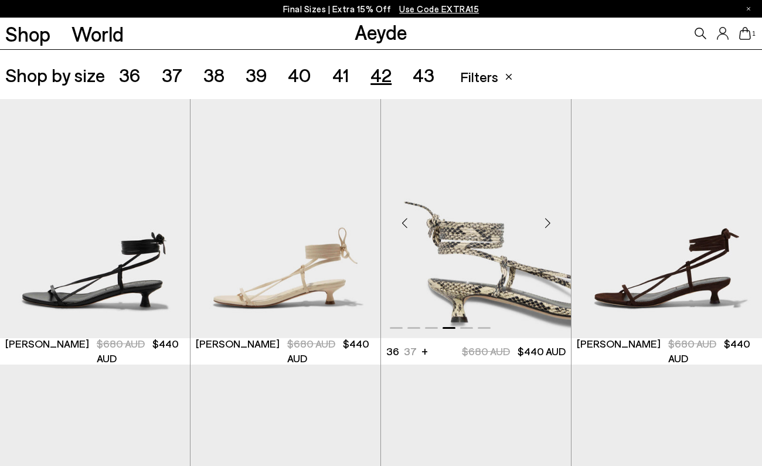
click at [549, 224] on div "Next slide" at bounding box center [547, 223] width 35 height 35
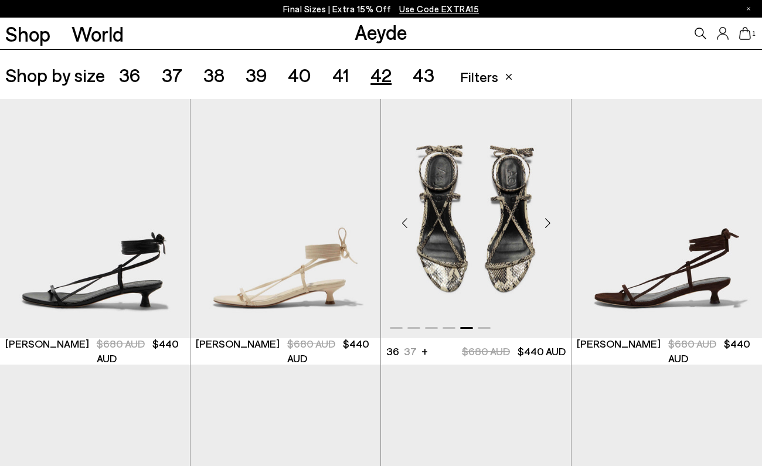
click at [549, 224] on div "Next slide" at bounding box center [547, 223] width 35 height 35
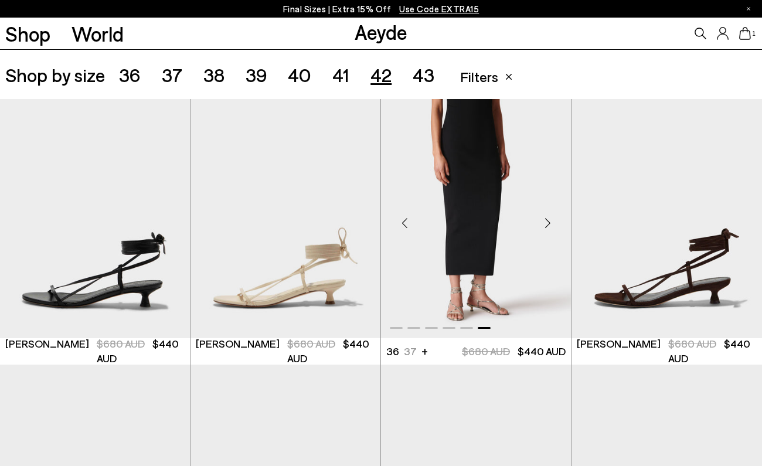
click at [549, 224] on div "Next slide" at bounding box center [547, 223] width 35 height 35
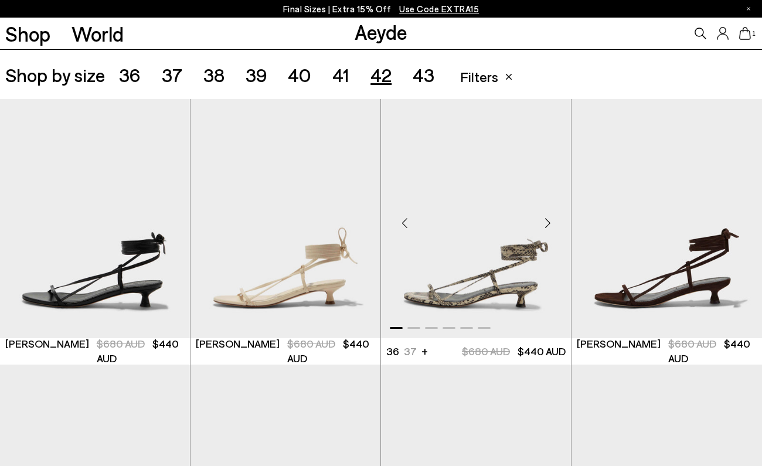
click at [406, 229] on div "Previous slide" at bounding box center [404, 223] width 35 height 35
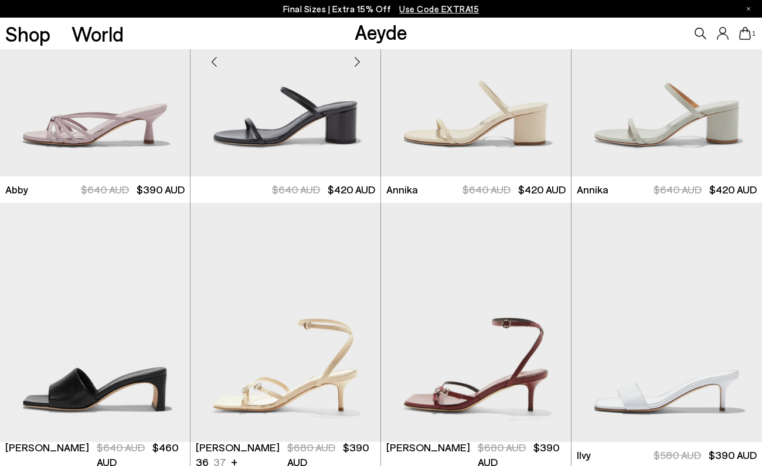
scroll to position [567, 0]
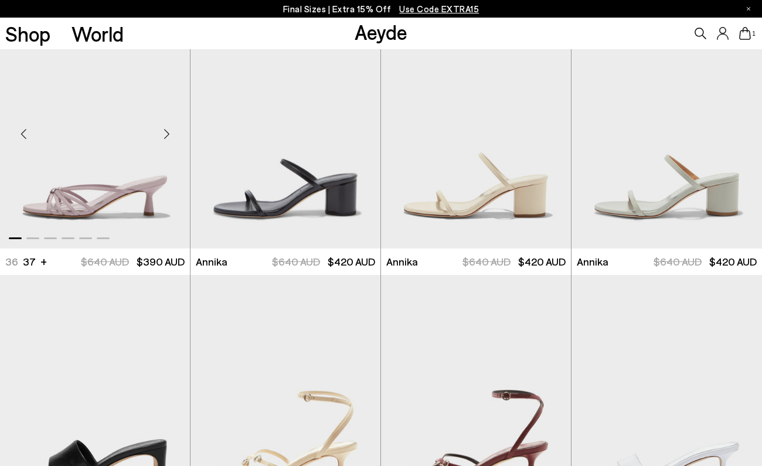
click at [164, 141] on div "Next slide" at bounding box center [166, 133] width 35 height 35
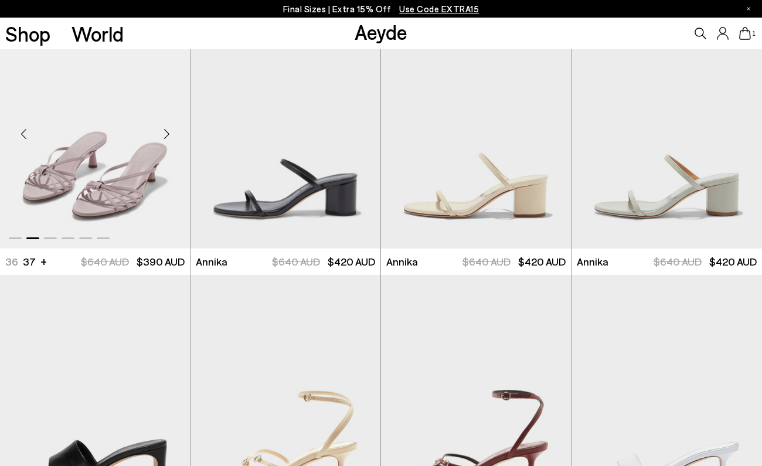
click at [164, 141] on div "Next slide" at bounding box center [166, 133] width 35 height 35
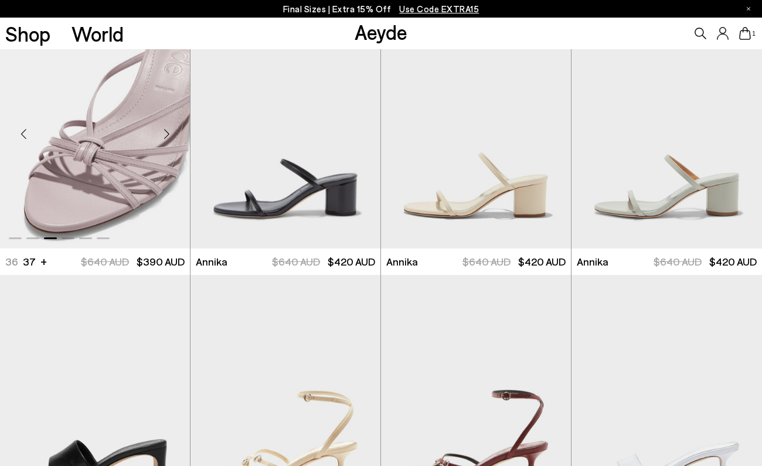
click at [164, 141] on div "Next slide" at bounding box center [166, 133] width 35 height 35
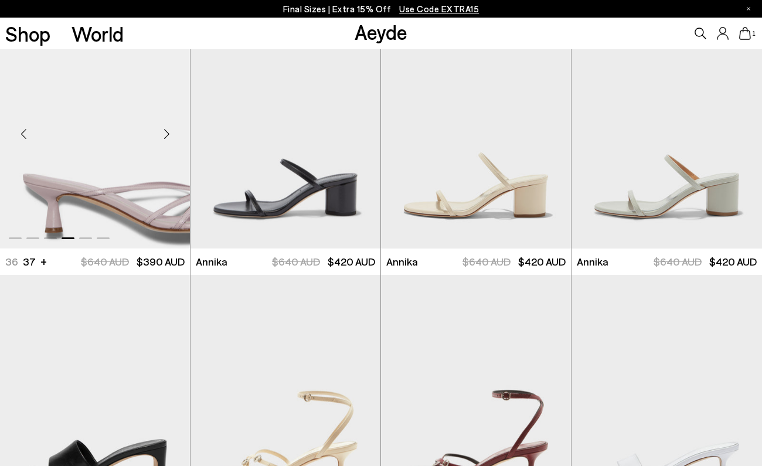
click at [164, 141] on div "Next slide" at bounding box center [166, 133] width 35 height 35
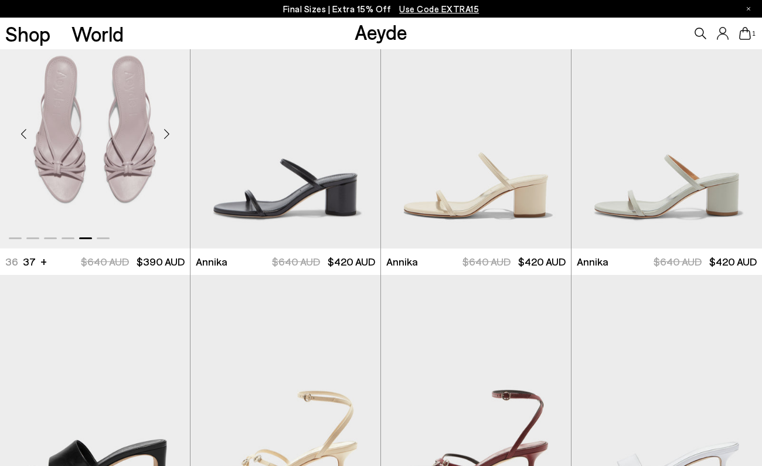
click at [164, 141] on div "Next slide" at bounding box center [166, 133] width 35 height 35
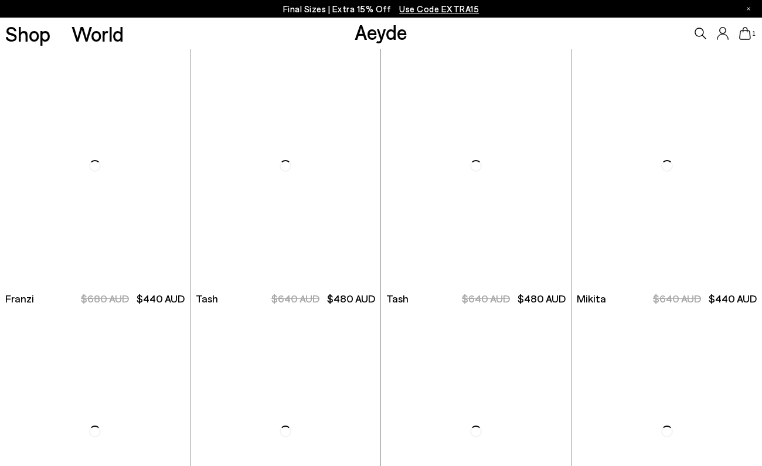
scroll to position [2134, 0]
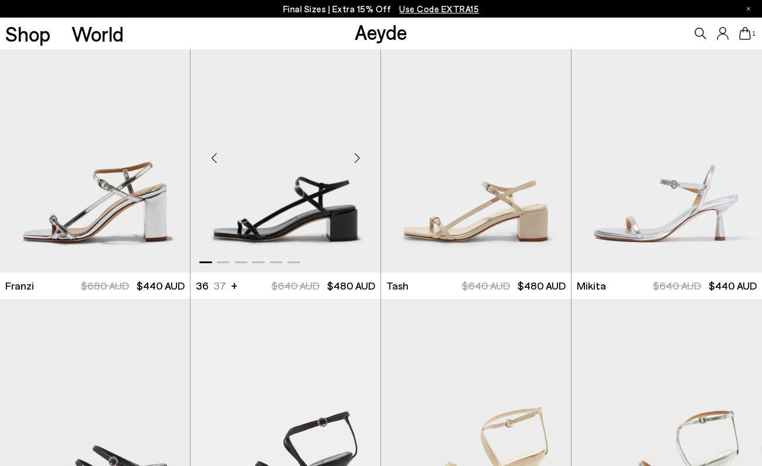
click at [354, 161] on div "Next slide" at bounding box center [356, 157] width 35 height 35
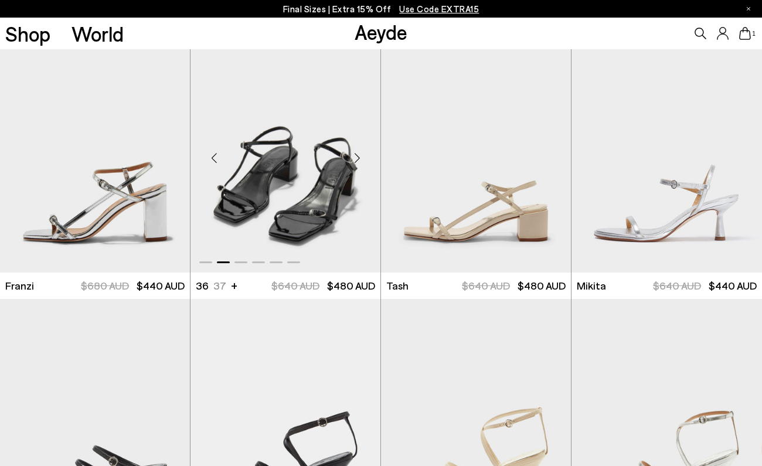
click at [354, 161] on div "Next slide" at bounding box center [356, 157] width 35 height 35
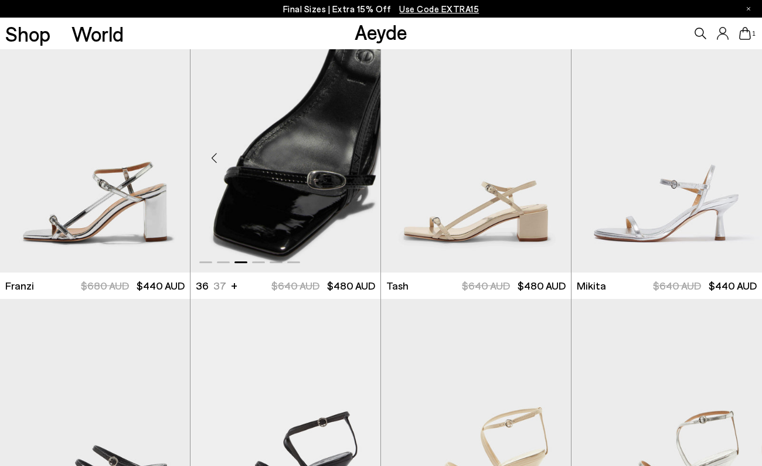
click at [354, 161] on div "Next slide" at bounding box center [356, 157] width 35 height 35
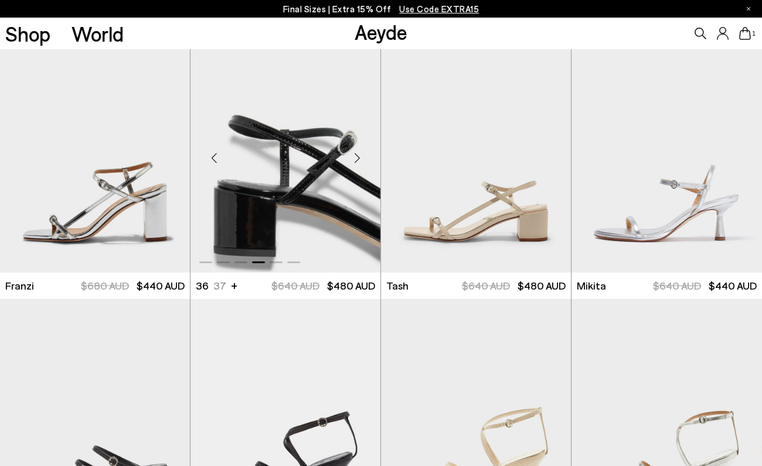
click at [354, 161] on div "Next slide" at bounding box center [356, 157] width 35 height 35
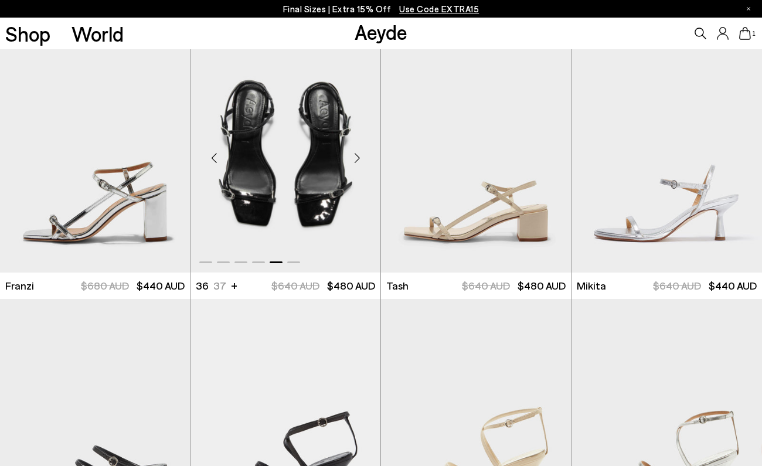
click at [354, 161] on div "Next slide" at bounding box center [356, 157] width 35 height 35
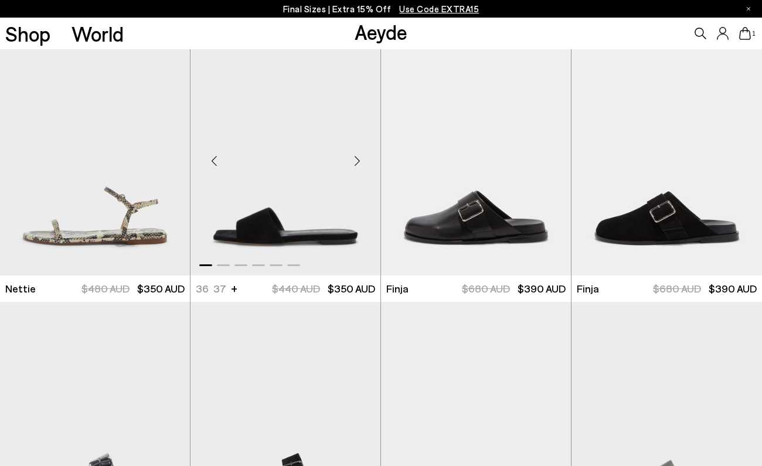
scroll to position [3195, 0]
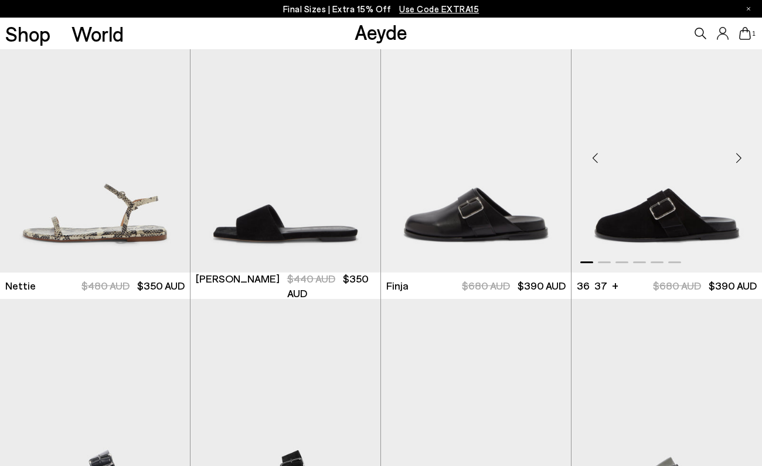
click at [739, 159] on div "Next slide" at bounding box center [738, 158] width 35 height 35
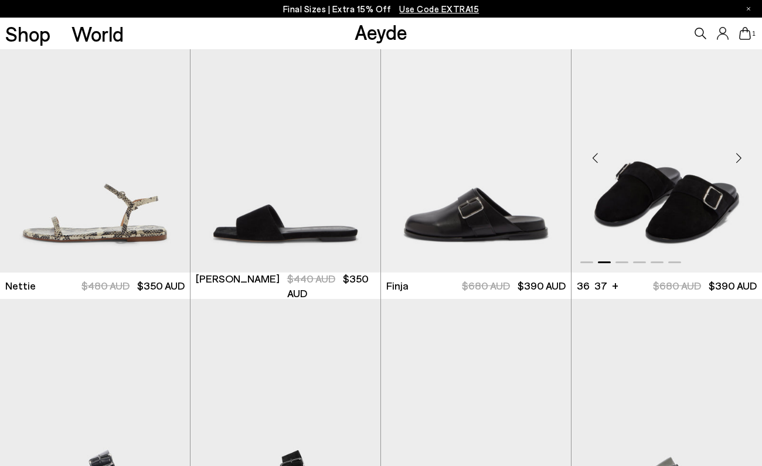
click at [739, 159] on div "Next slide" at bounding box center [738, 158] width 35 height 35
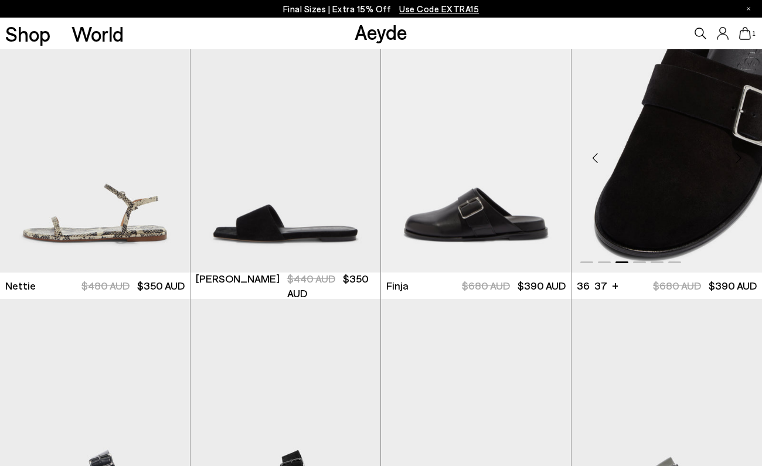
click at [739, 159] on div "Next slide" at bounding box center [738, 158] width 35 height 35
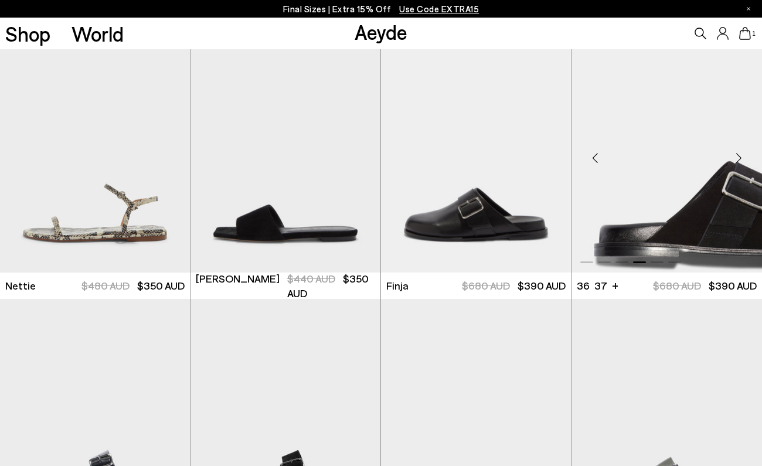
click at [739, 159] on div "Next slide" at bounding box center [738, 158] width 35 height 35
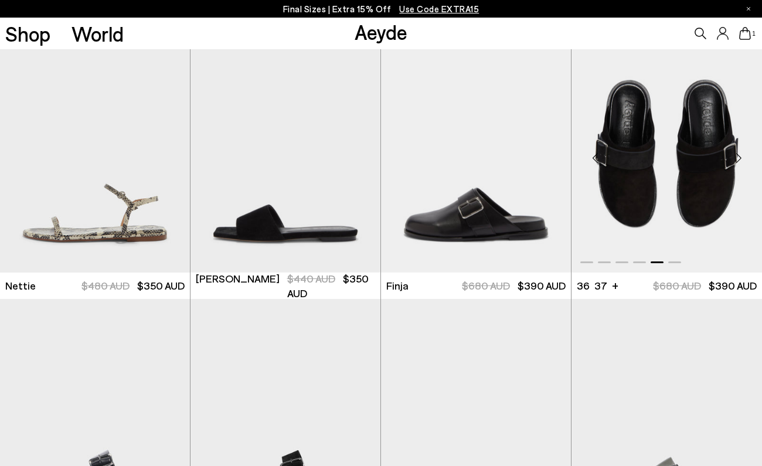
click at [739, 159] on div "Next slide" at bounding box center [738, 158] width 35 height 35
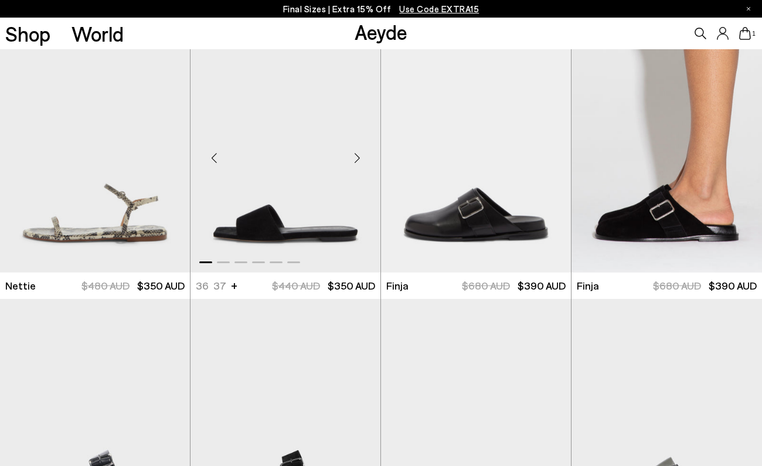
click at [353, 167] on div "Next slide" at bounding box center [356, 158] width 35 height 35
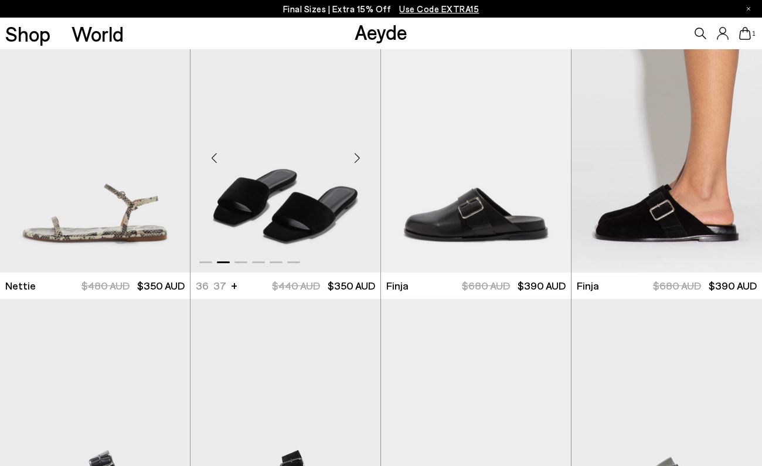
click at [353, 167] on div "Next slide" at bounding box center [356, 158] width 35 height 35
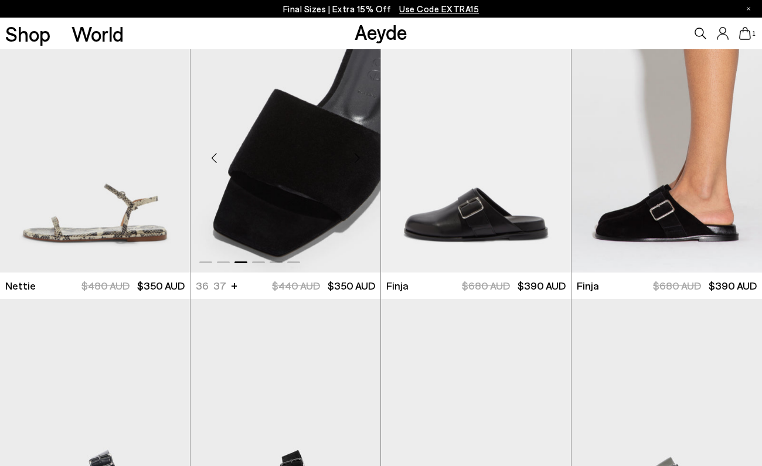
click at [353, 167] on div "Next slide" at bounding box center [356, 158] width 35 height 35
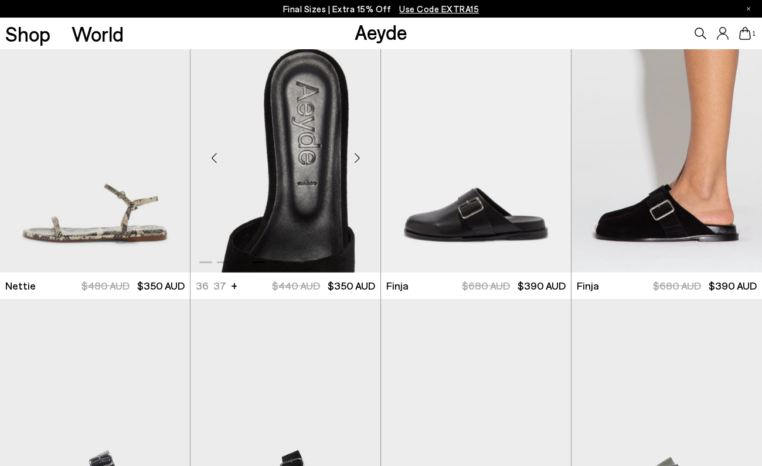
click at [353, 167] on div "Next slide" at bounding box center [356, 158] width 35 height 35
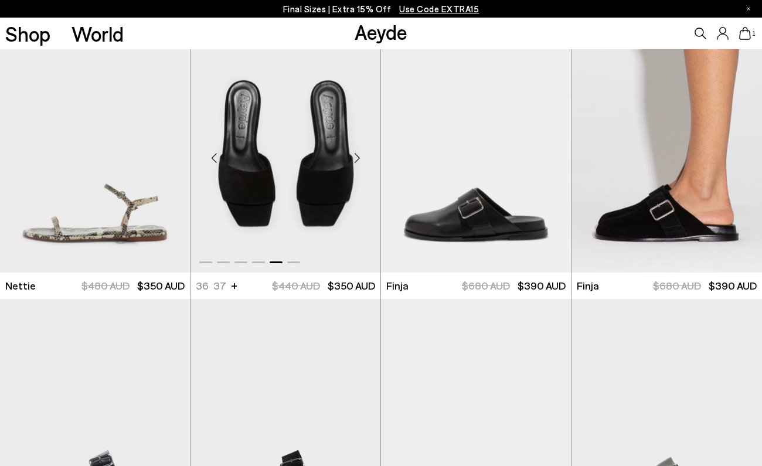
click at [353, 167] on div "Next slide" at bounding box center [356, 158] width 35 height 35
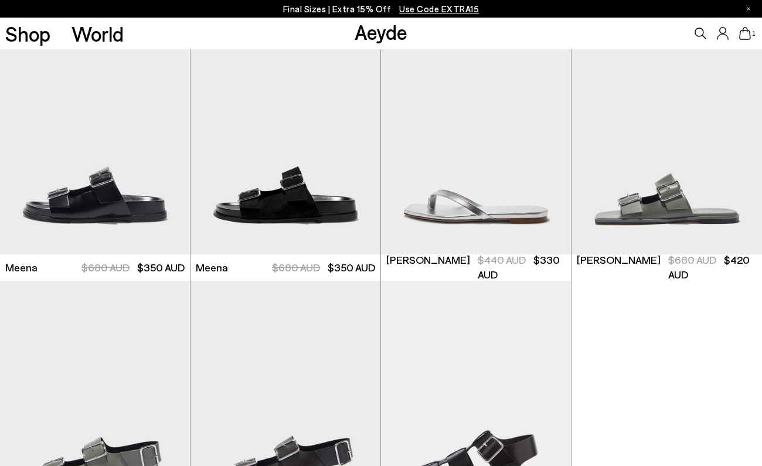
scroll to position [3489, 0]
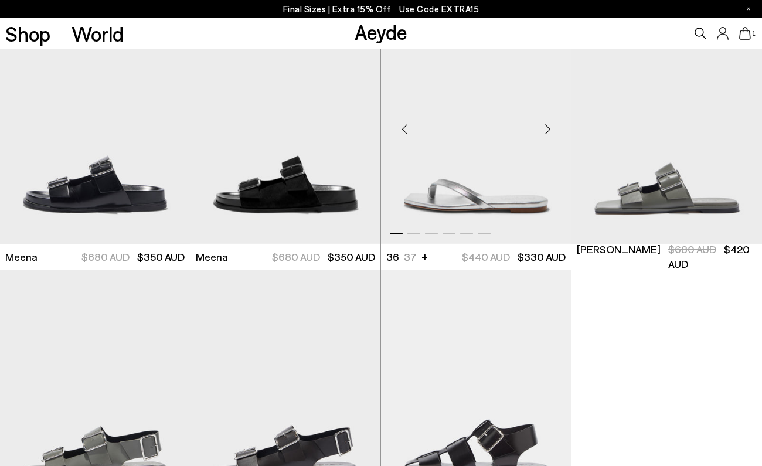
click at [543, 134] on div "Next slide" at bounding box center [547, 128] width 35 height 35
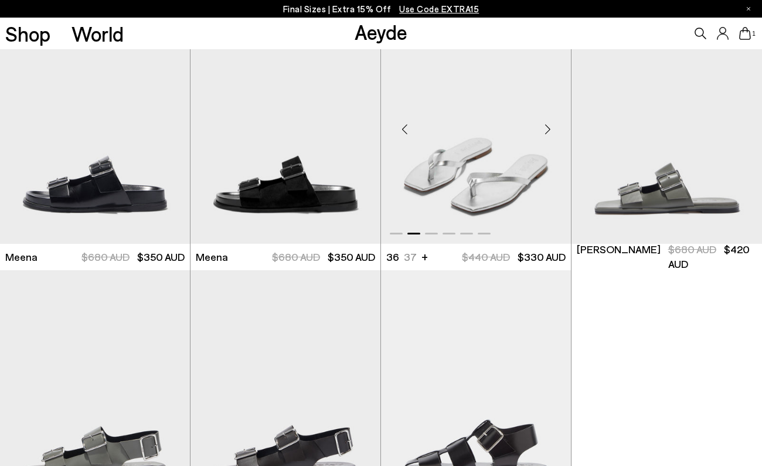
click at [543, 134] on div "Next slide" at bounding box center [547, 128] width 35 height 35
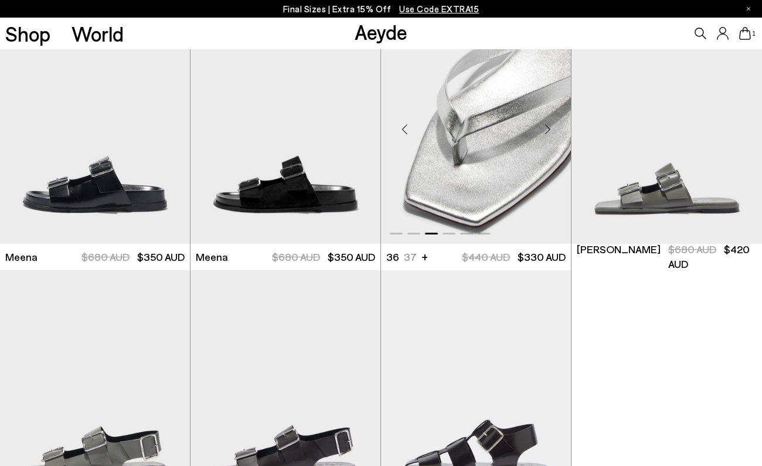
click at [543, 134] on div "Next slide" at bounding box center [547, 128] width 35 height 35
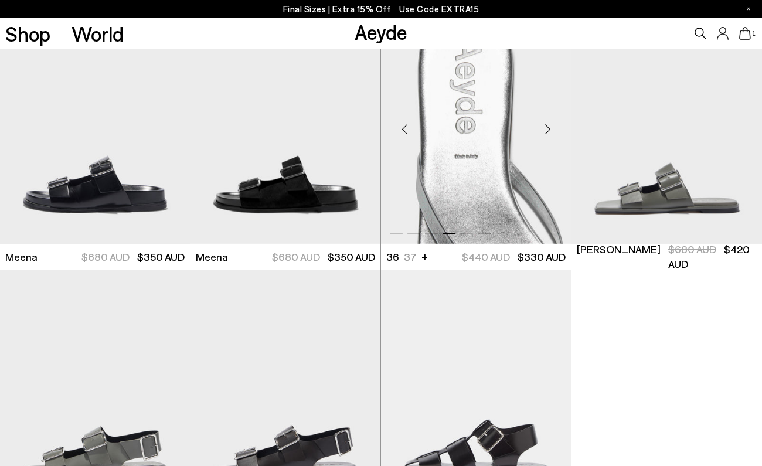
click at [543, 134] on div "Next slide" at bounding box center [547, 128] width 35 height 35
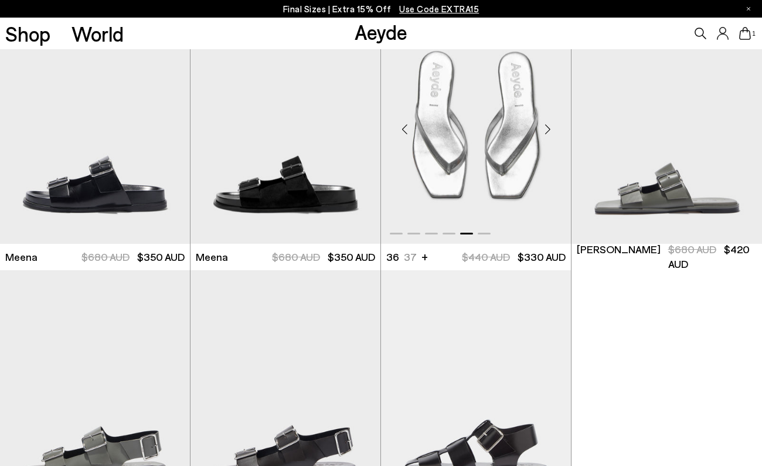
click at [543, 134] on div "Next slide" at bounding box center [547, 128] width 35 height 35
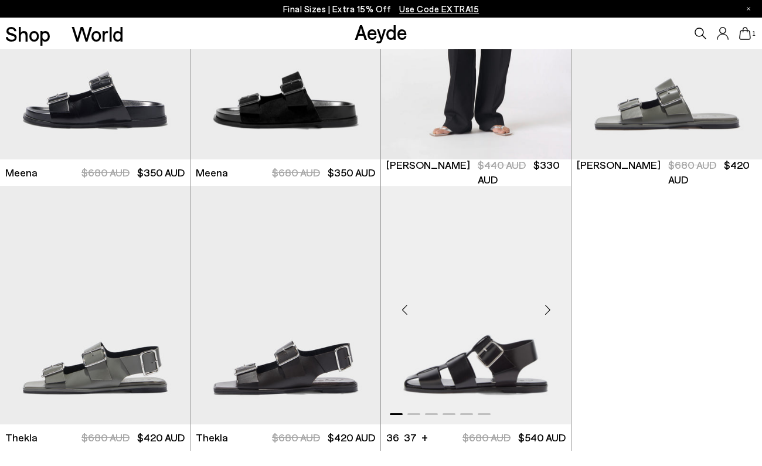
scroll to position [3570, 0]
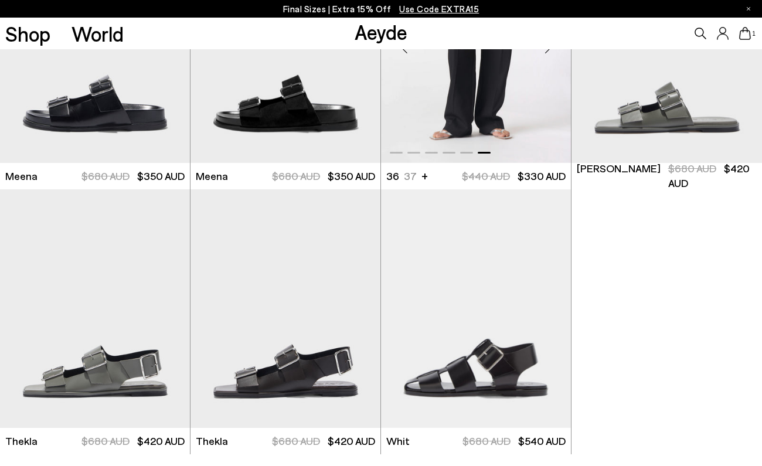
click at [533, 132] on img "6 / 6" at bounding box center [476, 43] width 190 height 239
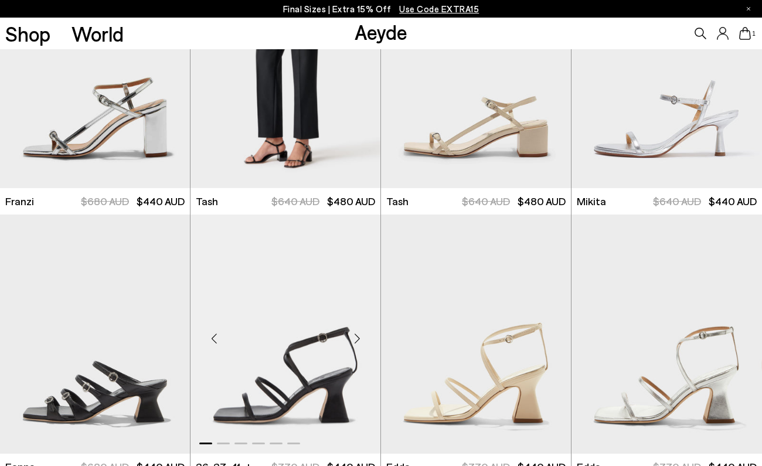
scroll to position [2190, 0]
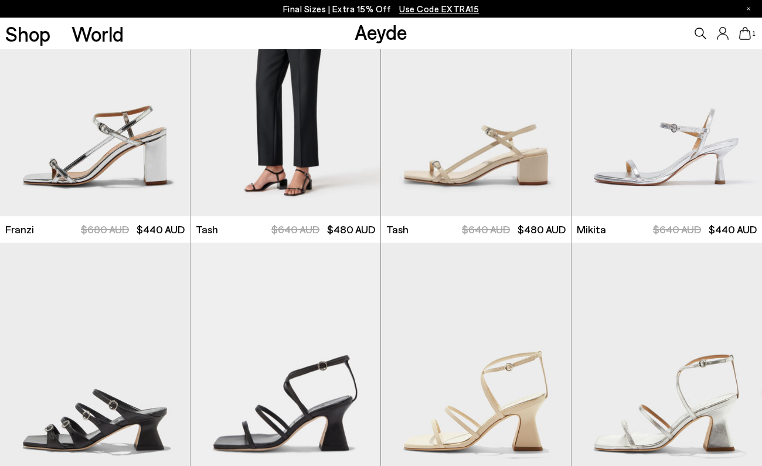
click at [746, 32] on icon at bounding box center [745, 33] width 12 height 13
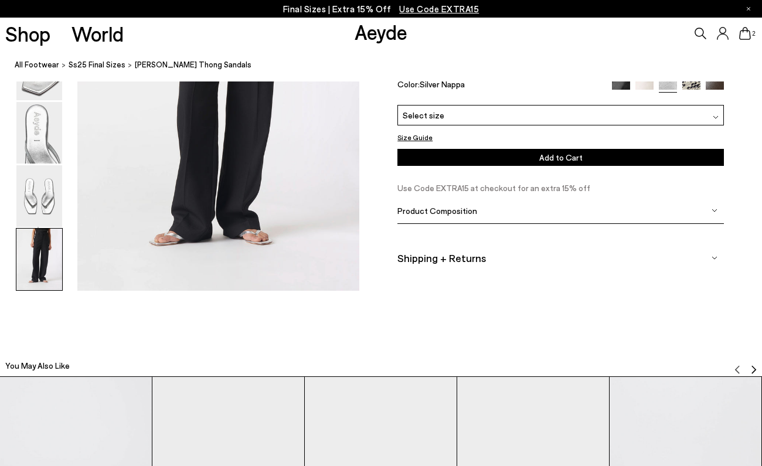
scroll to position [2058, 1]
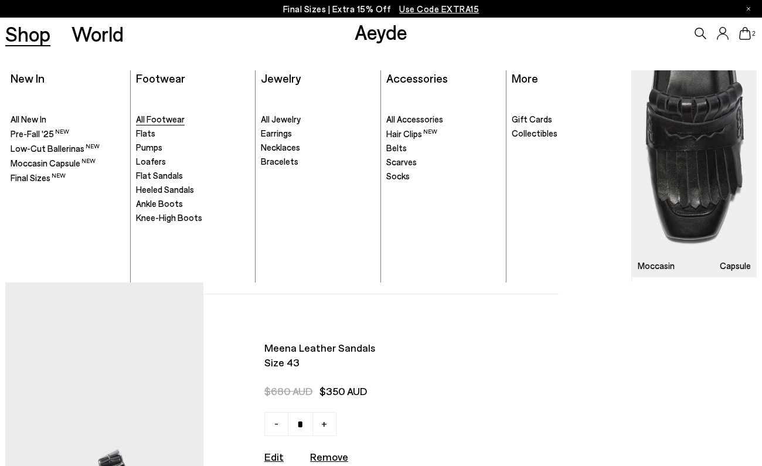
click at [154, 120] on span "All Footwear" at bounding box center [160, 119] width 49 height 11
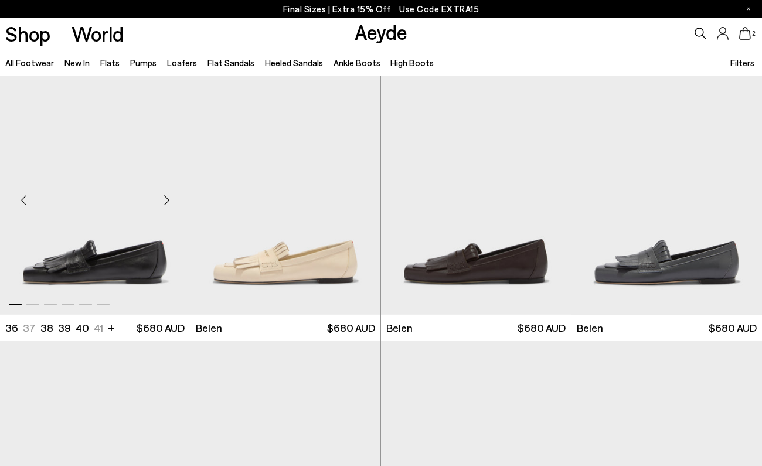
click at [168, 196] on div "Next slide" at bounding box center [166, 199] width 35 height 35
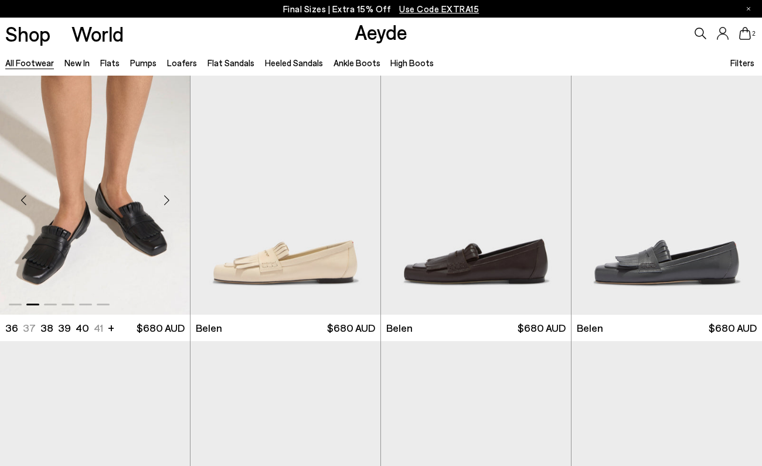
click at [168, 196] on div "Next slide" at bounding box center [166, 199] width 35 height 35
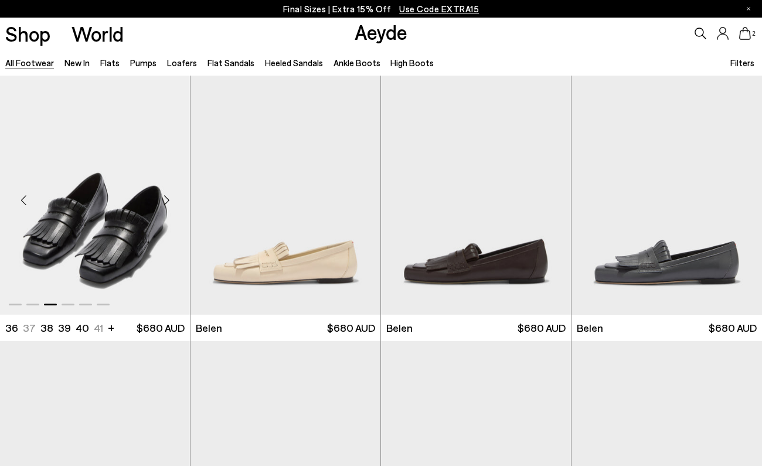
click at [168, 196] on div "Next slide" at bounding box center [166, 199] width 35 height 35
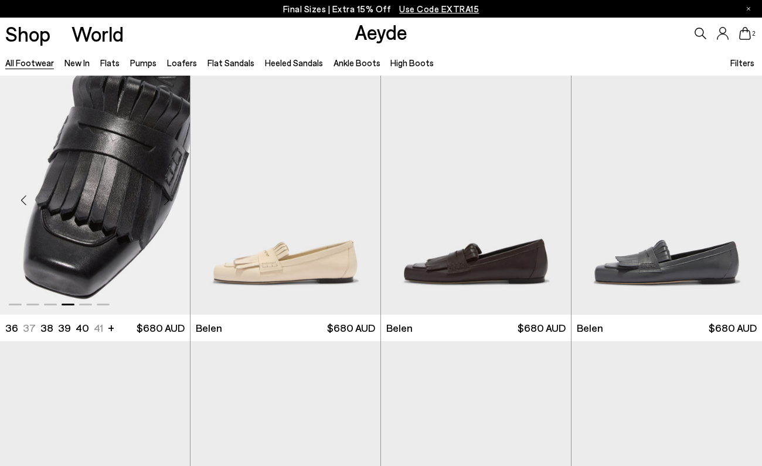
click at [168, 196] on div "Next slide" at bounding box center [166, 199] width 35 height 35
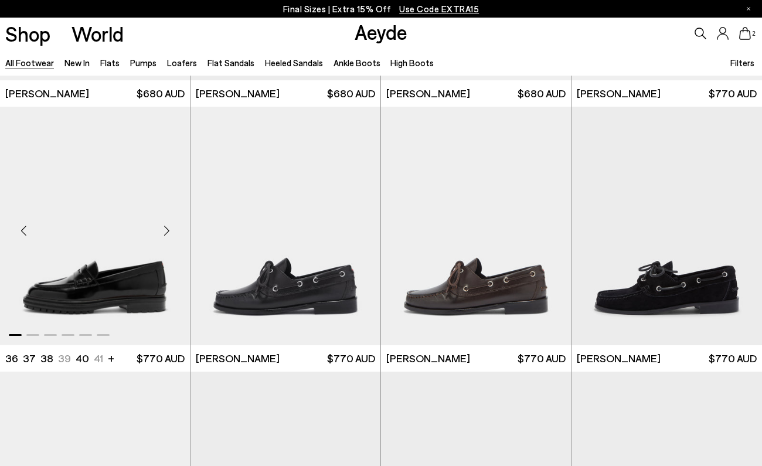
scroll to position [766, 0]
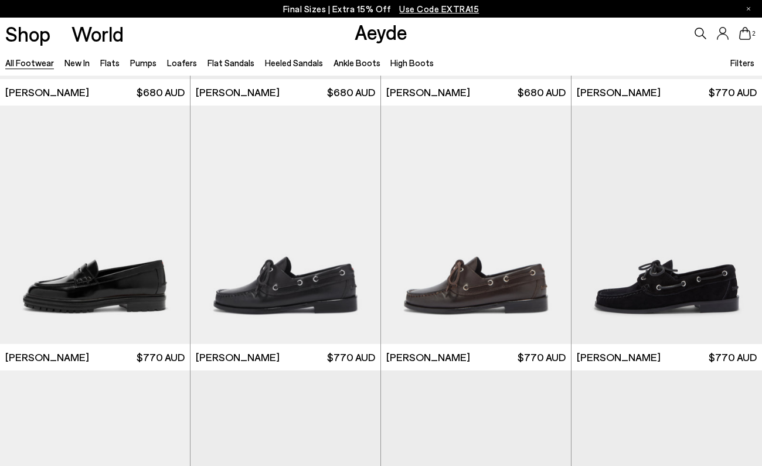
click at [741, 62] on span "Filters" at bounding box center [742, 62] width 24 height 11
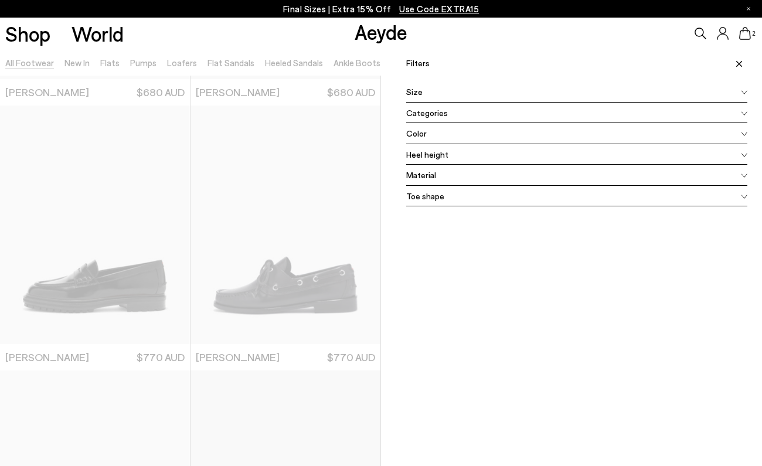
click at [466, 93] on div "Size" at bounding box center [576, 91] width 341 height 21
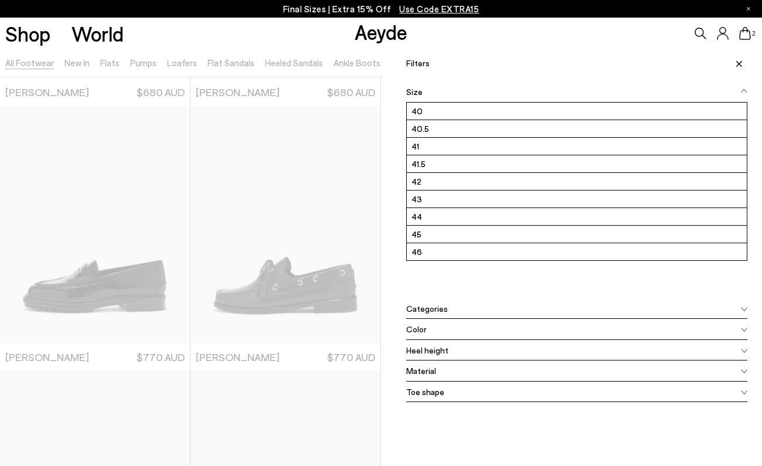
scroll to position [156, 0]
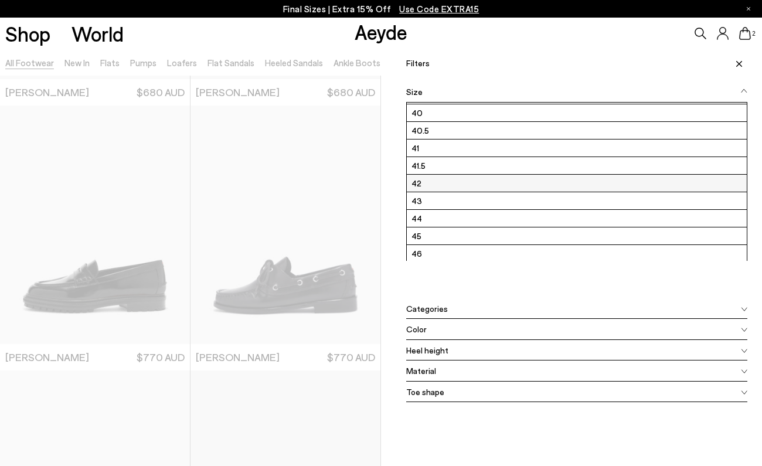
click at [440, 186] on label "42" at bounding box center [577, 183] width 340 height 17
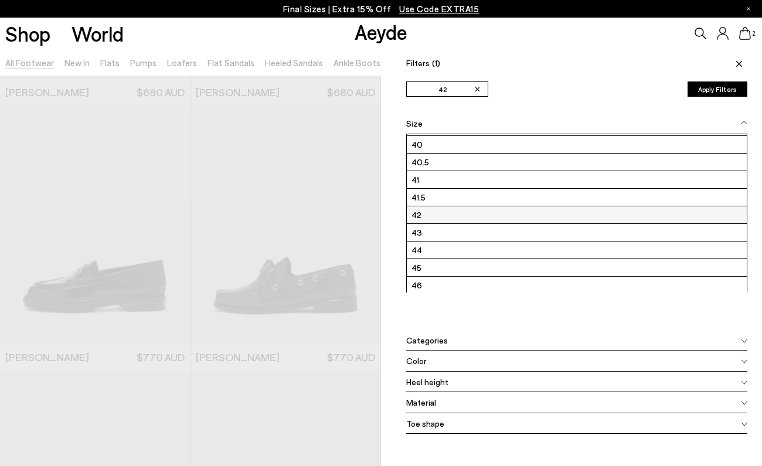
scroll to position [0, 0]
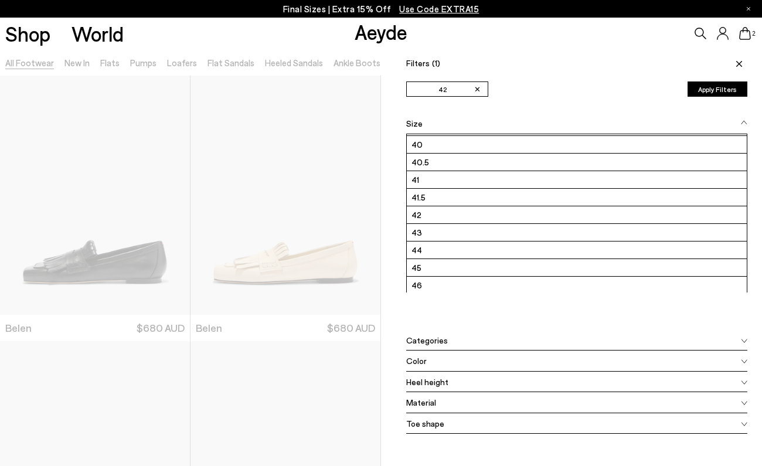
click at [739, 63] on icon at bounding box center [739, 64] width 6 height 6
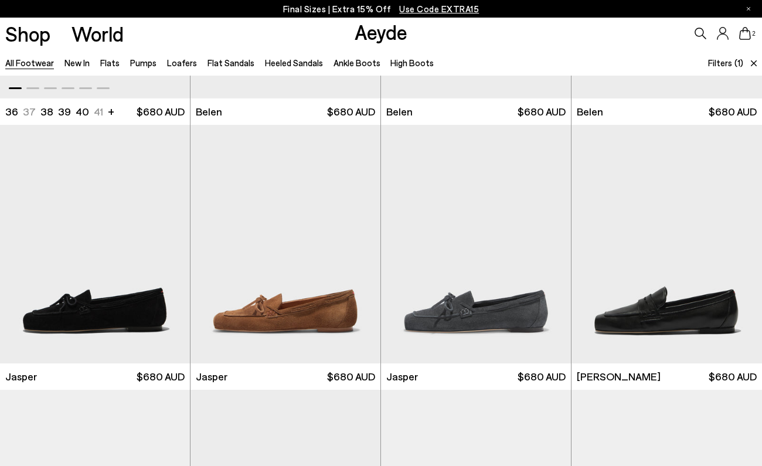
scroll to position [261, 0]
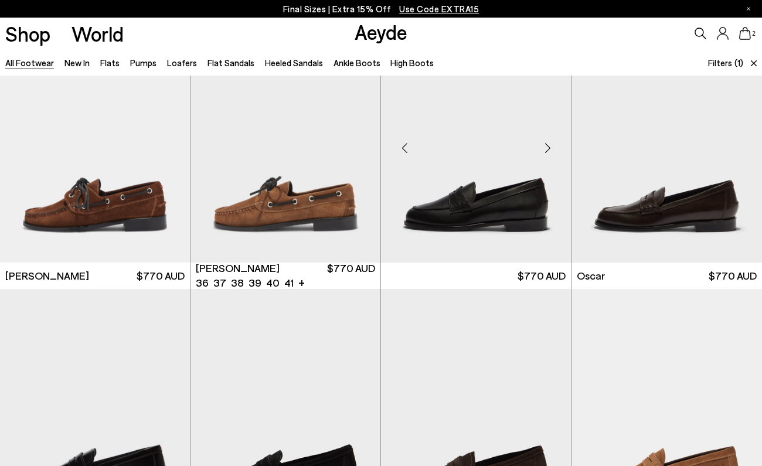
scroll to position [1075, 0]
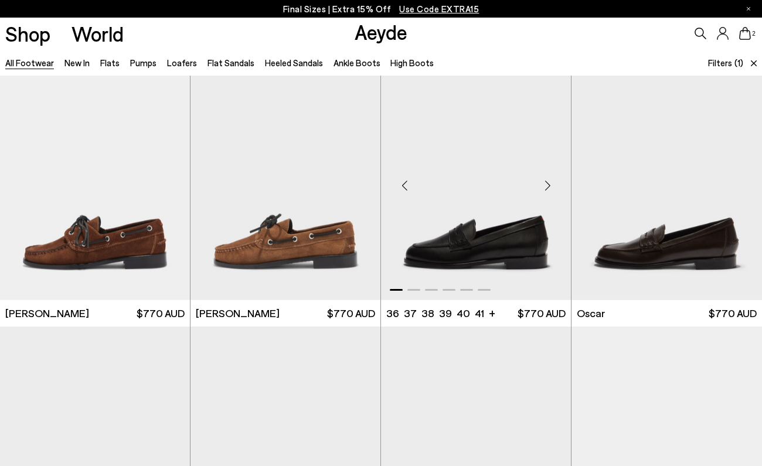
click at [549, 188] on div "Next slide" at bounding box center [547, 185] width 35 height 35
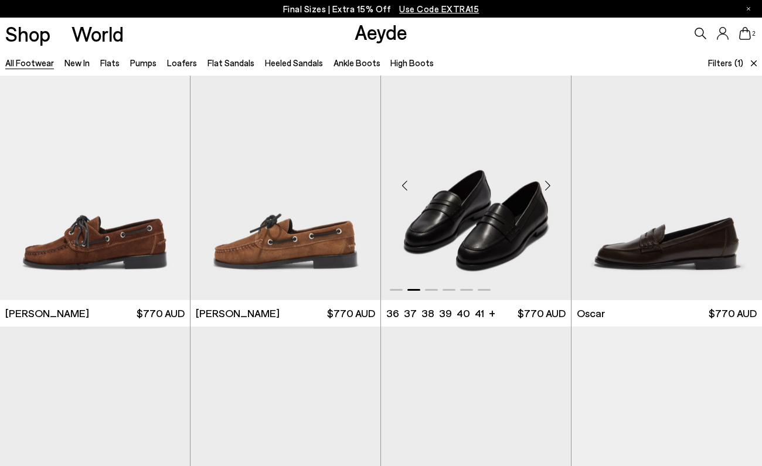
click at [549, 188] on div "Next slide" at bounding box center [547, 185] width 35 height 35
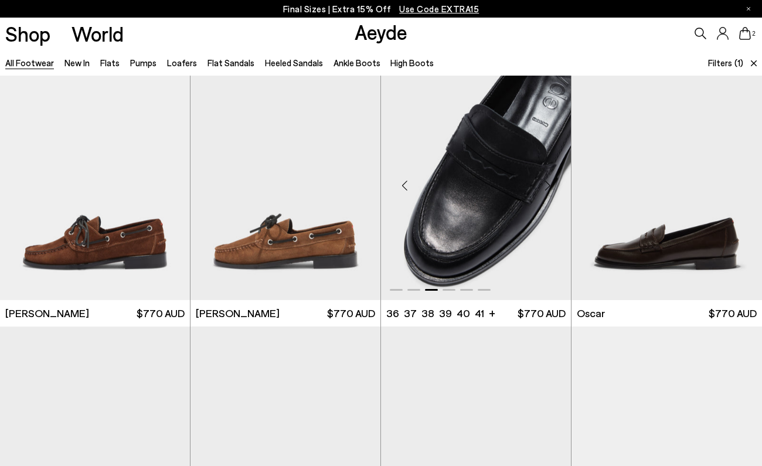
click at [549, 188] on div "Next slide" at bounding box center [547, 185] width 35 height 35
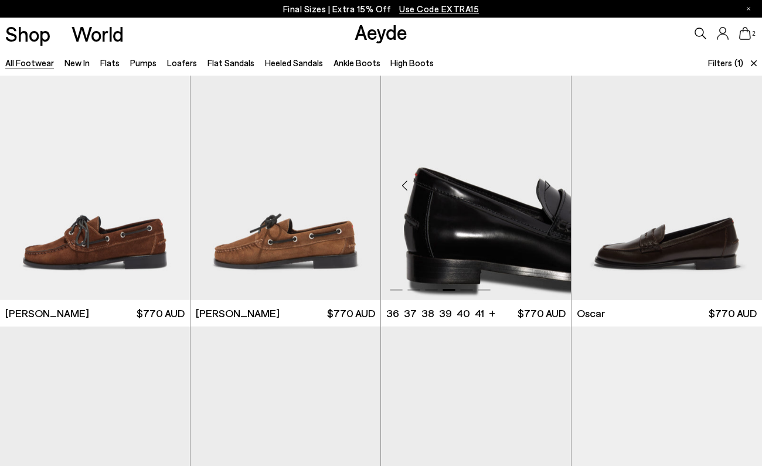
click at [549, 188] on div "Next slide" at bounding box center [547, 185] width 35 height 35
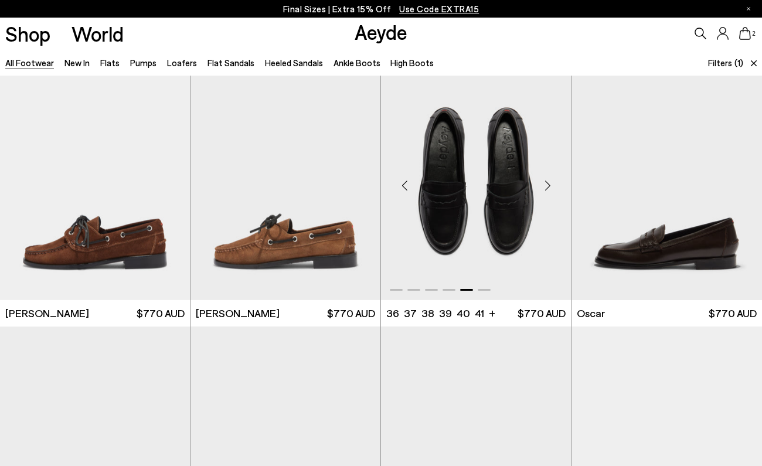
click at [549, 188] on div "Next slide" at bounding box center [547, 185] width 35 height 35
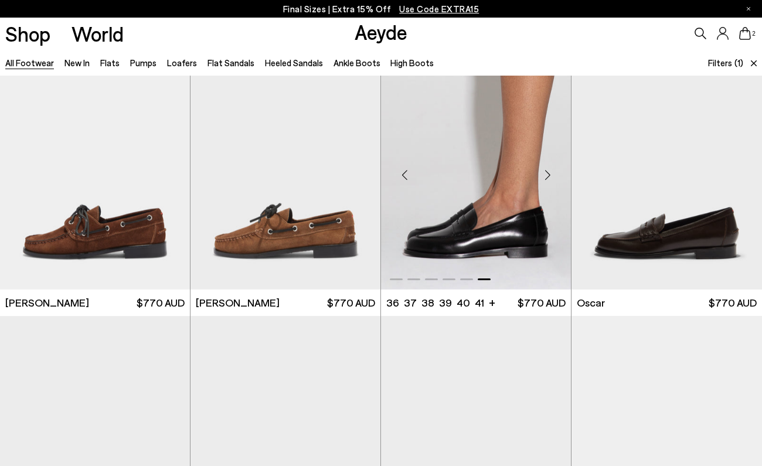
scroll to position [1323, 1]
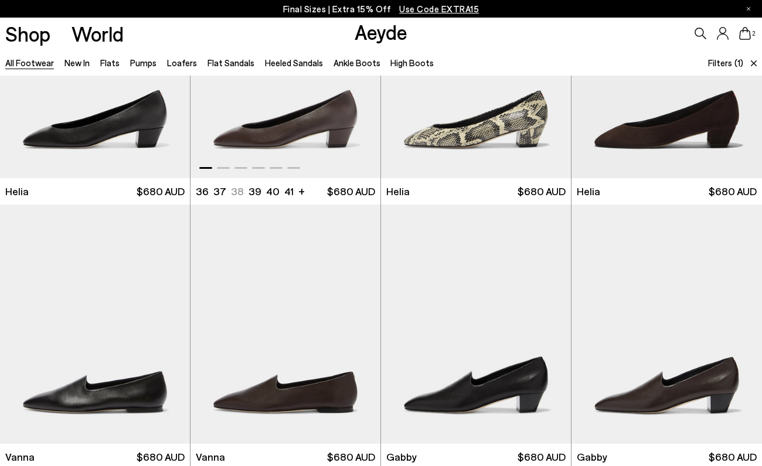
scroll to position [1808, 0]
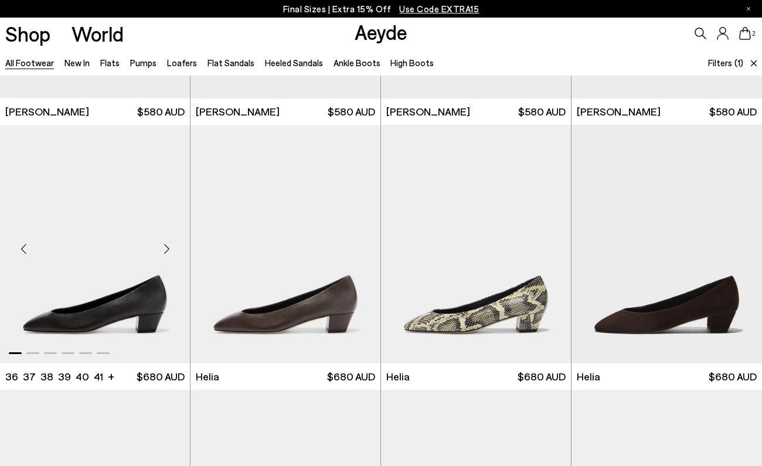
click at [169, 247] on div "Next slide" at bounding box center [166, 249] width 35 height 35
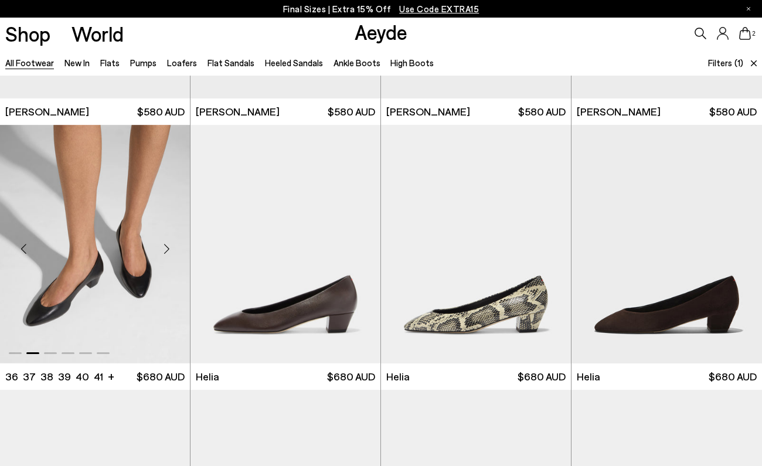
click at [170, 248] on div "Next slide" at bounding box center [166, 249] width 35 height 35
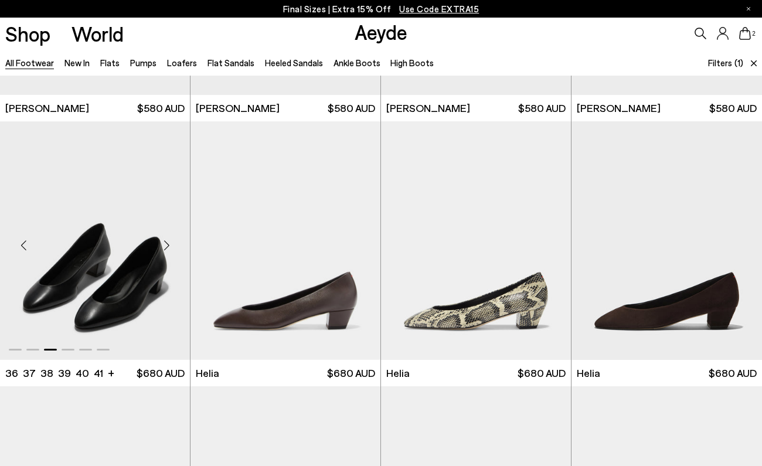
scroll to position [1812, 0]
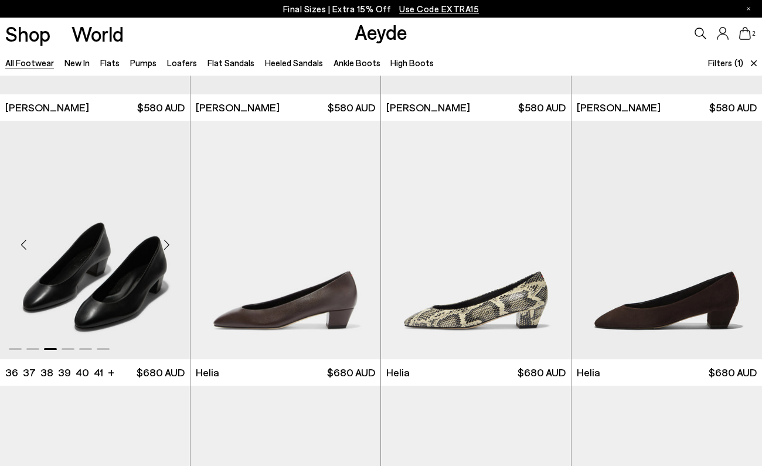
click at [165, 242] on div "Next slide" at bounding box center [166, 244] width 35 height 35
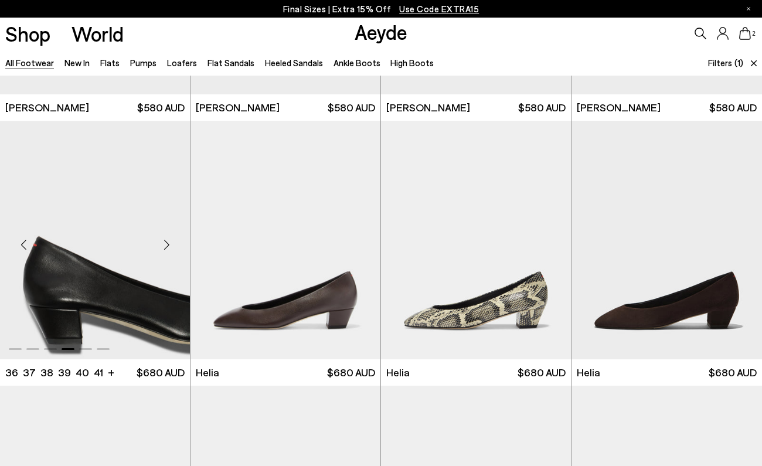
click at [165, 242] on div "Next slide" at bounding box center [166, 244] width 35 height 35
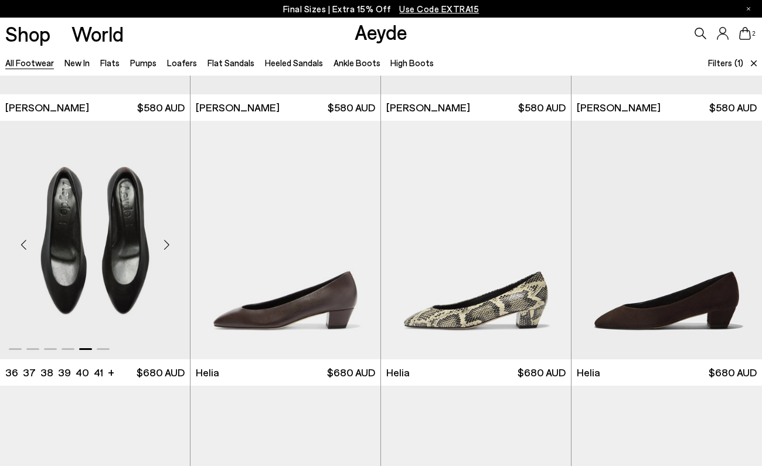
click at [165, 242] on div "Next slide" at bounding box center [166, 244] width 35 height 35
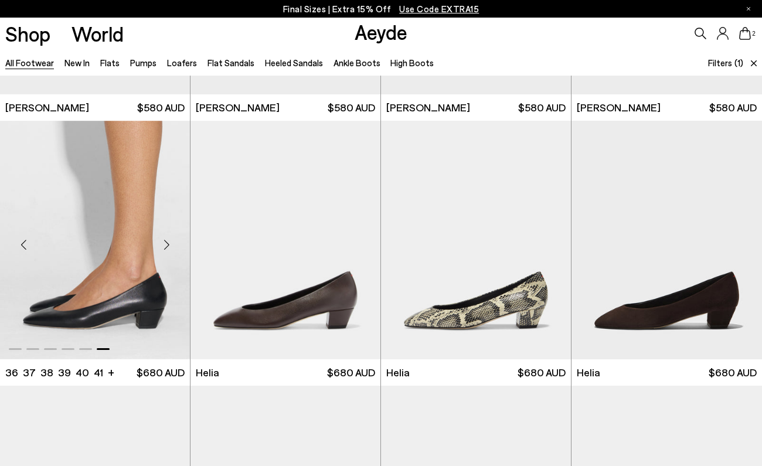
click at [168, 246] on div "Next slide" at bounding box center [166, 244] width 35 height 35
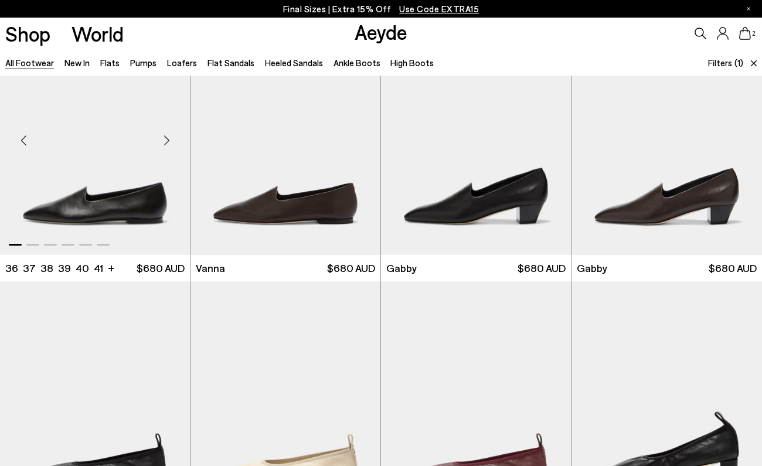
scroll to position [2905, 0]
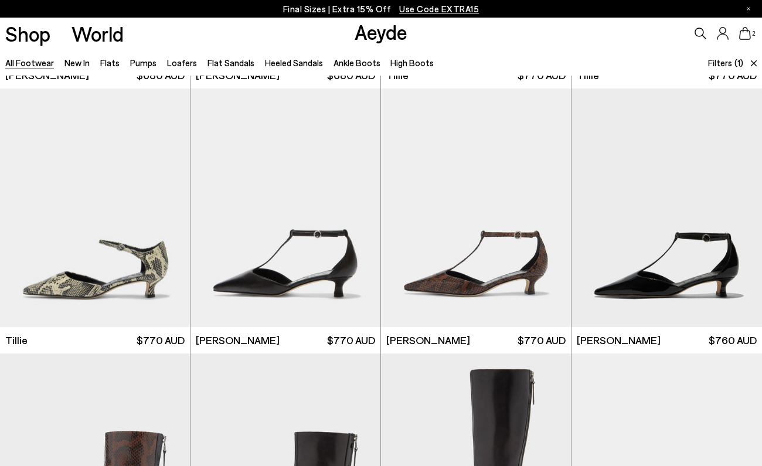
click at [710, 8] on div "Final Sizes | Extra 15% Off Use Code EXTRA15" at bounding box center [381, 9] width 762 height 18
